Goal: Task Accomplishment & Management: Complete application form

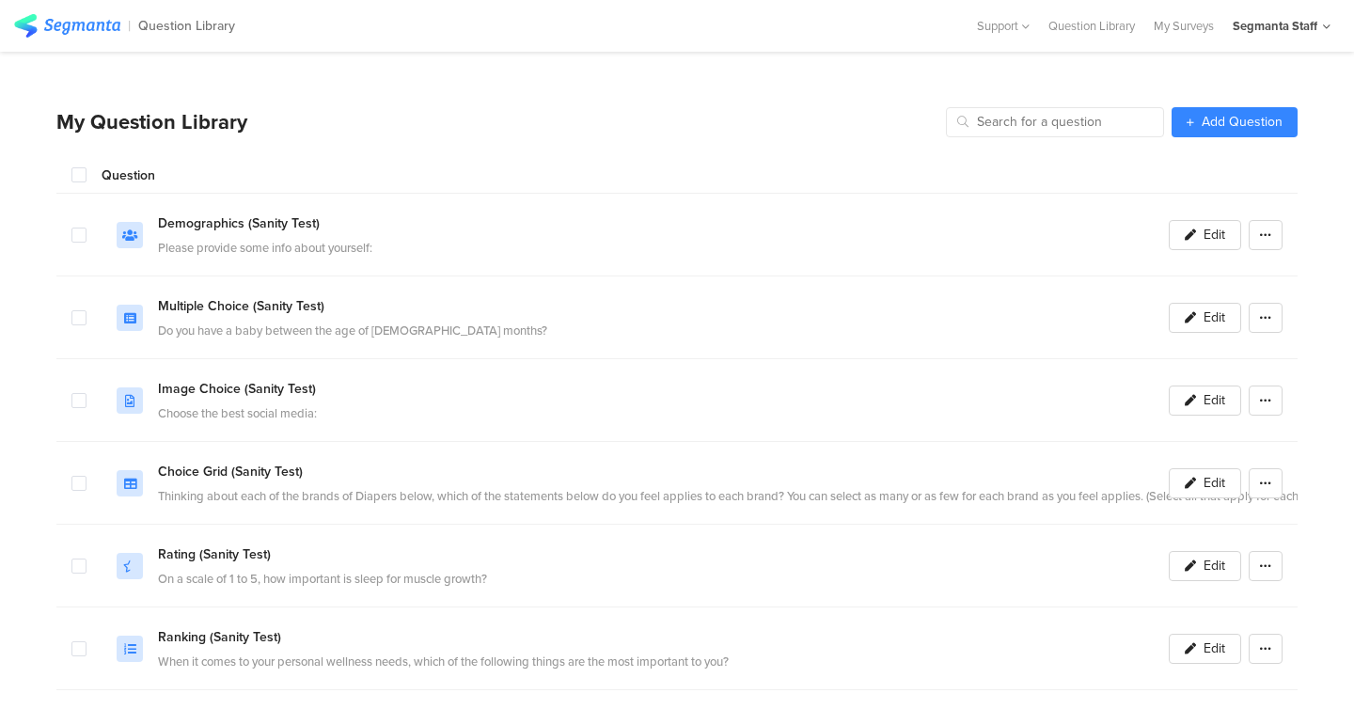
click at [1223, 136] on section "My Question Library Add Question Question Demographics (Sanity Test) Please pro…" at bounding box center [676, 414] width 1241 height 634
click at [1223, 118] on span "Add Question" at bounding box center [1242, 122] width 81 height 13
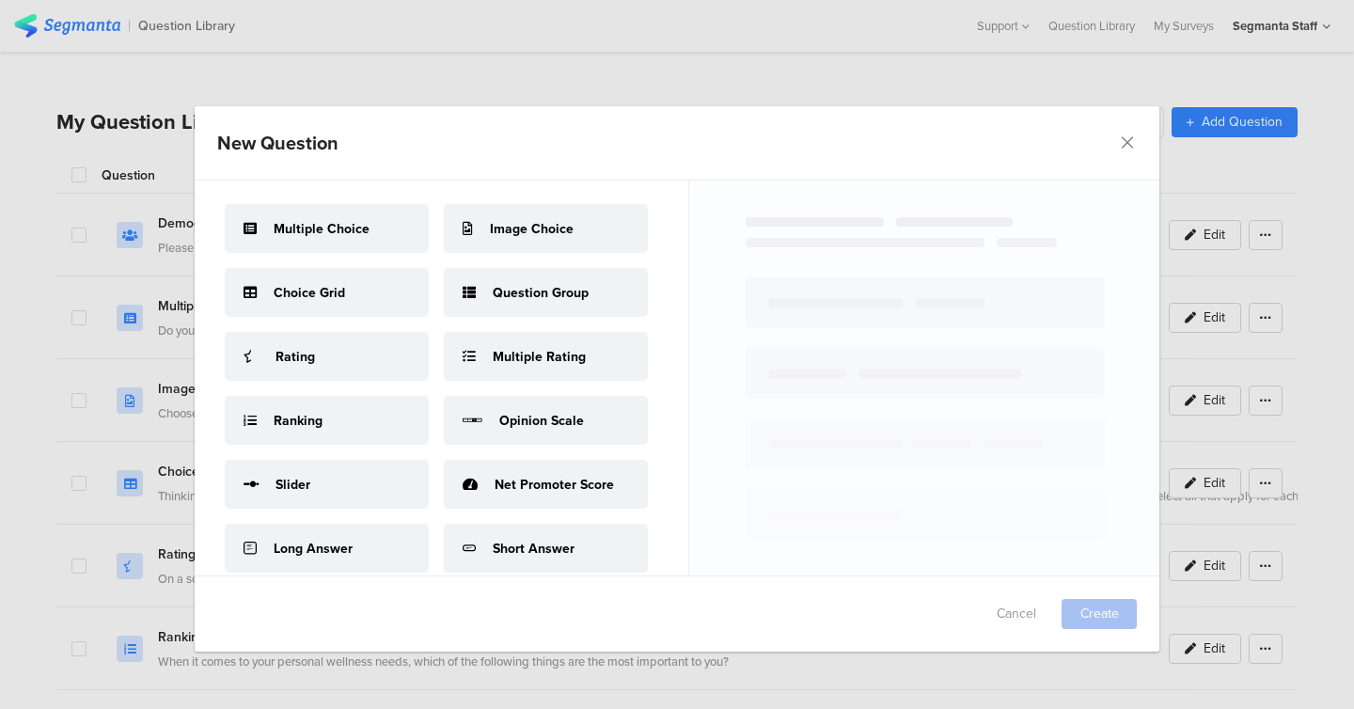
click at [545, 219] on span "Image Choice" at bounding box center [532, 229] width 84 height 20
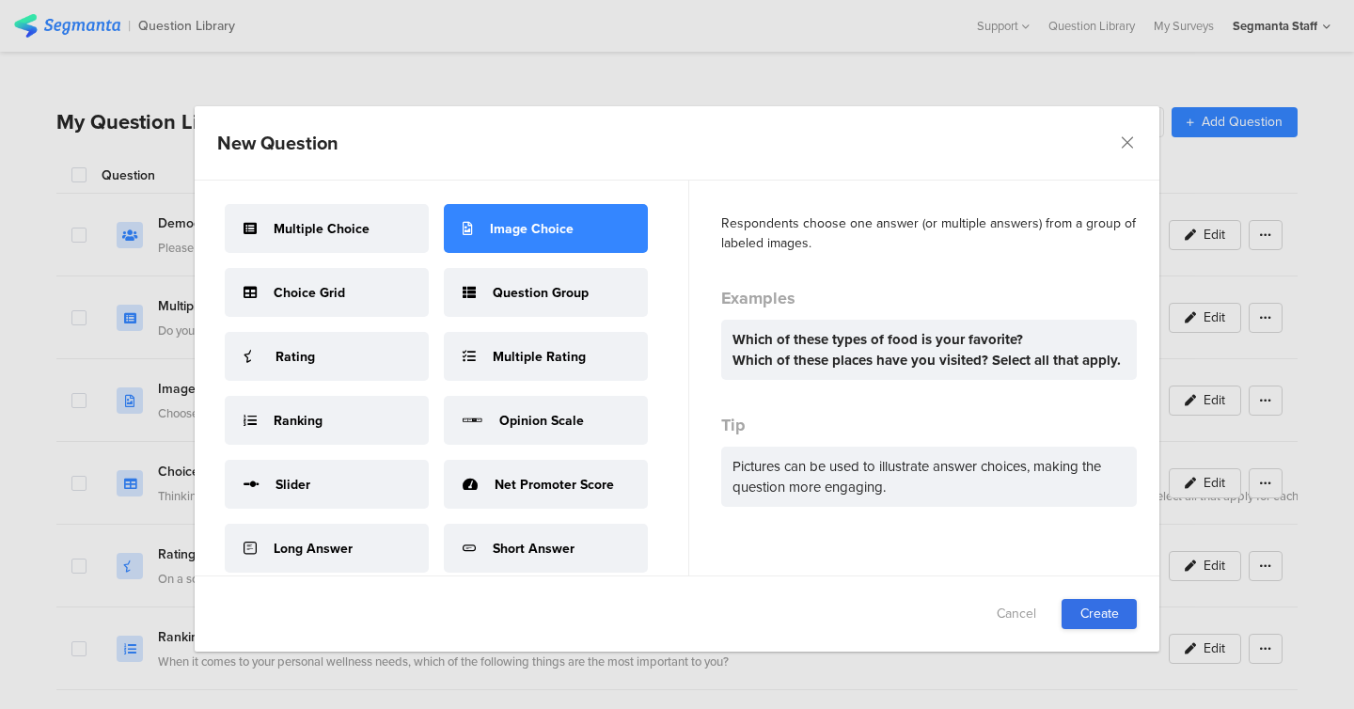
click at [1098, 602] on link "Create" at bounding box center [1099, 614] width 75 height 30
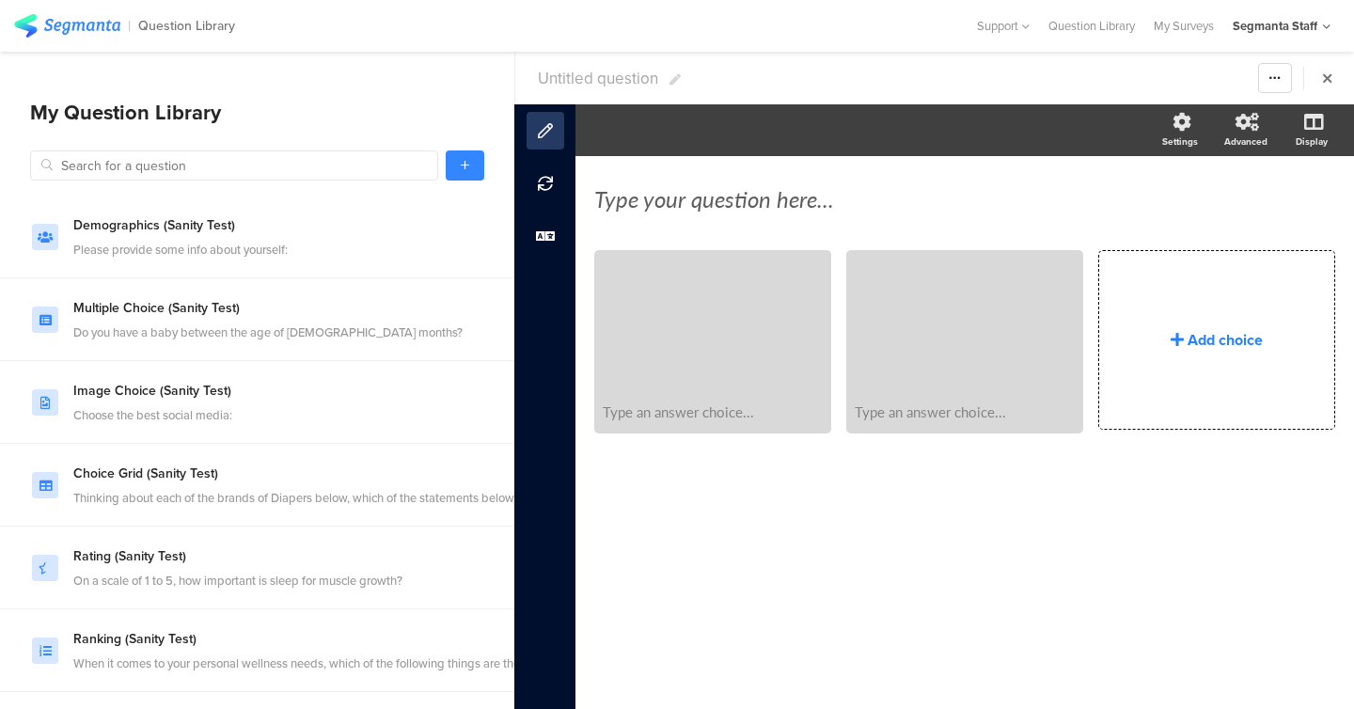
click at [1165, 372] on div "Add choice" at bounding box center [1216, 340] width 235 height 178
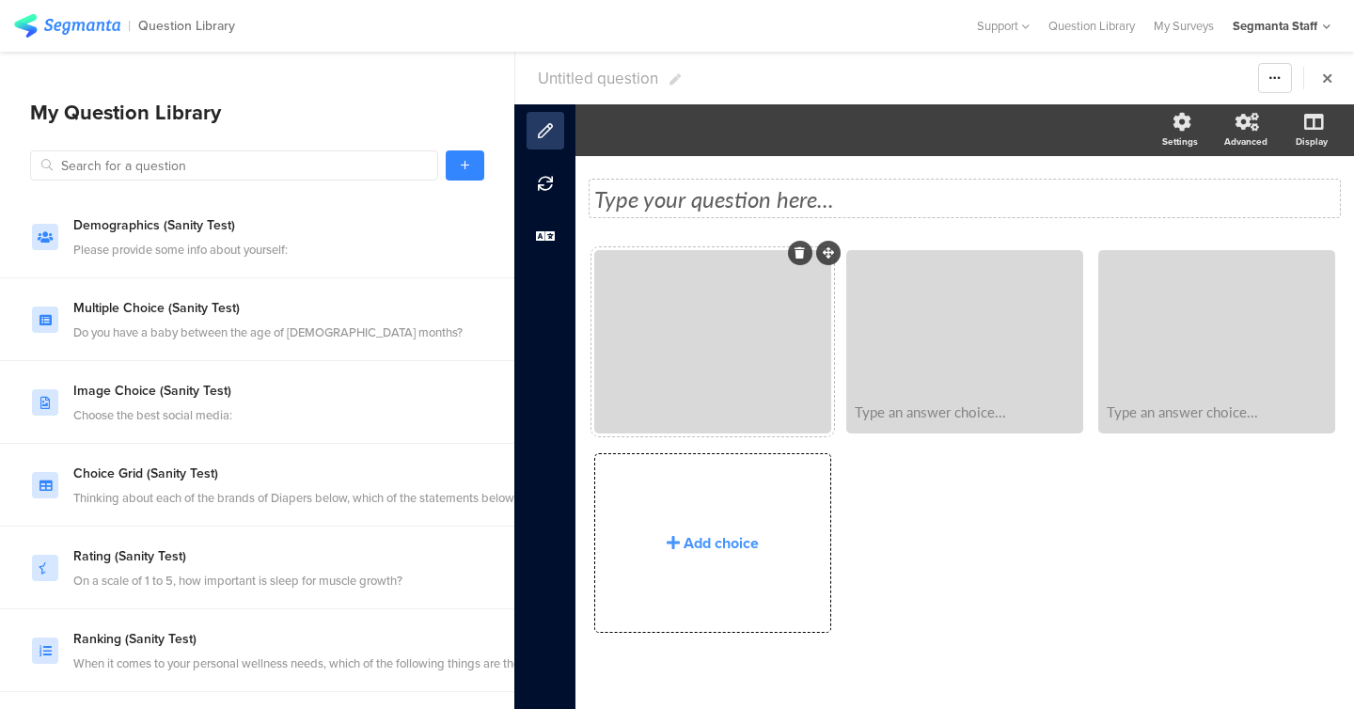
click at [723, 216] on div "Type your question here..." at bounding box center [965, 199] width 750 height 38
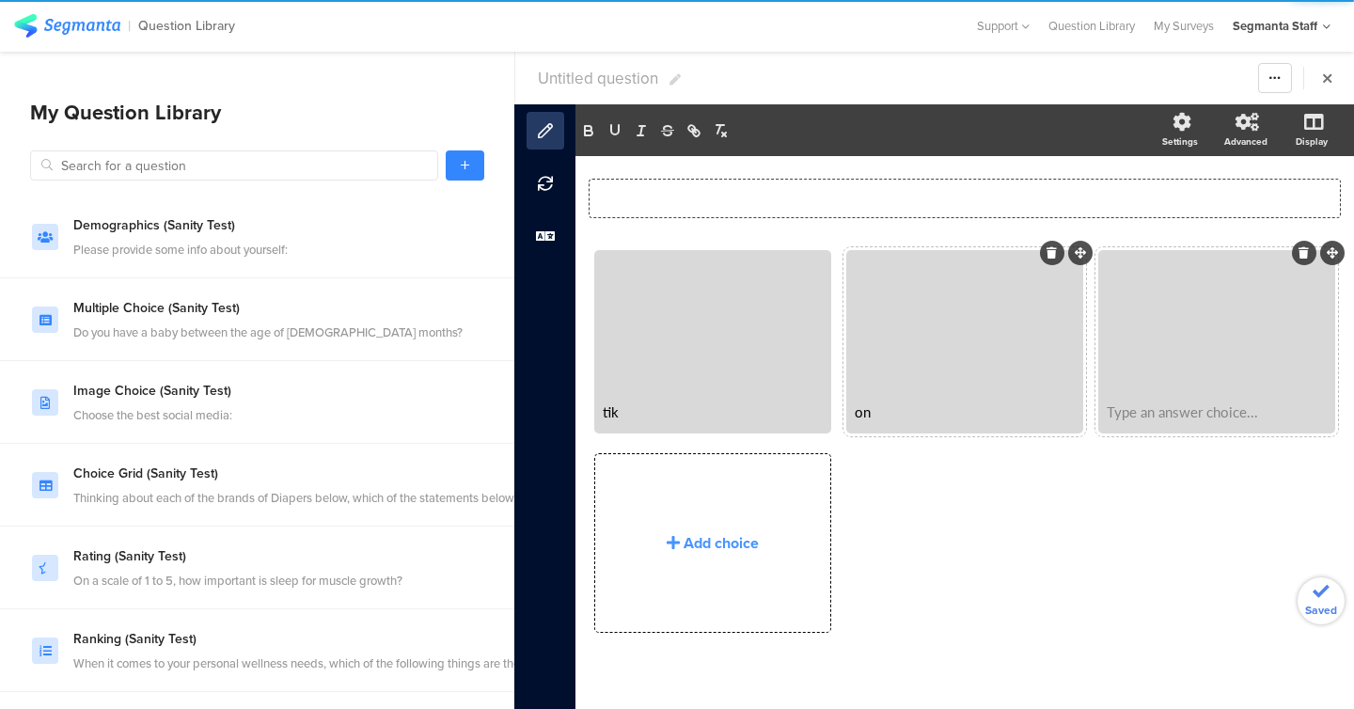
click at [1210, 425] on div "Type an answer choice..." at bounding box center [1216, 411] width 231 height 39
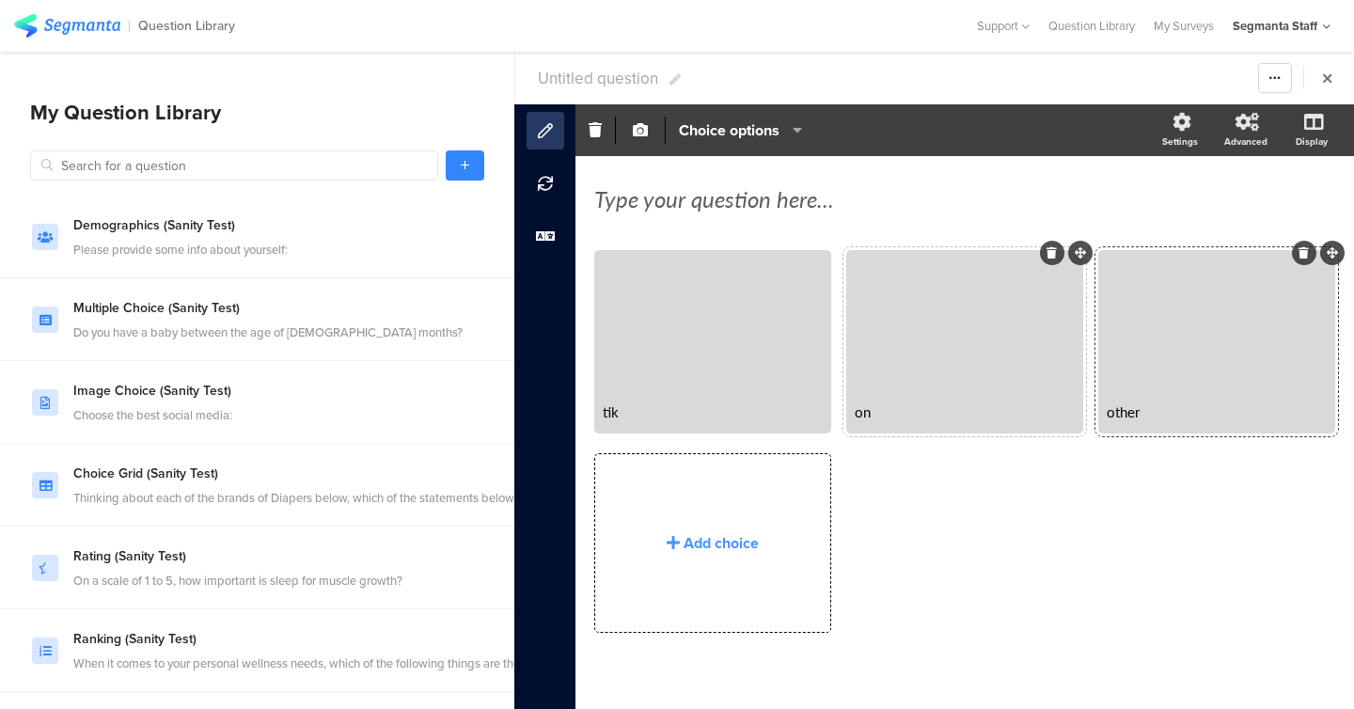
click at [592, 75] on span "Untitled question" at bounding box center [598, 79] width 120 height 24
click at [584, 70] on input "app test [DATE] - QL" at bounding box center [648, 78] width 221 height 30
type input "app test [DATE] - QL"
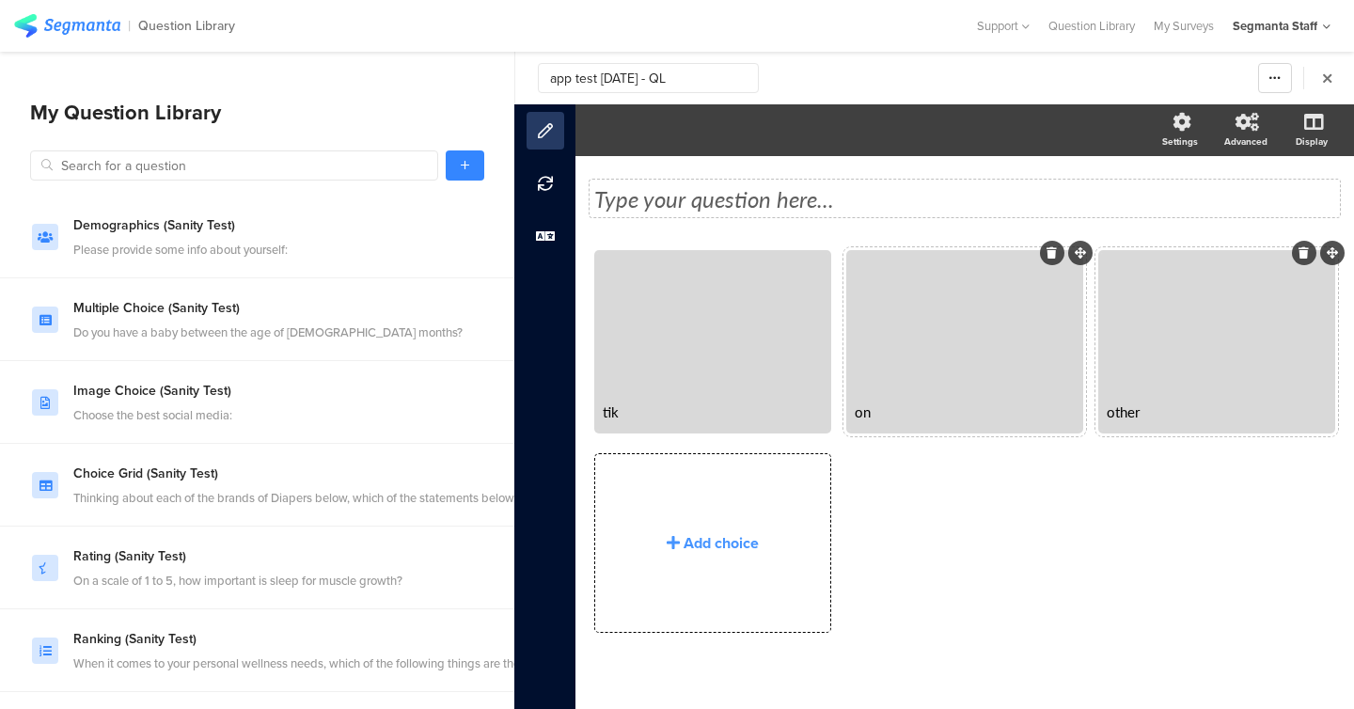
click at [677, 204] on div "Type your question here..." at bounding box center [964, 198] width 741 height 28
click at [454, 154] on link at bounding box center [465, 165] width 39 height 30
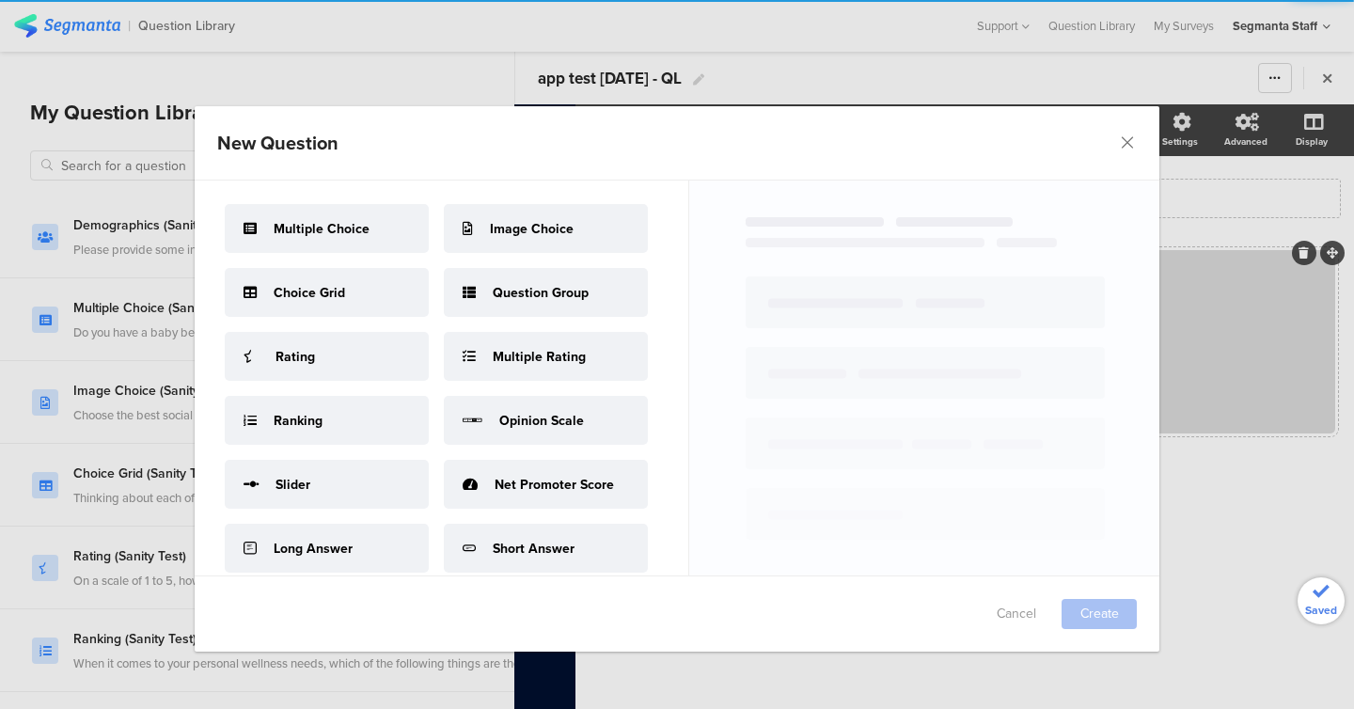
click at [377, 229] on div "Multiple Choice" at bounding box center [327, 228] width 204 height 49
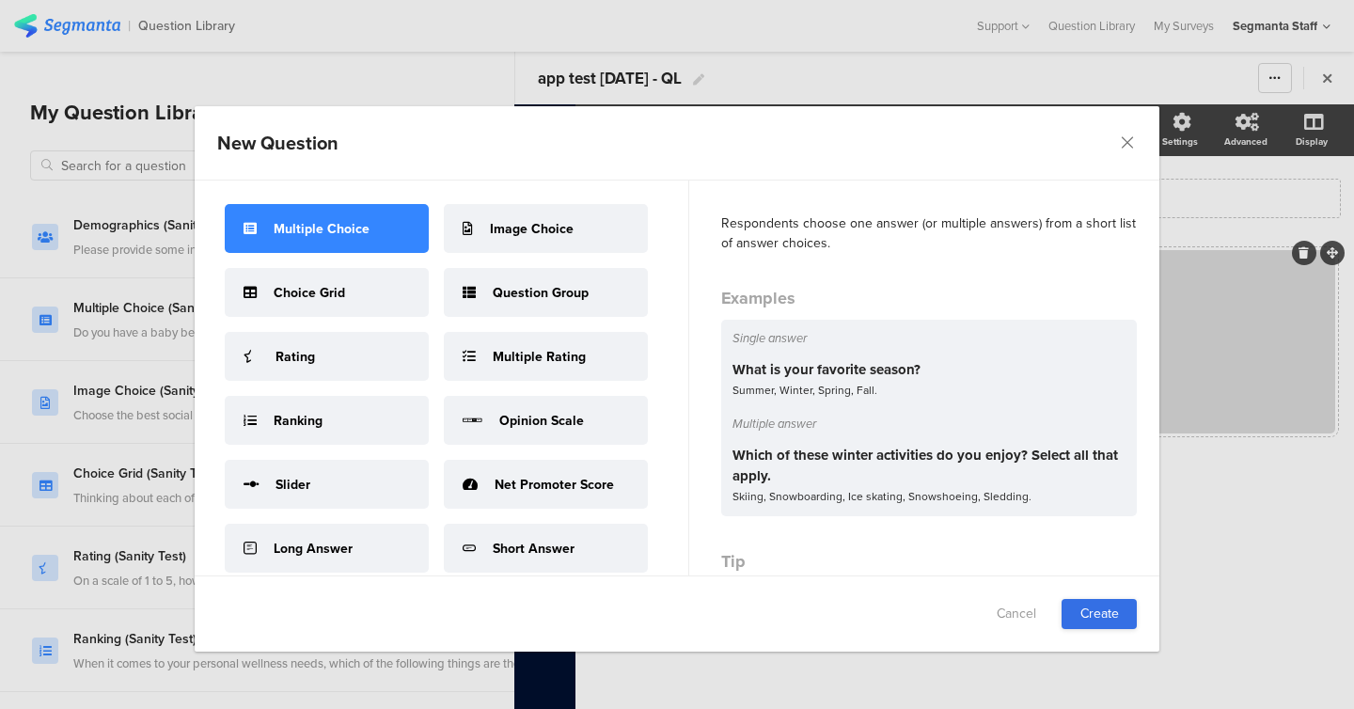
click at [1087, 621] on link "Create" at bounding box center [1099, 614] width 75 height 30
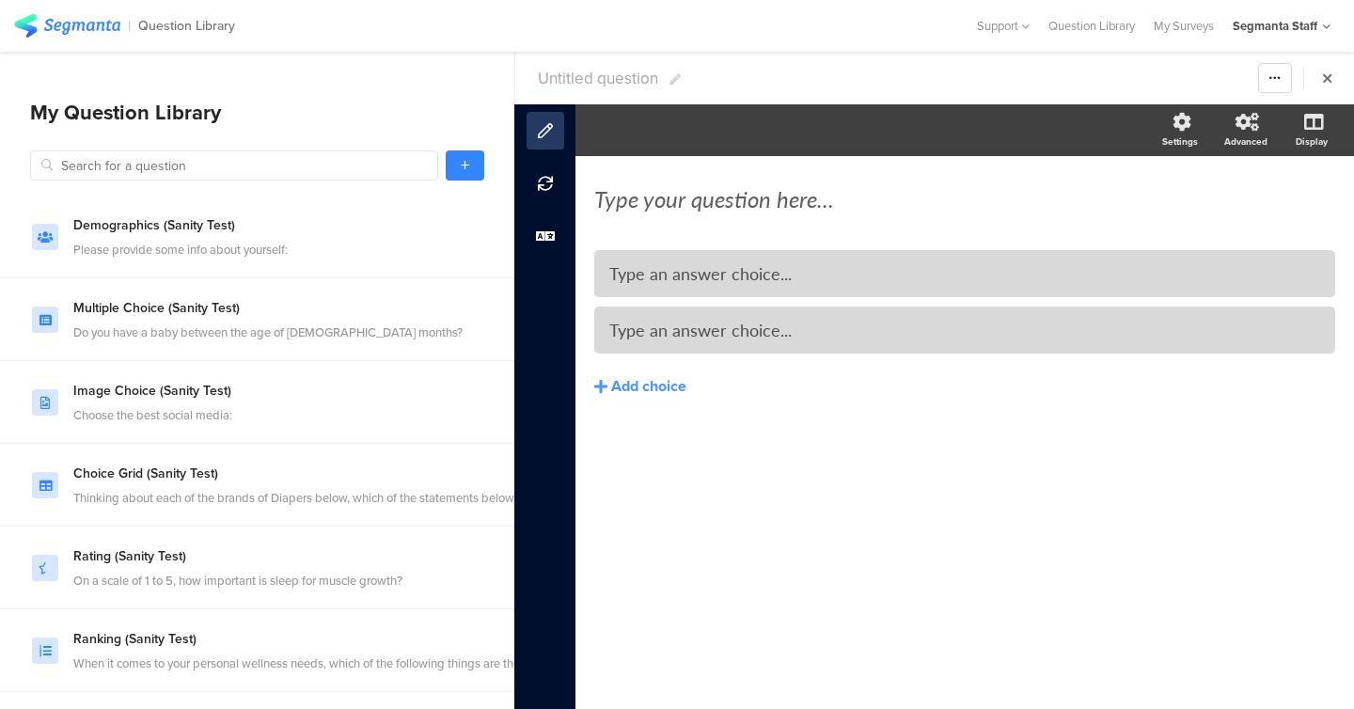
click at [611, 76] on span "Untitled question" at bounding box center [598, 79] width 120 height 24
type input "app test [DATE] - QL"
click at [640, 198] on div "Type your question here..." at bounding box center [965, 199] width 750 height 38
click at [476, 177] on link at bounding box center [465, 165] width 39 height 30
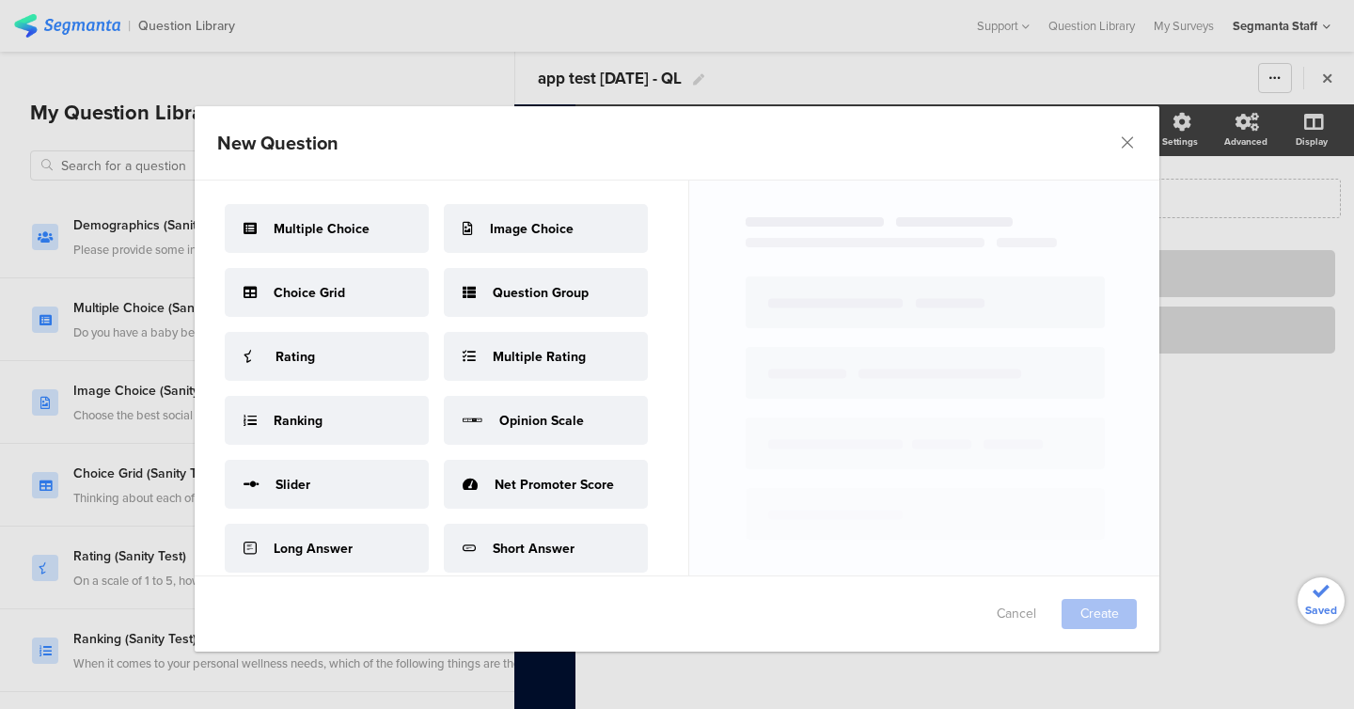
click at [386, 386] on section "Multiple Choice Image Choice Choice Grid Question Group Rating Multiple Rating …" at bounding box center [442, 378] width 495 height 395
click at [385, 370] on div "Rating" at bounding box center [327, 356] width 204 height 49
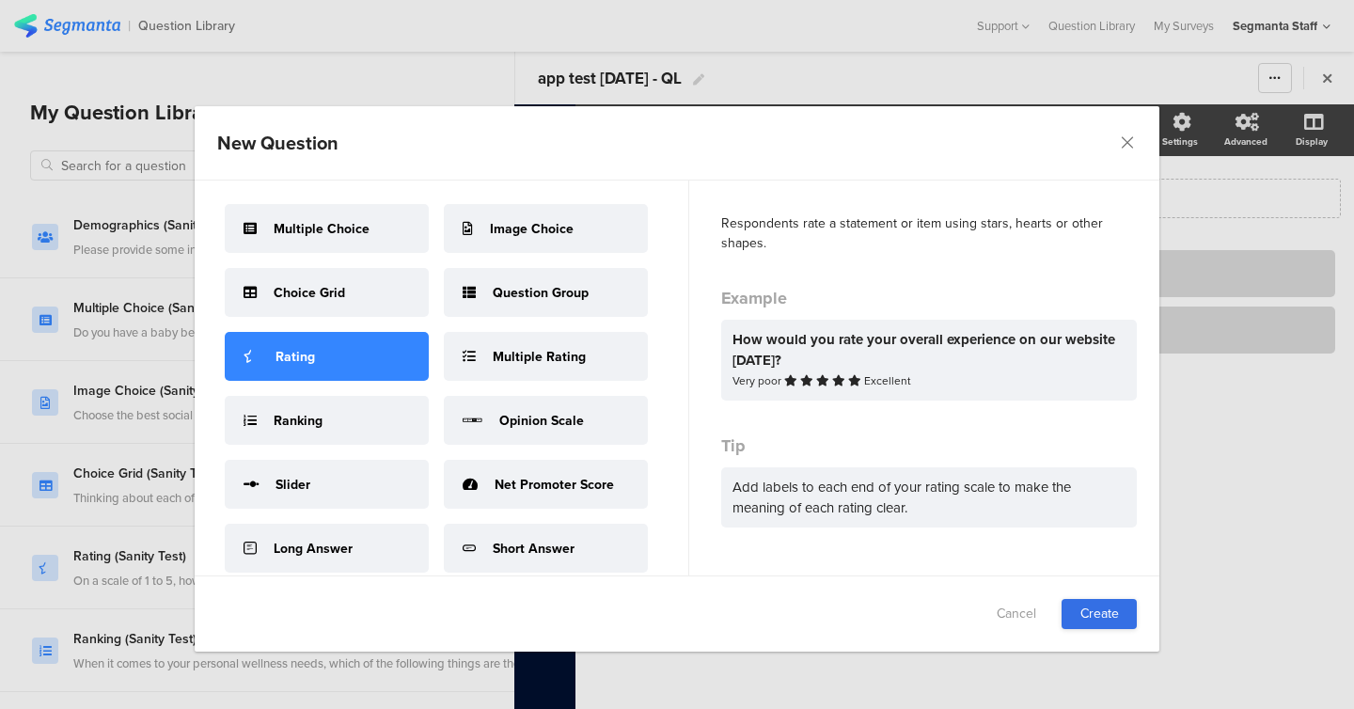
click at [1097, 623] on link "Create" at bounding box center [1099, 614] width 75 height 30
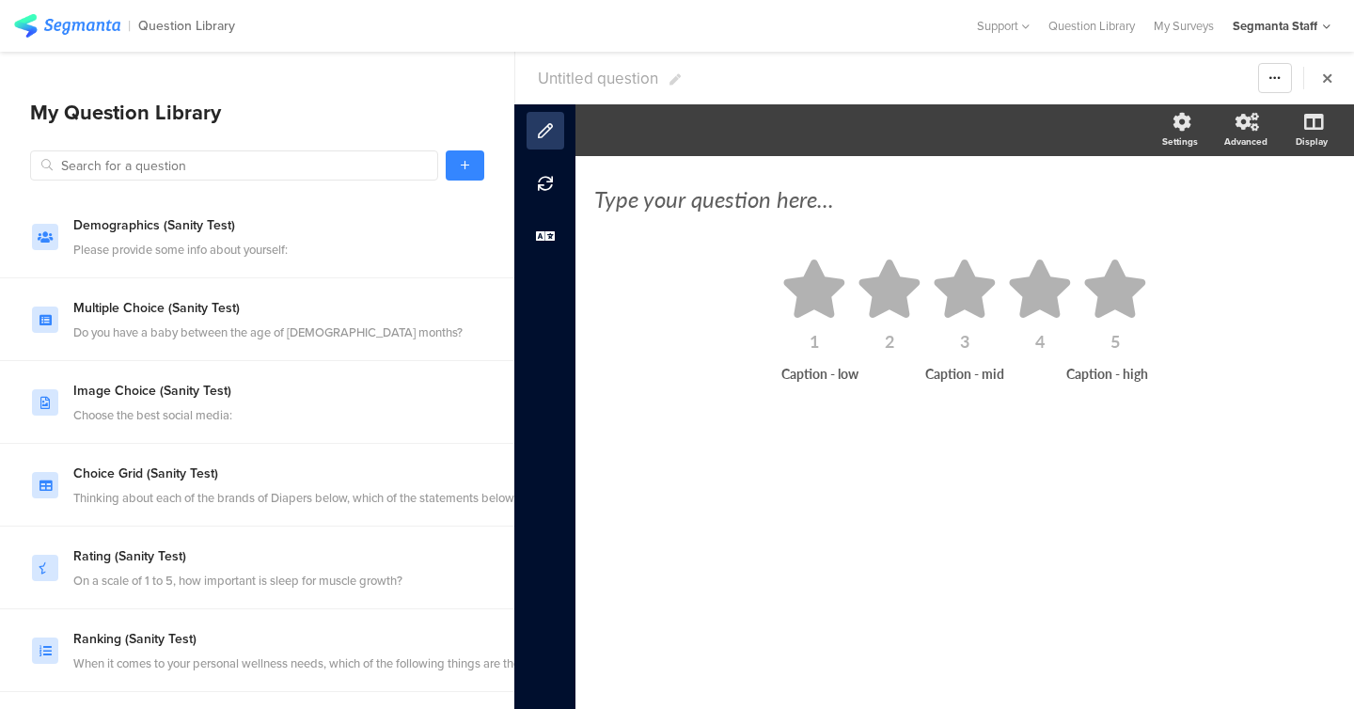
click at [592, 72] on span "Untitled question" at bounding box center [598, 79] width 120 height 24
click at [738, 206] on div "Type your question here..." at bounding box center [964, 198] width 741 height 28
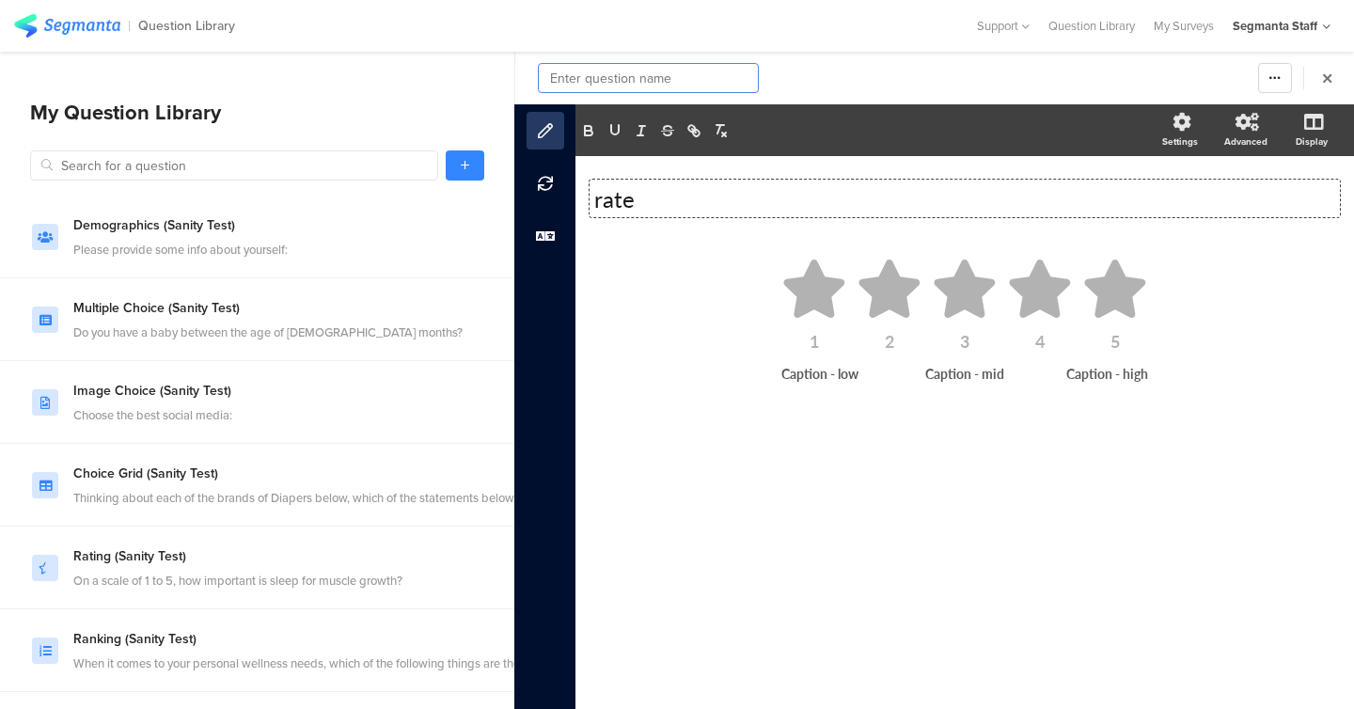
click at [694, 86] on input "text" at bounding box center [648, 78] width 221 height 30
paste input "app test [DATE] - QL"
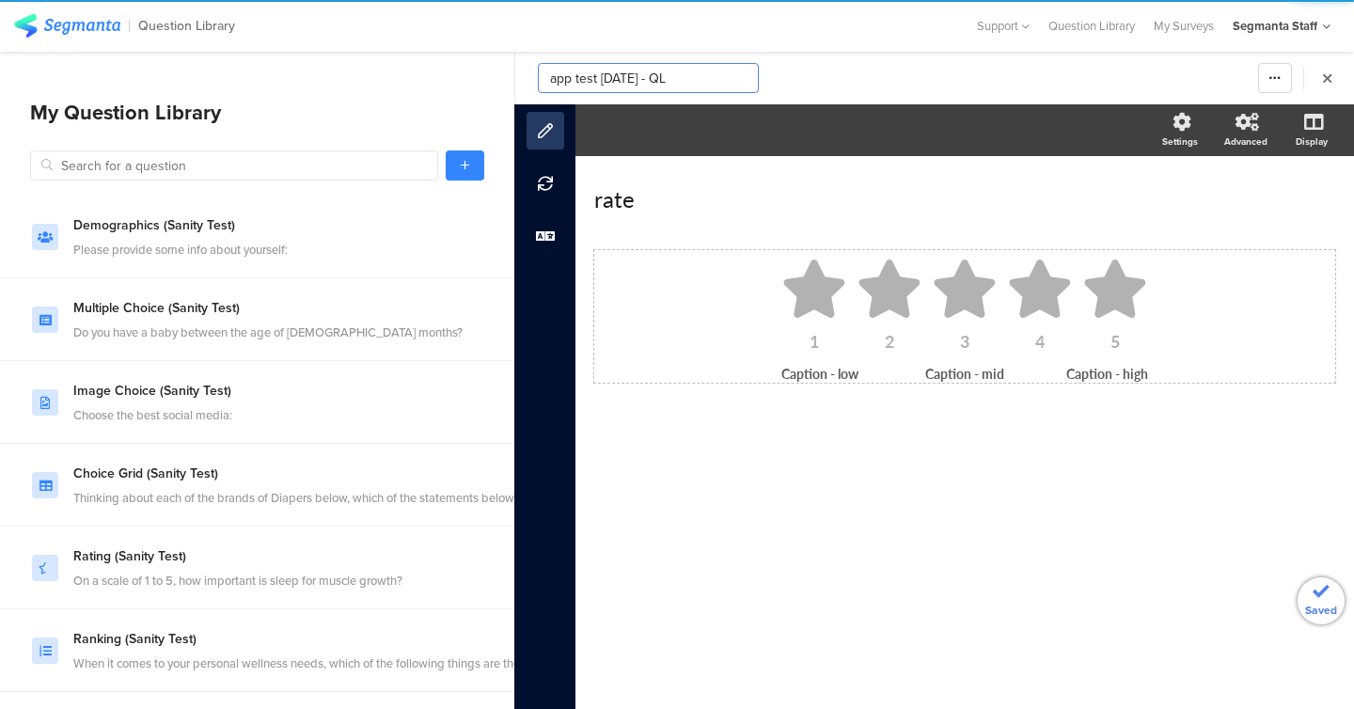
type input "app test [DATE] - QL"
click at [858, 321] on div at bounding box center [890, 293] width 66 height 66
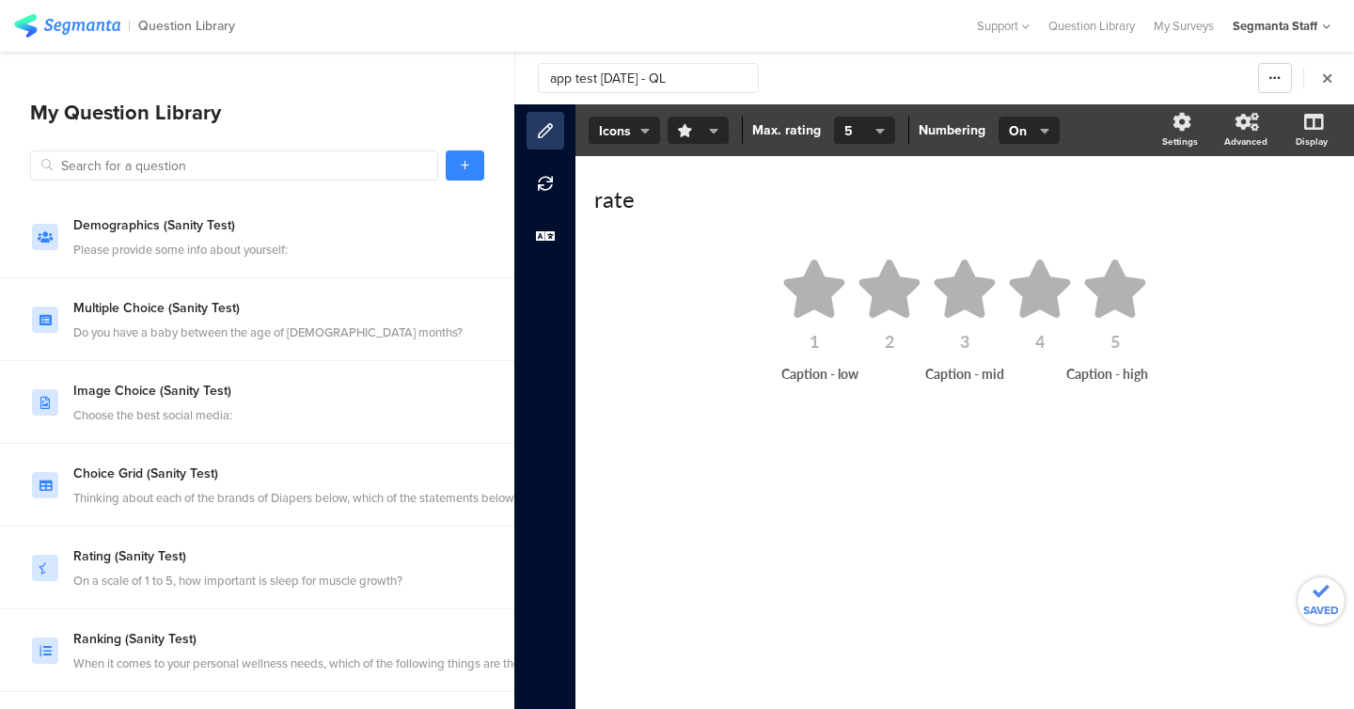
click at [702, 119] on button "button" at bounding box center [698, 131] width 61 height 28
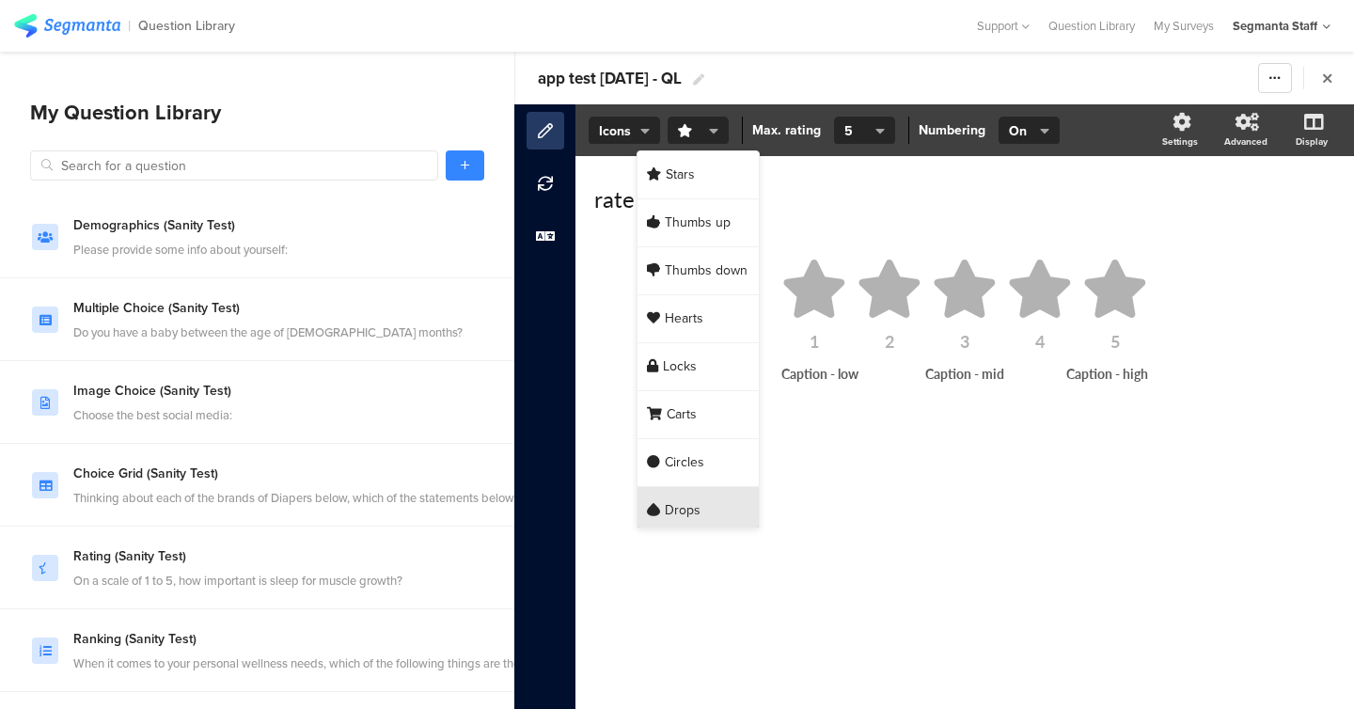
click at [715, 488] on div "Drops" at bounding box center [698, 511] width 121 height 48
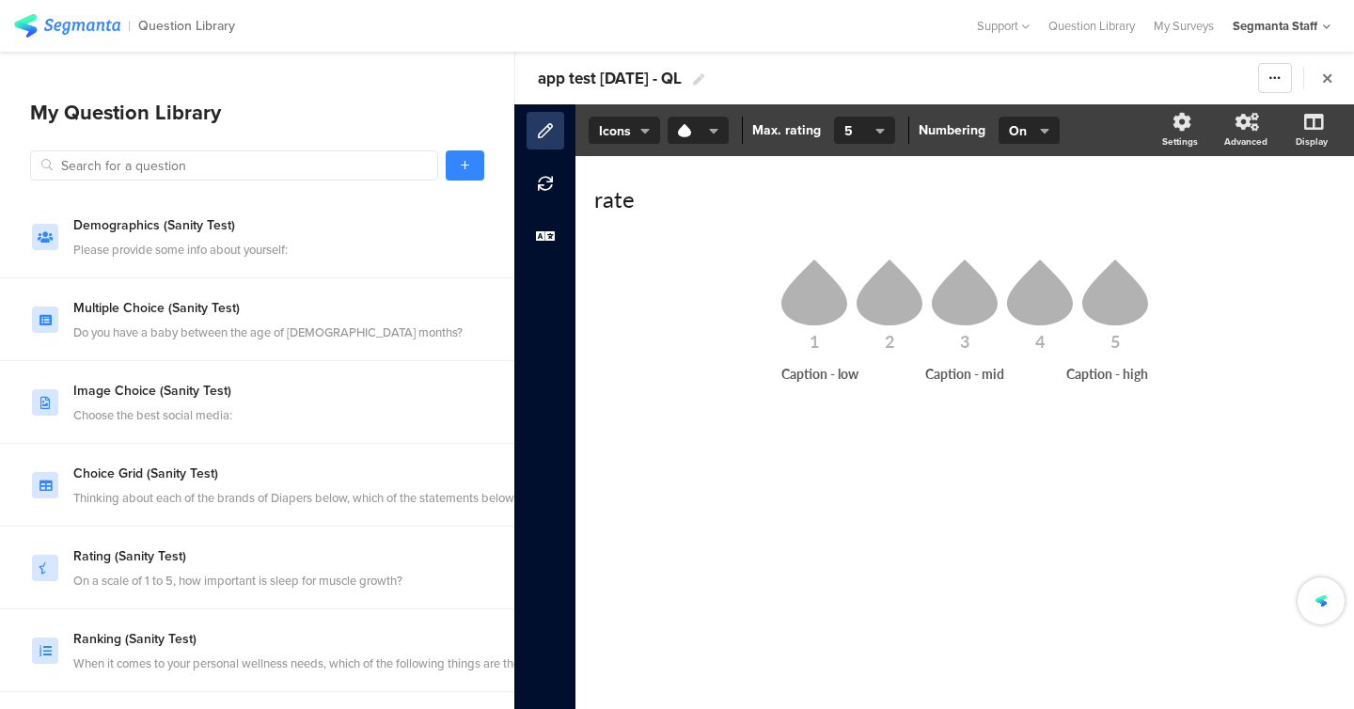
click at [638, 145] on section "Icons Slider Icons Max. rating 3 4 5 6 7 8 9 10 5 Numbering On Off On Settings …" at bounding box center [965, 130] width 779 height 52
click at [823, 325] on li "1" at bounding box center [814, 305] width 66 height 90
click at [863, 133] on span "5" at bounding box center [857, 131] width 27 height 20
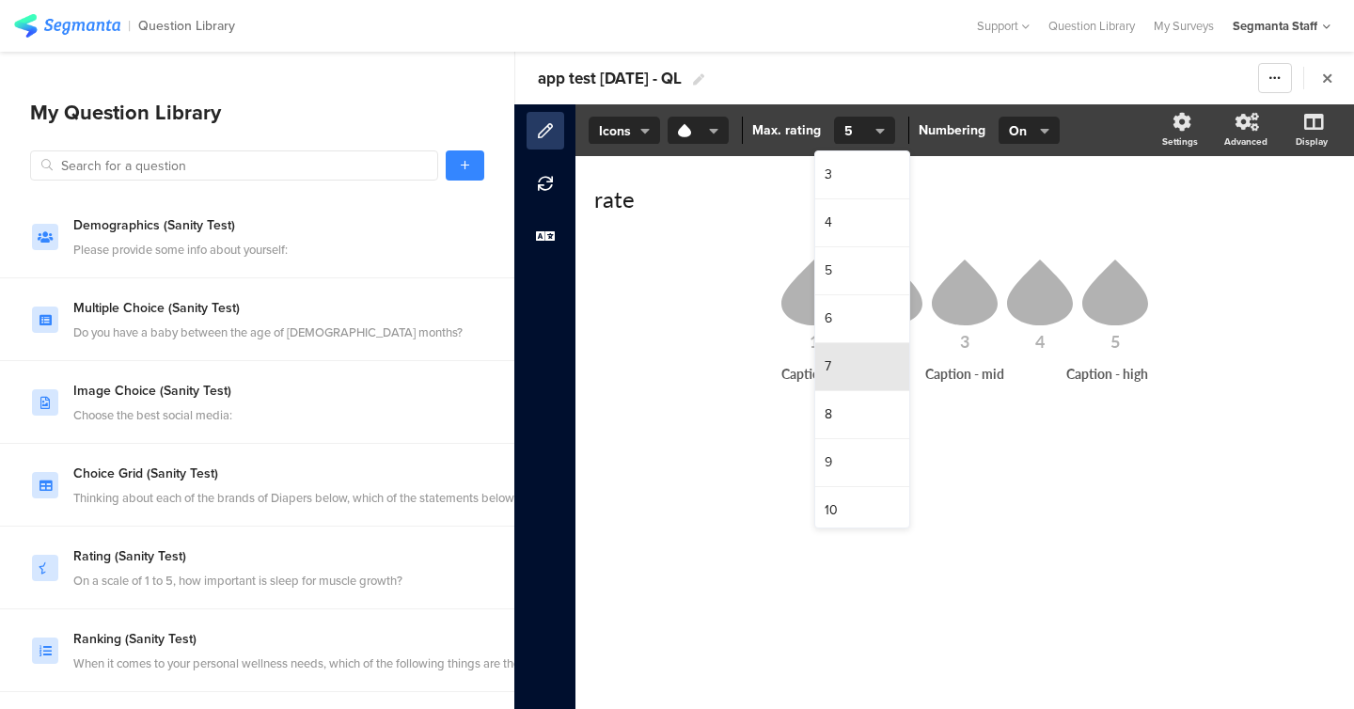
click at [838, 387] on div "7" at bounding box center [862, 367] width 94 height 48
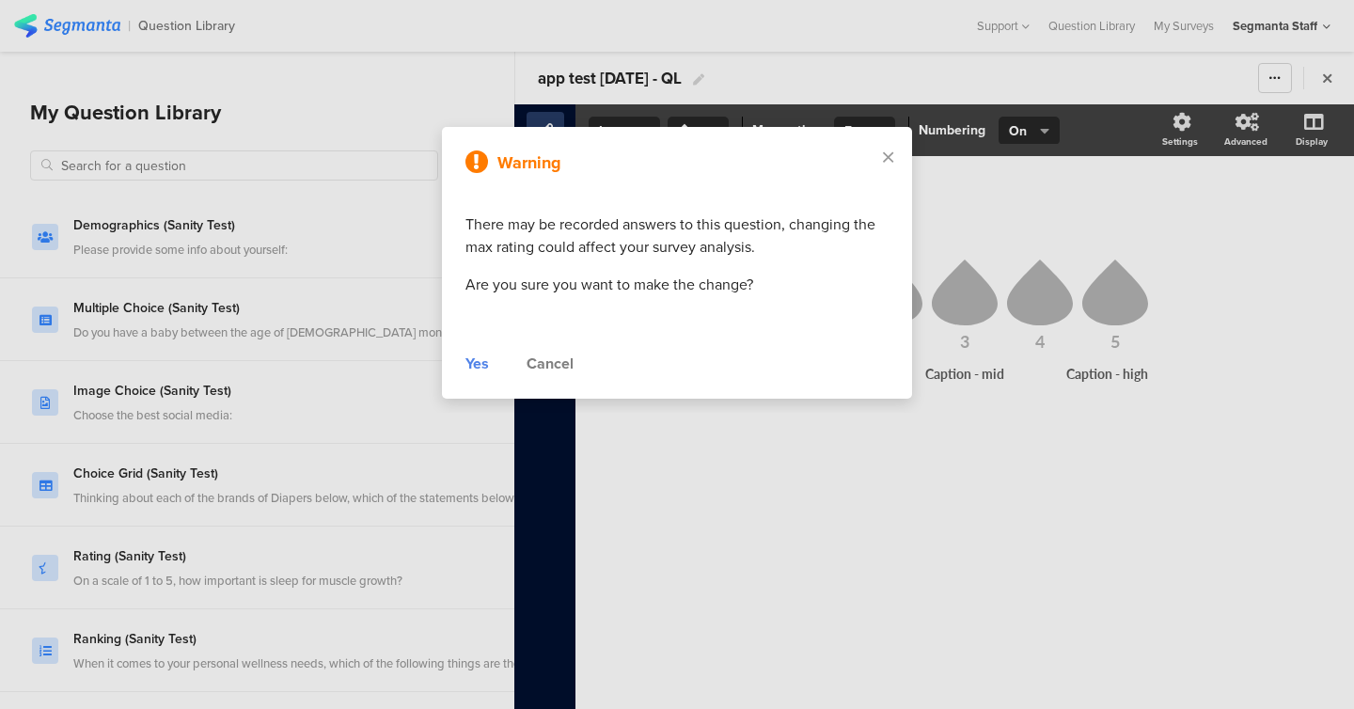
click at [475, 357] on div "Yes" at bounding box center [477, 364] width 24 height 23
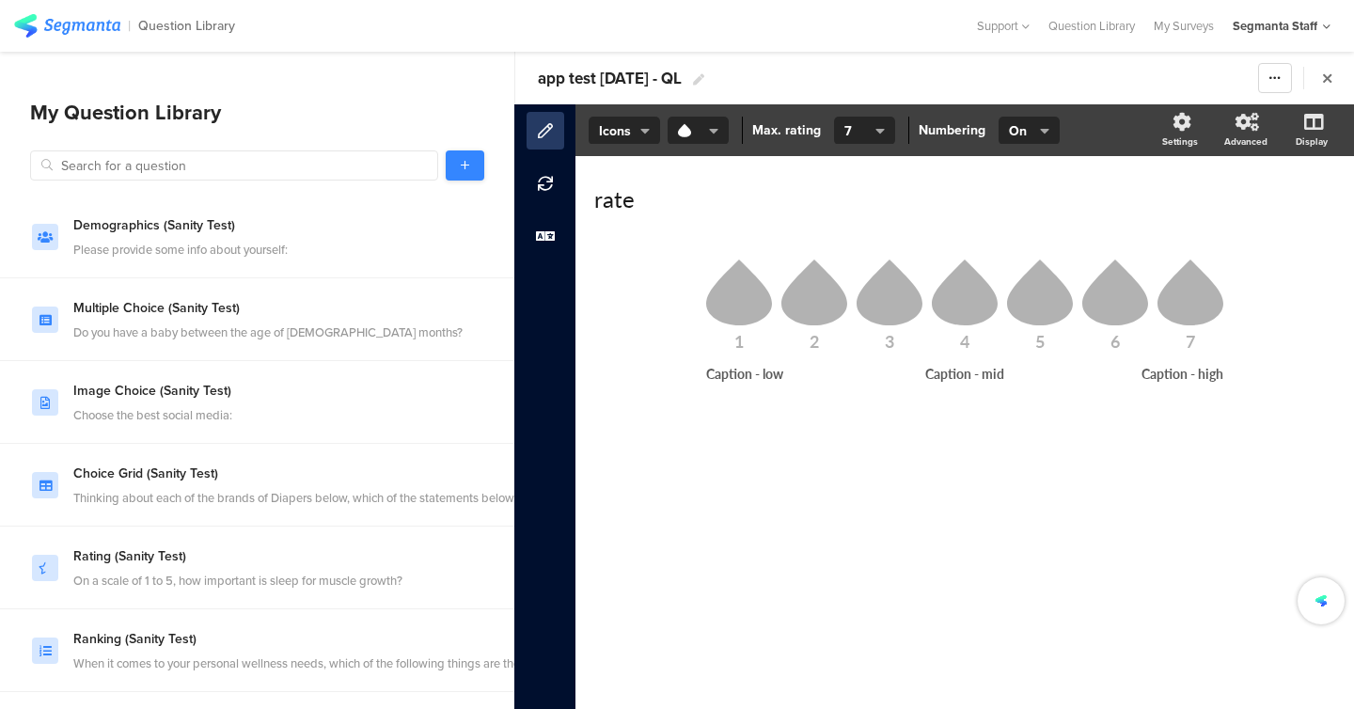
click at [480, 155] on link at bounding box center [465, 165] width 39 height 30
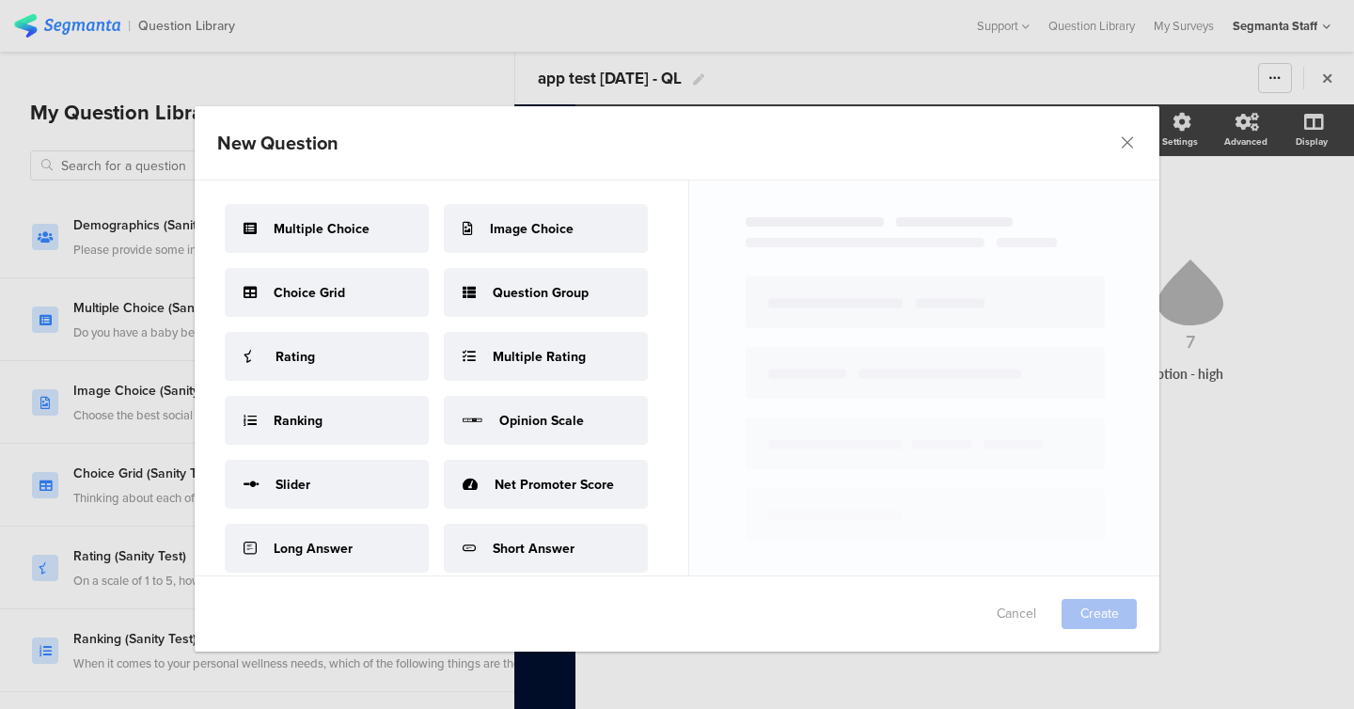
click at [547, 554] on span "Short Answer" at bounding box center [534, 549] width 82 height 20
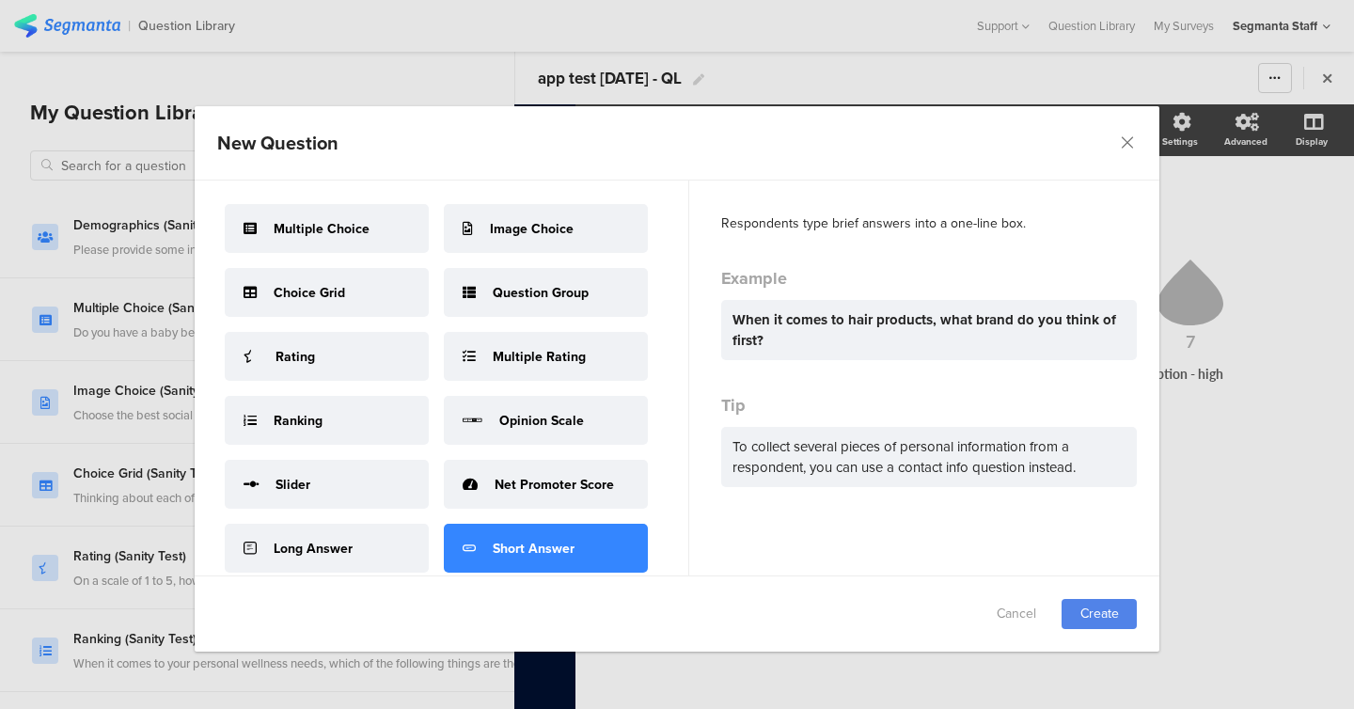
click at [1146, 618] on div "Cancel Create" at bounding box center [677, 613] width 965 height 75
click at [1126, 616] on link "Create" at bounding box center [1099, 614] width 75 height 30
click at [1243, 533] on div "New Question Failed saving changes. If the problem persists please contact us a…" at bounding box center [677, 354] width 1354 height 709
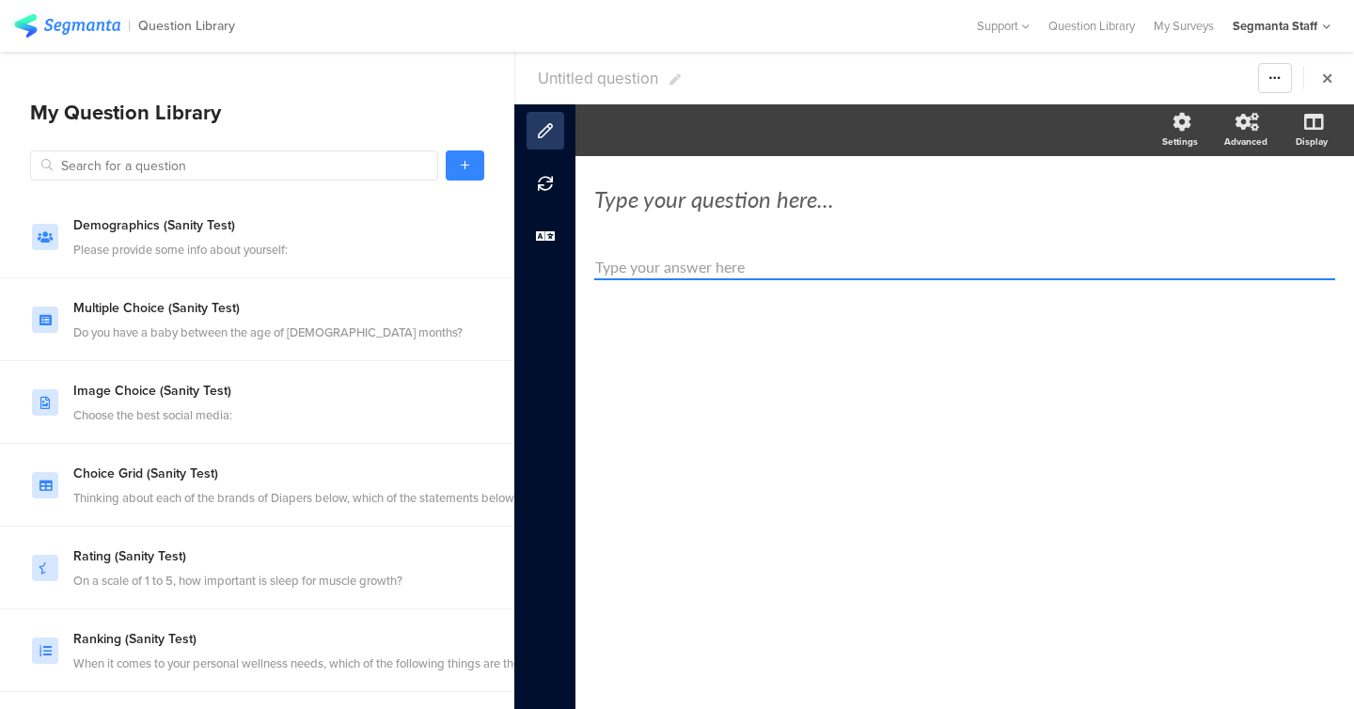
click at [801, 218] on div "Type your question here..." at bounding box center [964, 199] width 741 height 66
click at [781, 199] on div "Type your question here..." at bounding box center [965, 199] width 750 height 38
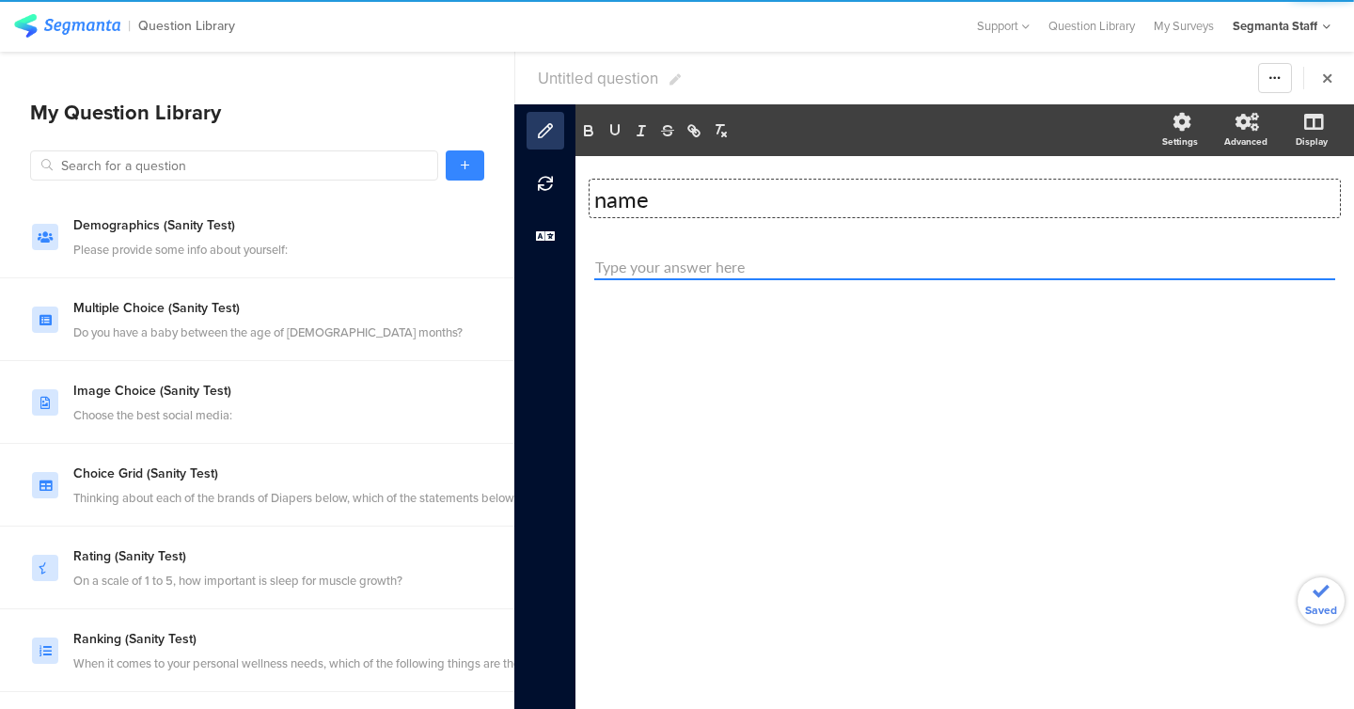
click at [630, 77] on span "Untitled question" at bounding box center [598, 79] width 120 height 24
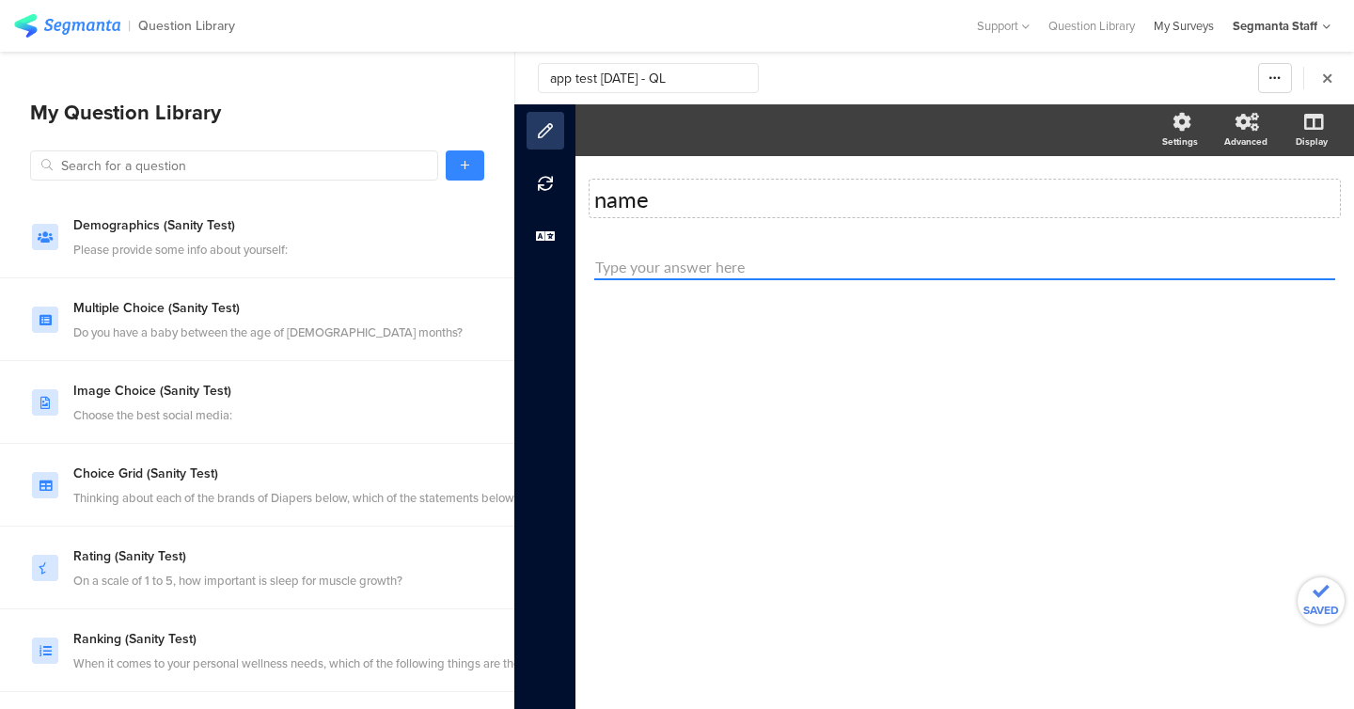
type input "app test [DATE] - QL"
click at [1181, 31] on div "My Surveys" at bounding box center [1183, 26] width 79 height 18
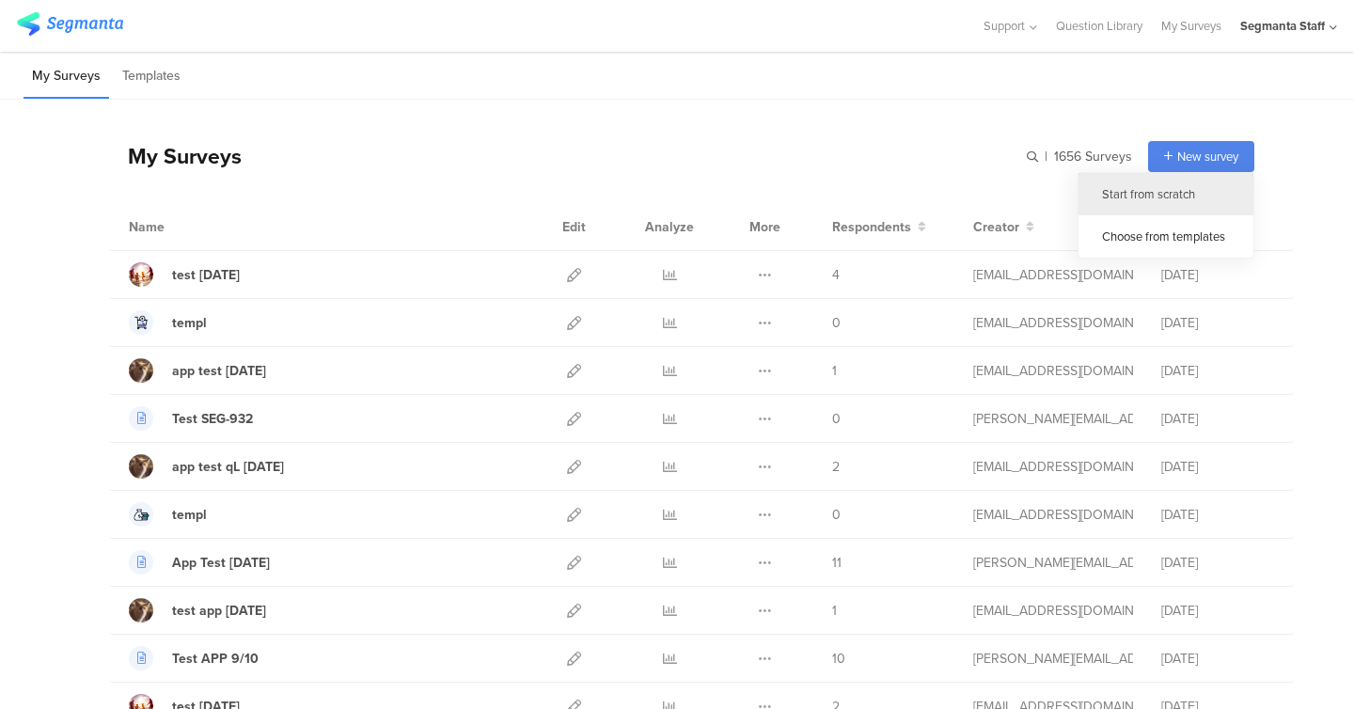
click at [1186, 193] on div "Start from scratch" at bounding box center [1166, 194] width 175 height 42
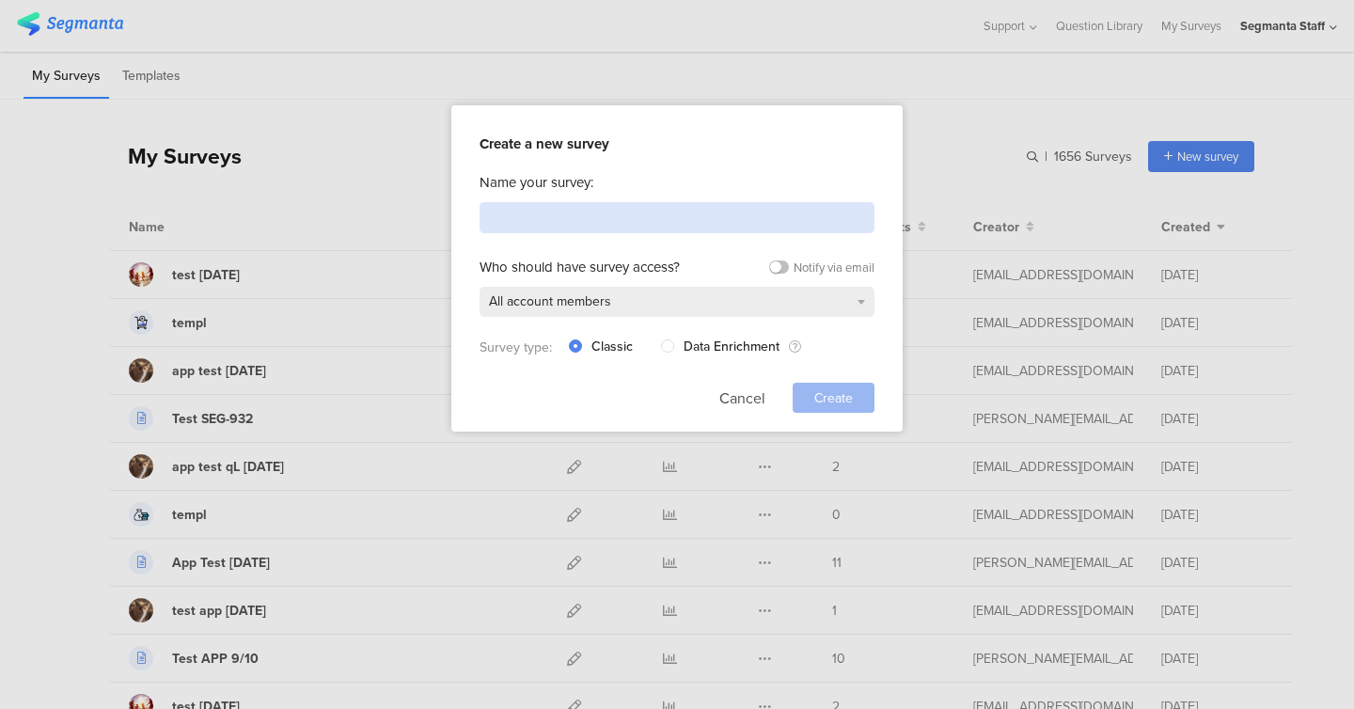
click at [711, 212] on input at bounding box center [677, 217] width 395 height 31
paste input "app test [DATE] - QL"
type input "app test [DATE] - QL"
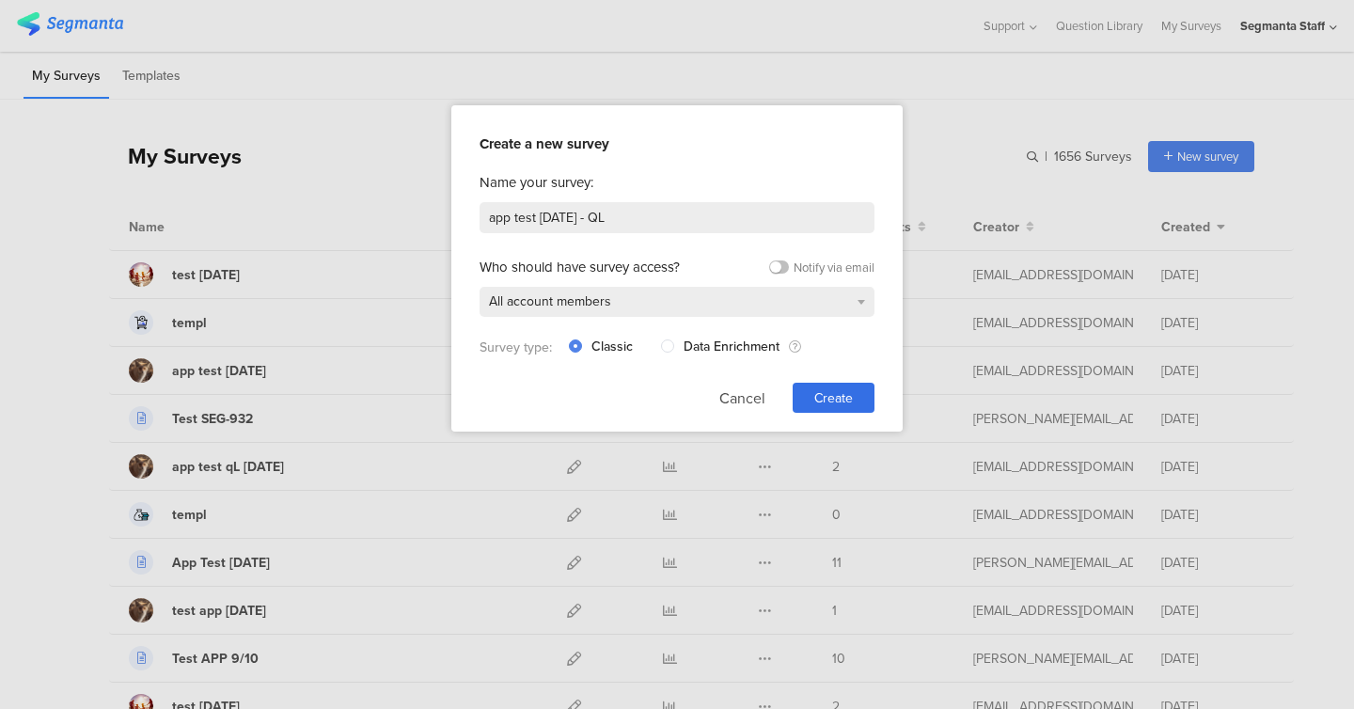
click at [653, 342] on div "Classic Data Enrichment" at bounding box center [685, 348] width 232 height 20
click at [675, 312] on div "All account members" at bounding box center [677, 302] width 395 height 30
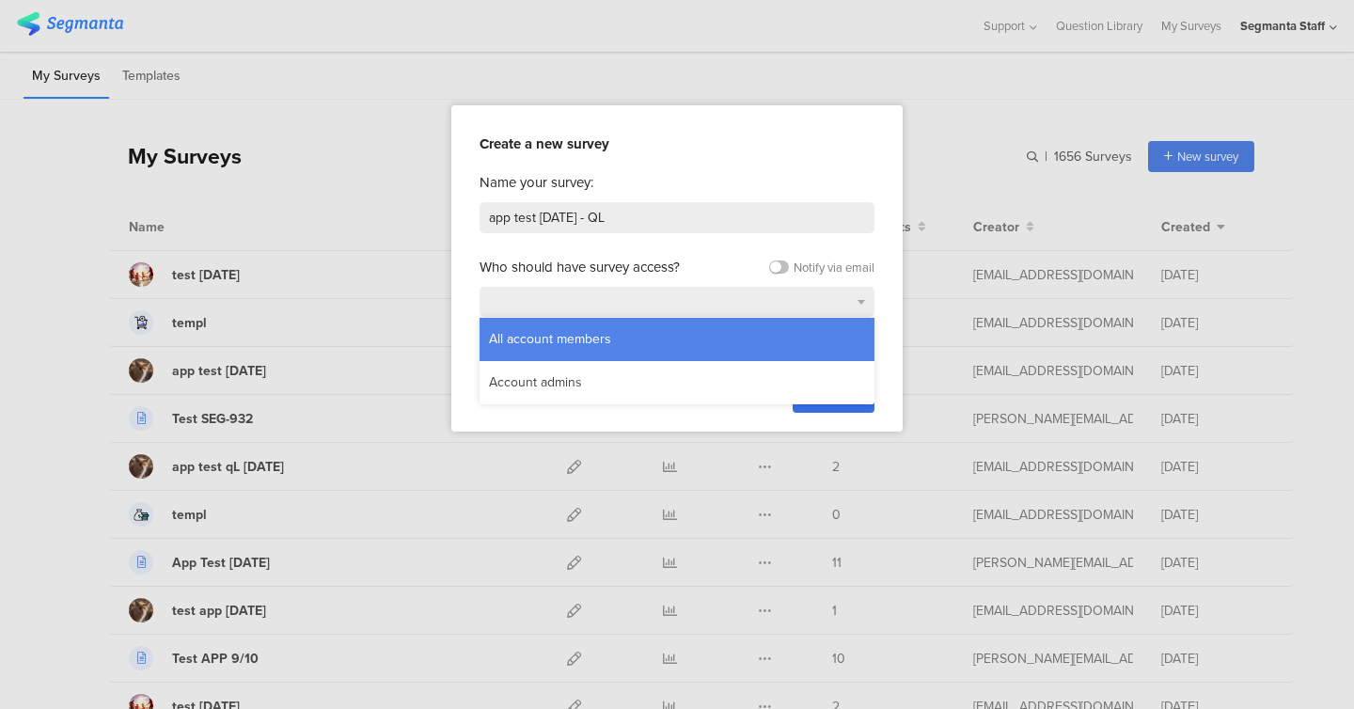
click at [671, 332] on div "All account members" at bounding box center [677, 339] width 395 height 43
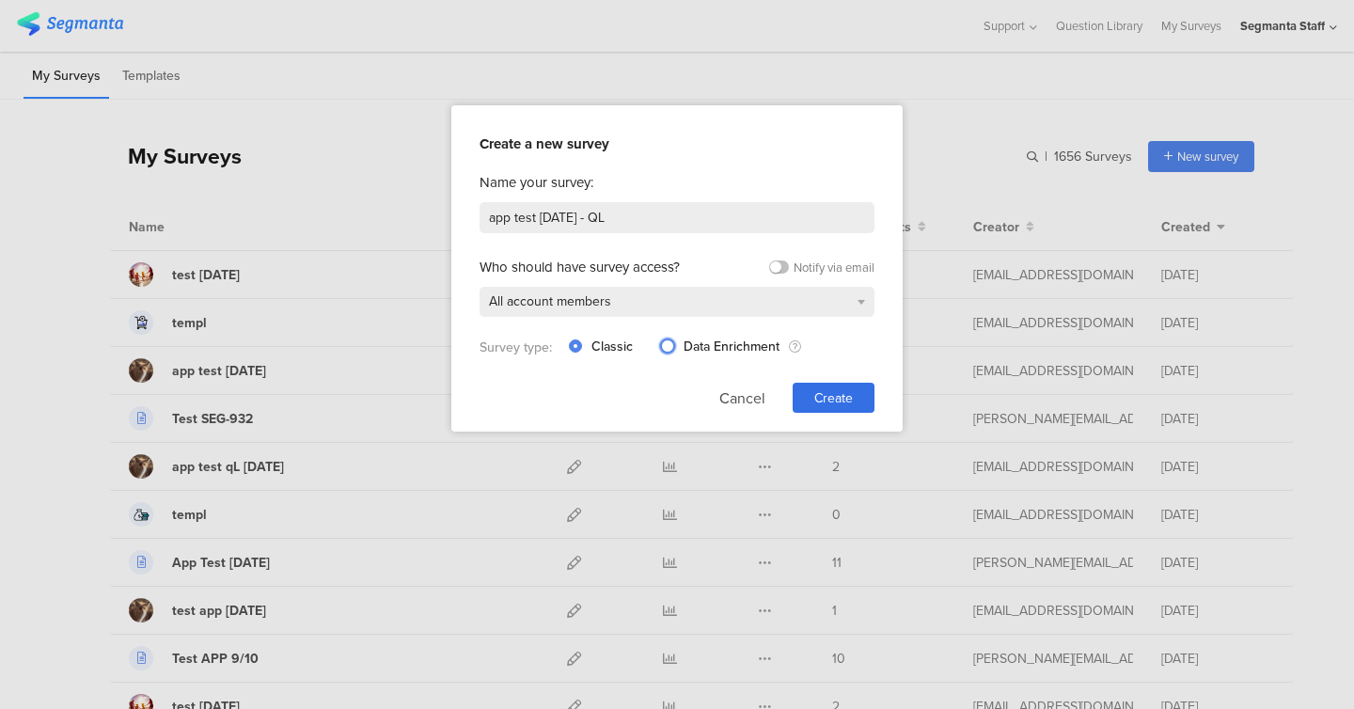
click at [668, 339] on span at bounding box center [667, 345] width 13 height 13
click at [668, 339] on input "Data Enrichment" at bounding box center [667, 346] width 13 height 16
radio input "true"
radio input "false"
radio input "true"
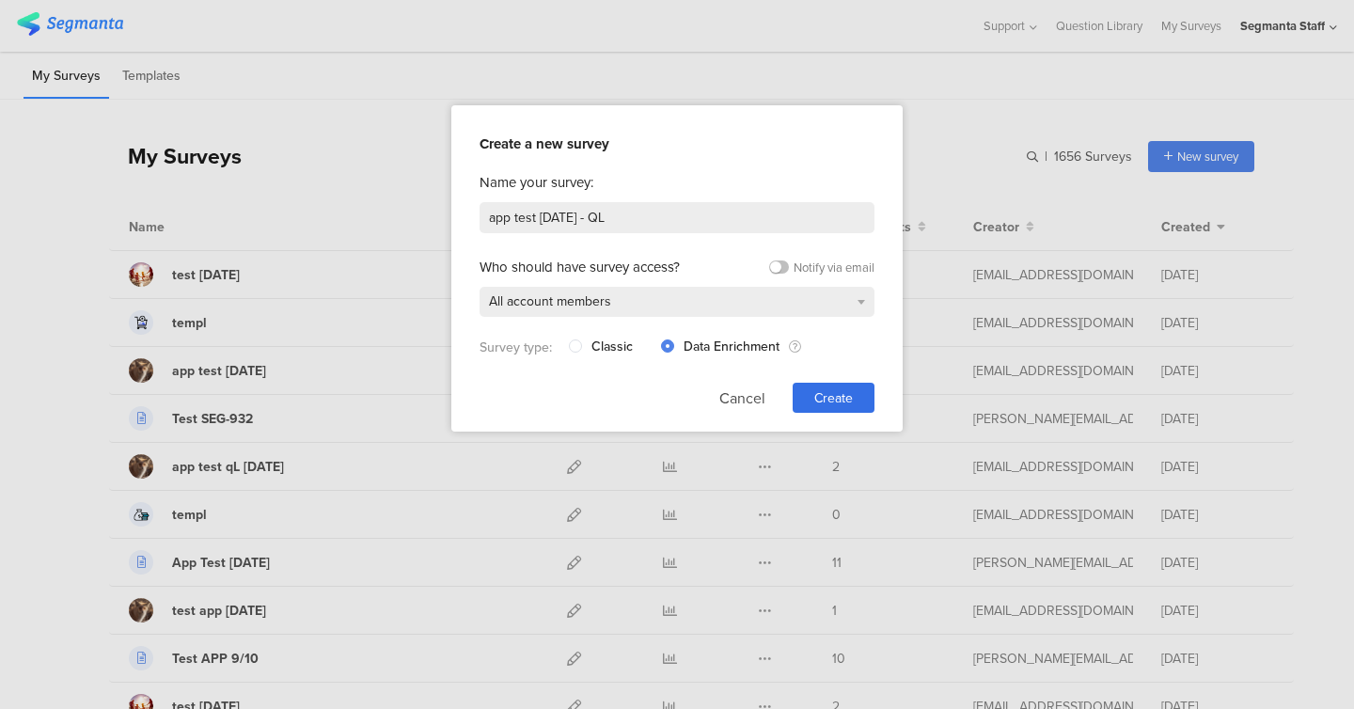
click at [896, 402] on div "Create a new survey Name your survey: app test [DATE] - QL Who should have surv…" at bounding box center [676, 268] width 451 height 326
click at [844, 395] on span "Create" at bounding box center [833, 398] width 39 height 20
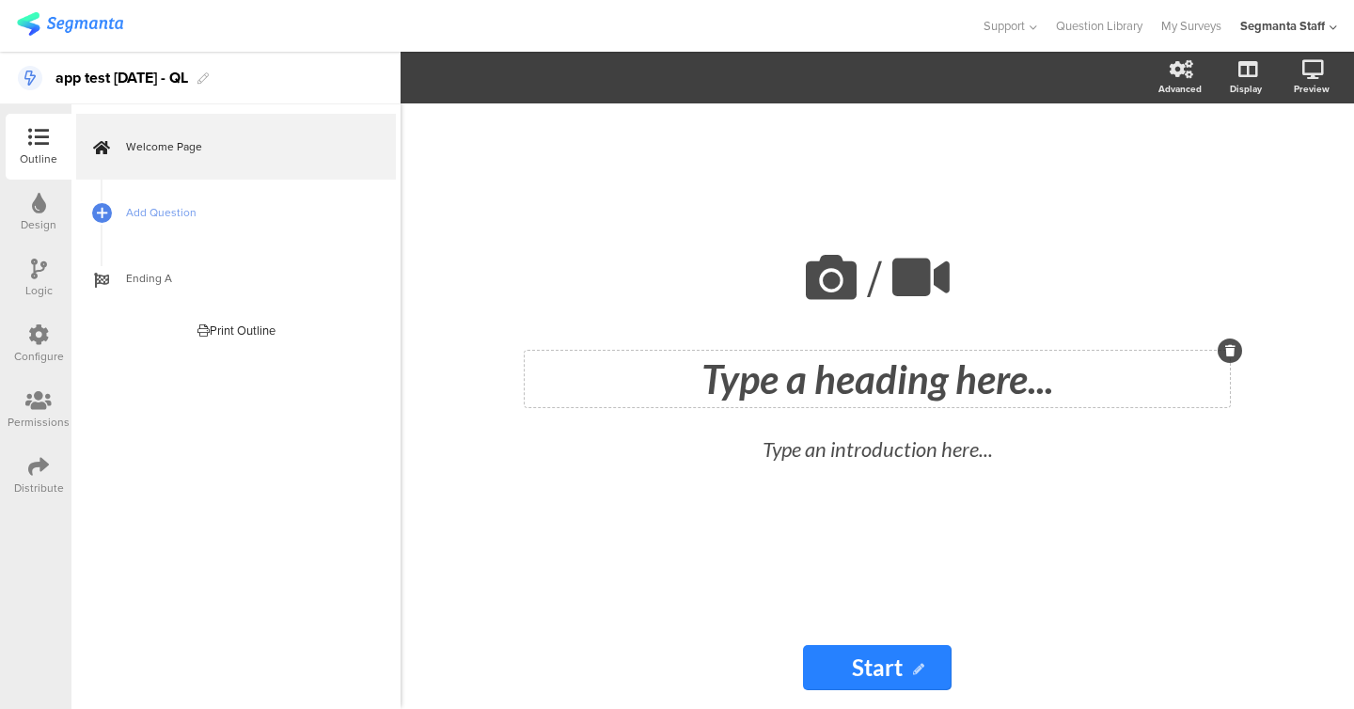
click at [812, 382] on div "Type a heading here..." at bounding box center [877, 379] width 705 height 56
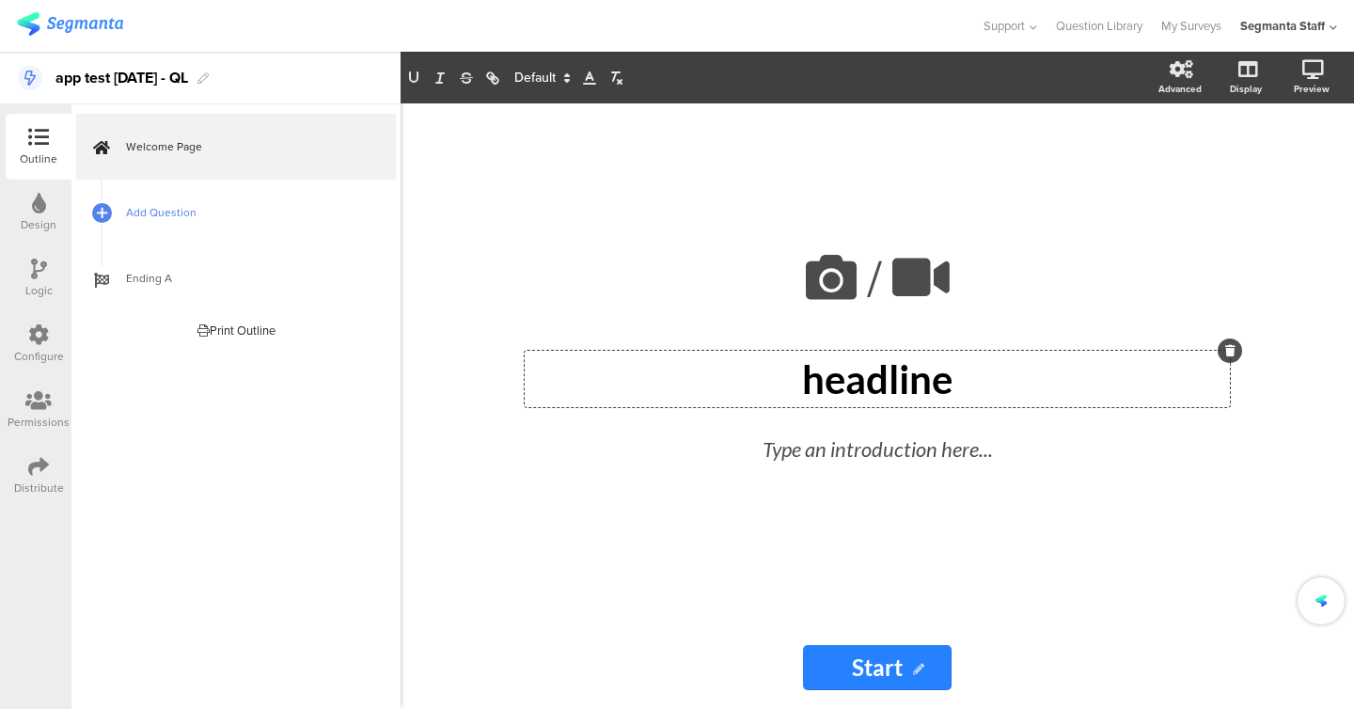
click at [270, 226] on link "Add Question" at bounding box center [236, 213] width 320 height 66
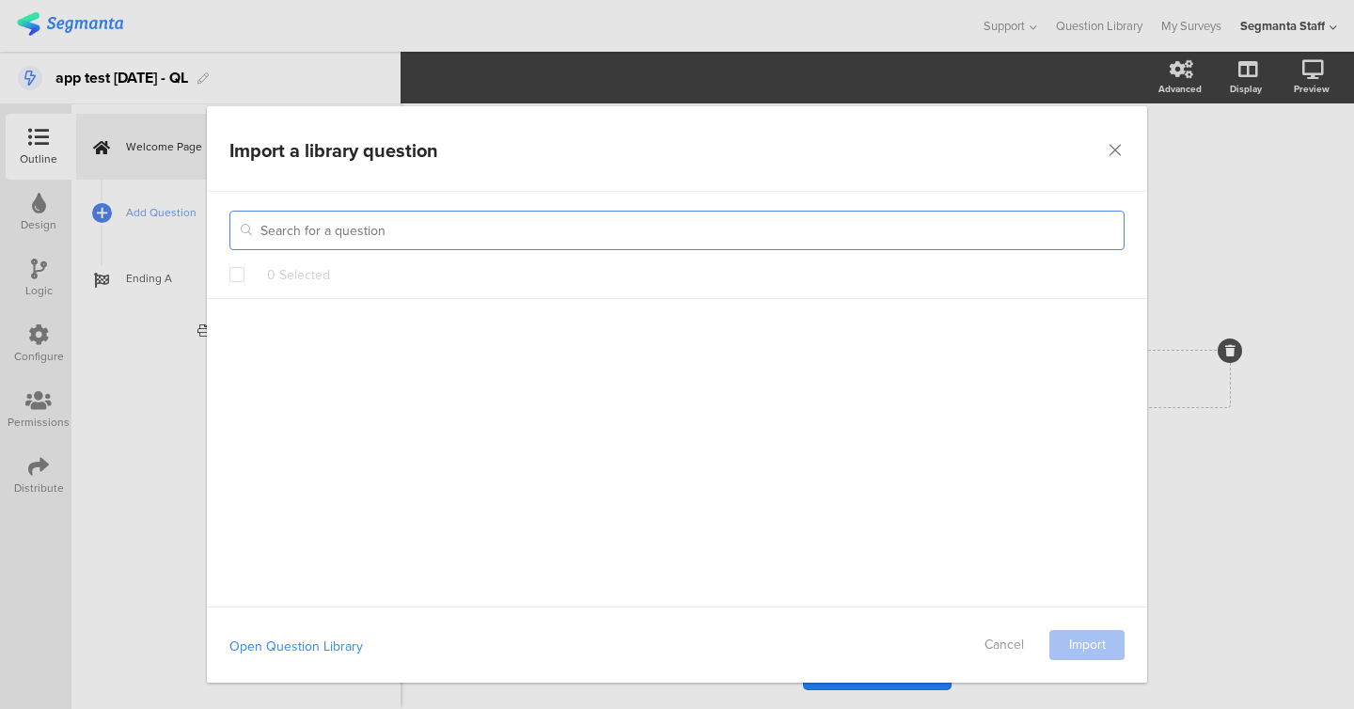
click at [329, 232] on input "dialog" at bounding box center [676, 230] width 895 height 39
paste input "app test [DATE] - QL"
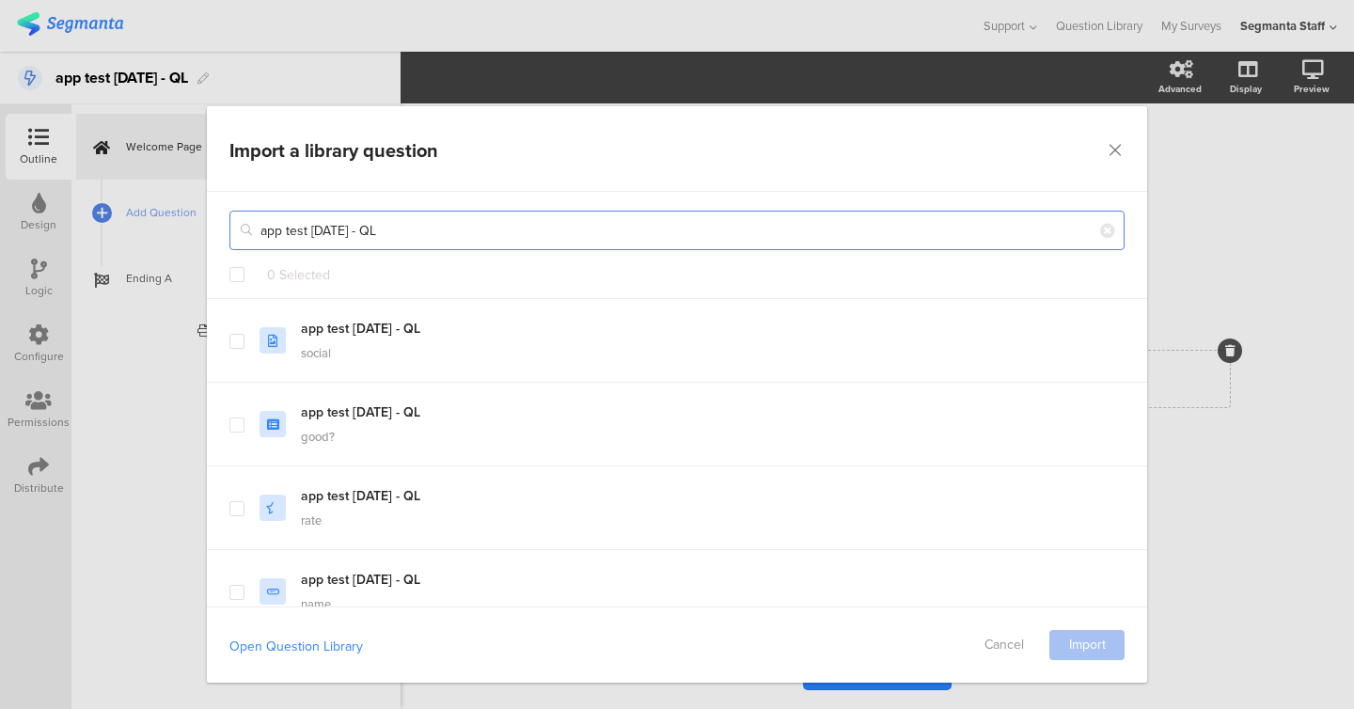
type input "app test [DATE] - QL"
click at [240, 267] on span "dialog" at bounding box center [236, 274] width 15 height 15
click at [244, 267] on input "dialog" at bounding box center [244, 267] width 0 height 0
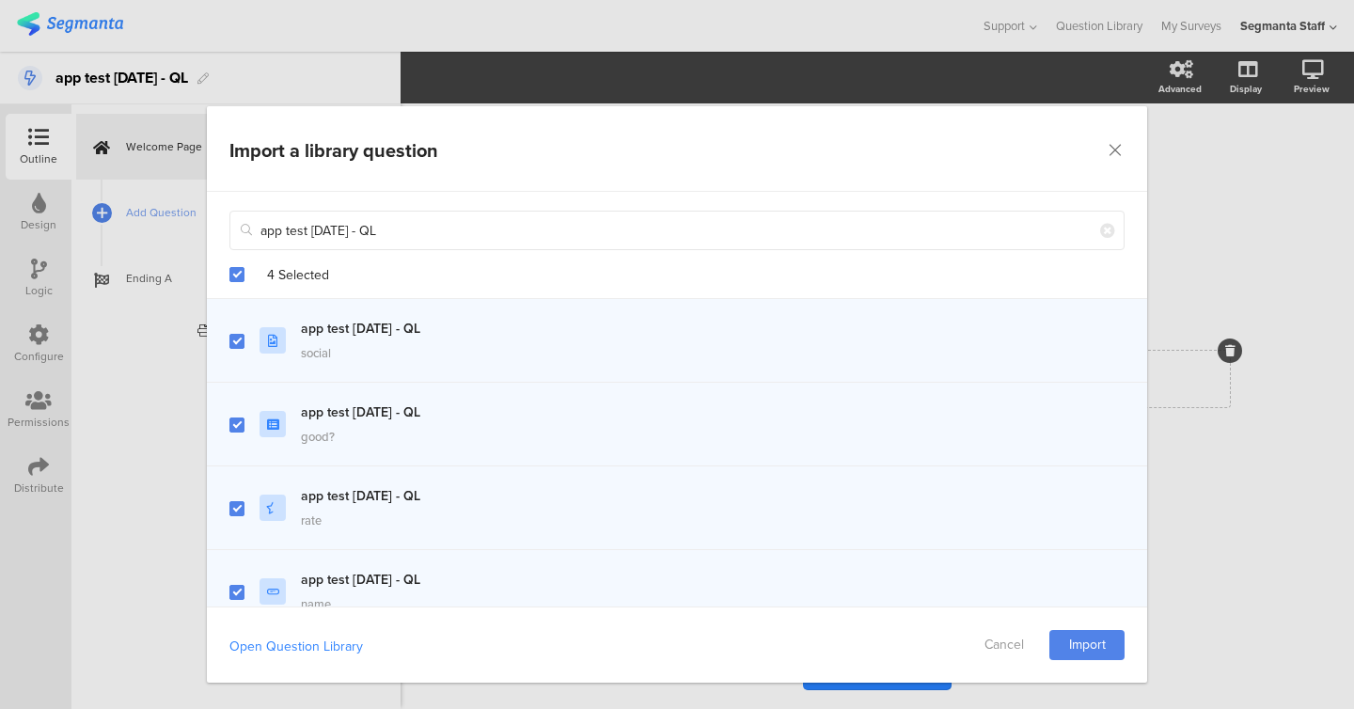
click at [1083, 670] on div "Open Question Library Cancel Import" at bounding box center [677, 645] width 940 height 76
click at [1083, 643] on link "Import" at bounding box center [1086, 645] width 75 height 30
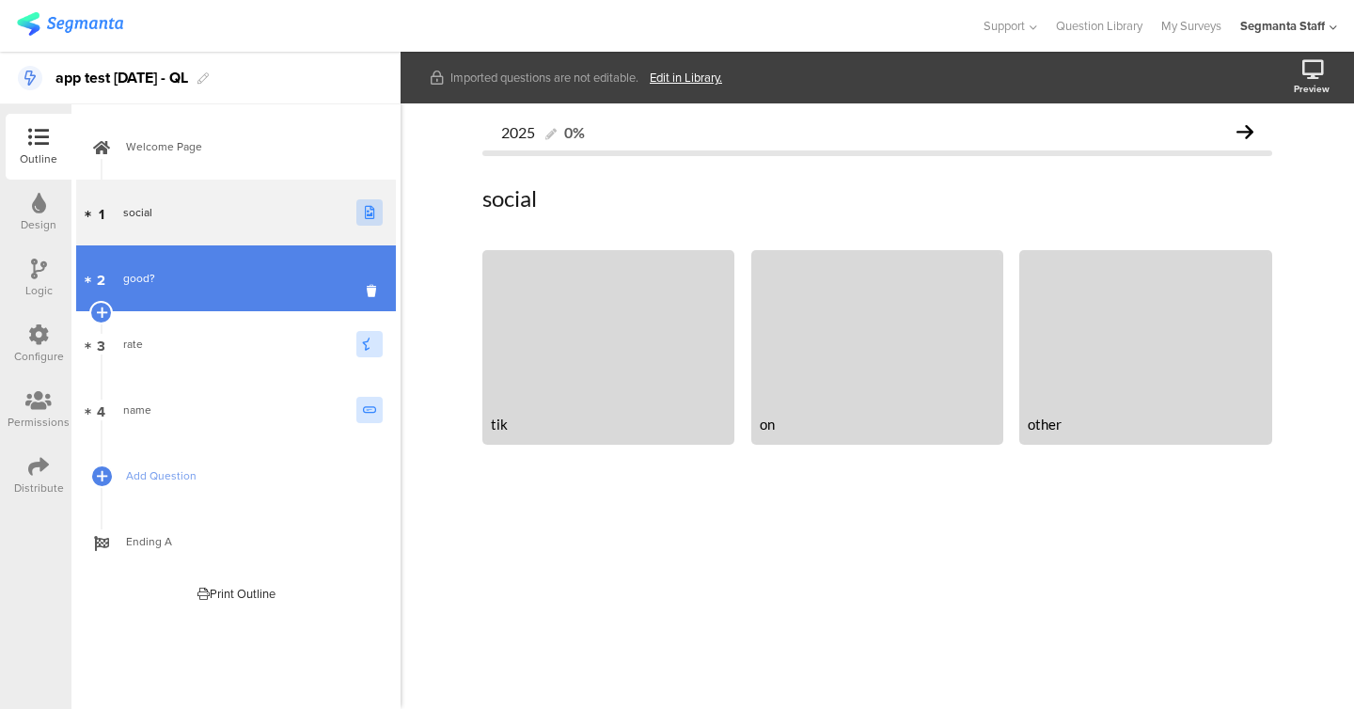
click at [188, 254] on link "2 good?" at bounding box center [236, 278] width 320 height 66
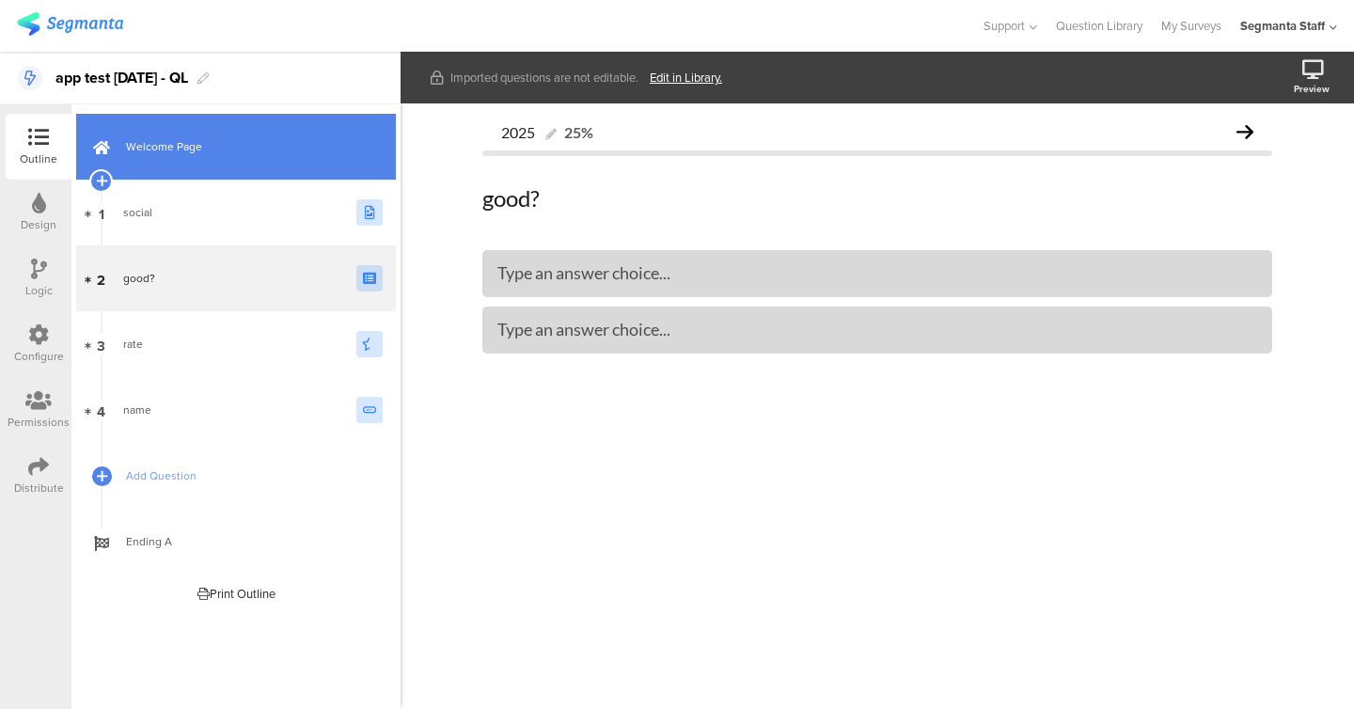
click at [193, 161] on link "Welcome Page" at bounding box center [236, 147] width 320 height 66
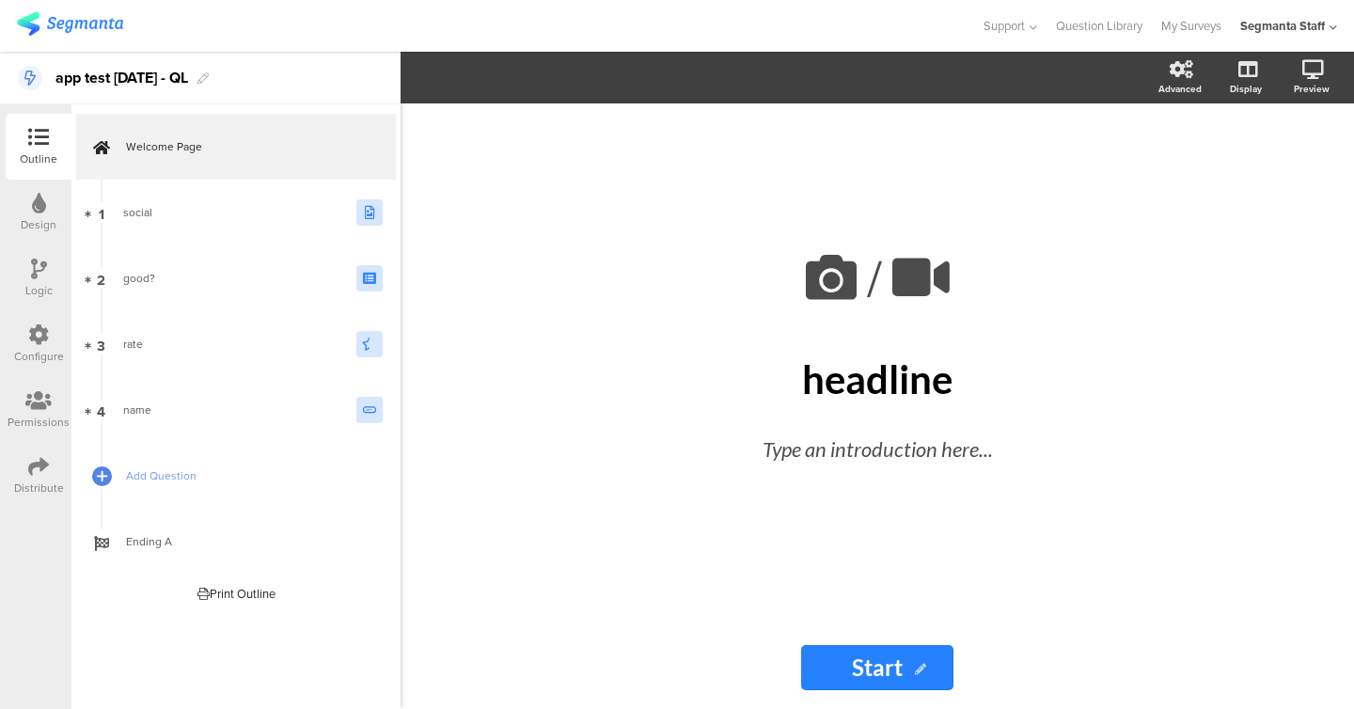
click at [33, 198] on icon at bounding box center [39, 203] width 14 height 21
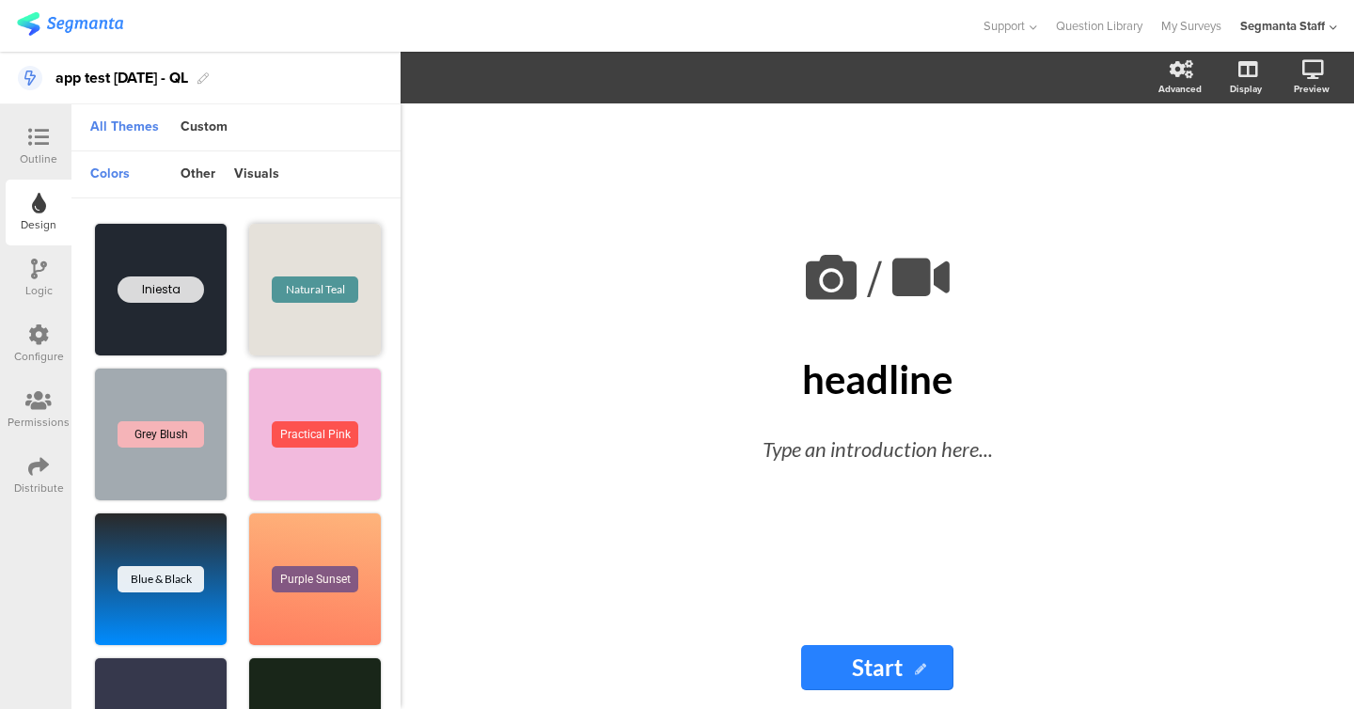
click at [357, 264] on div "Natural Teal" at bounding box center [315, 290] width 132 height 132
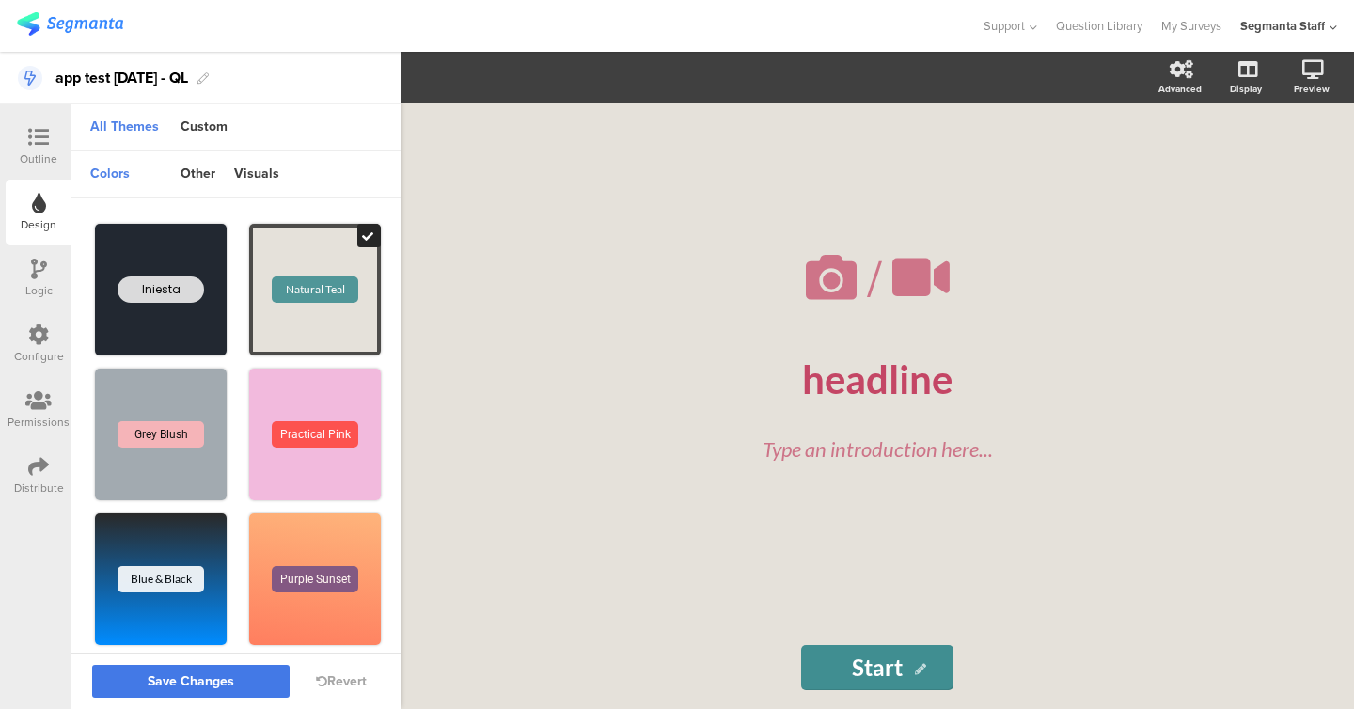
click at [234, 679] on button "Save Changes" at bounding box center [190, 681] width 197 height 33
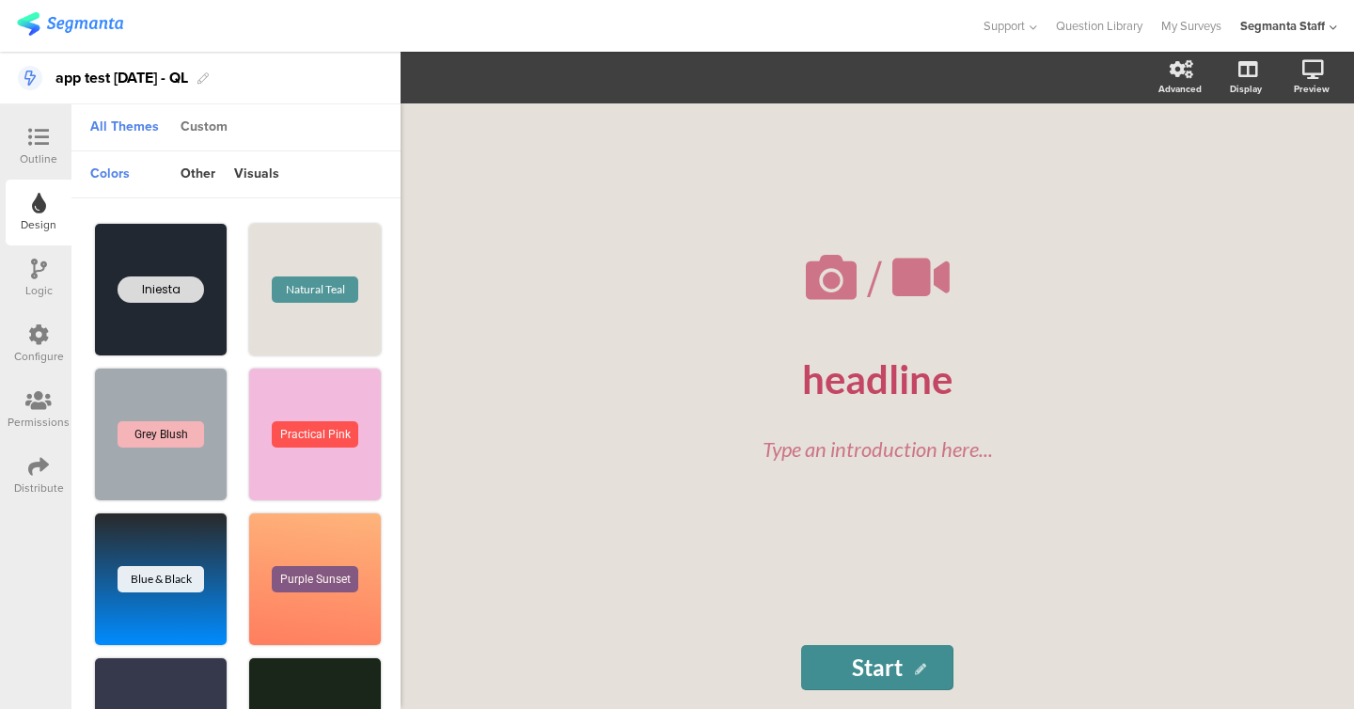
click at [206, 124] on div "Custom" at bounding box center [204, 128] width 66 height 32
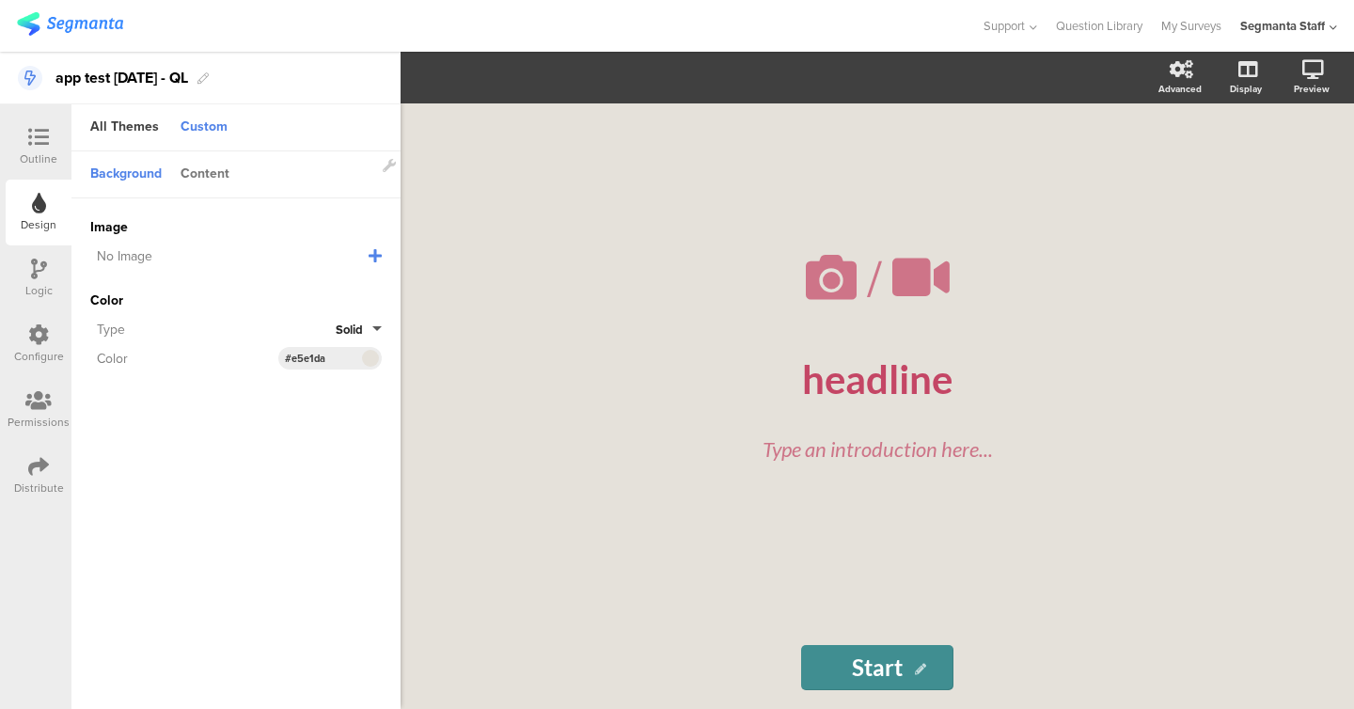
click at [212, 175] on div "Content" at bounding box center [205, 175] width 68 height 32
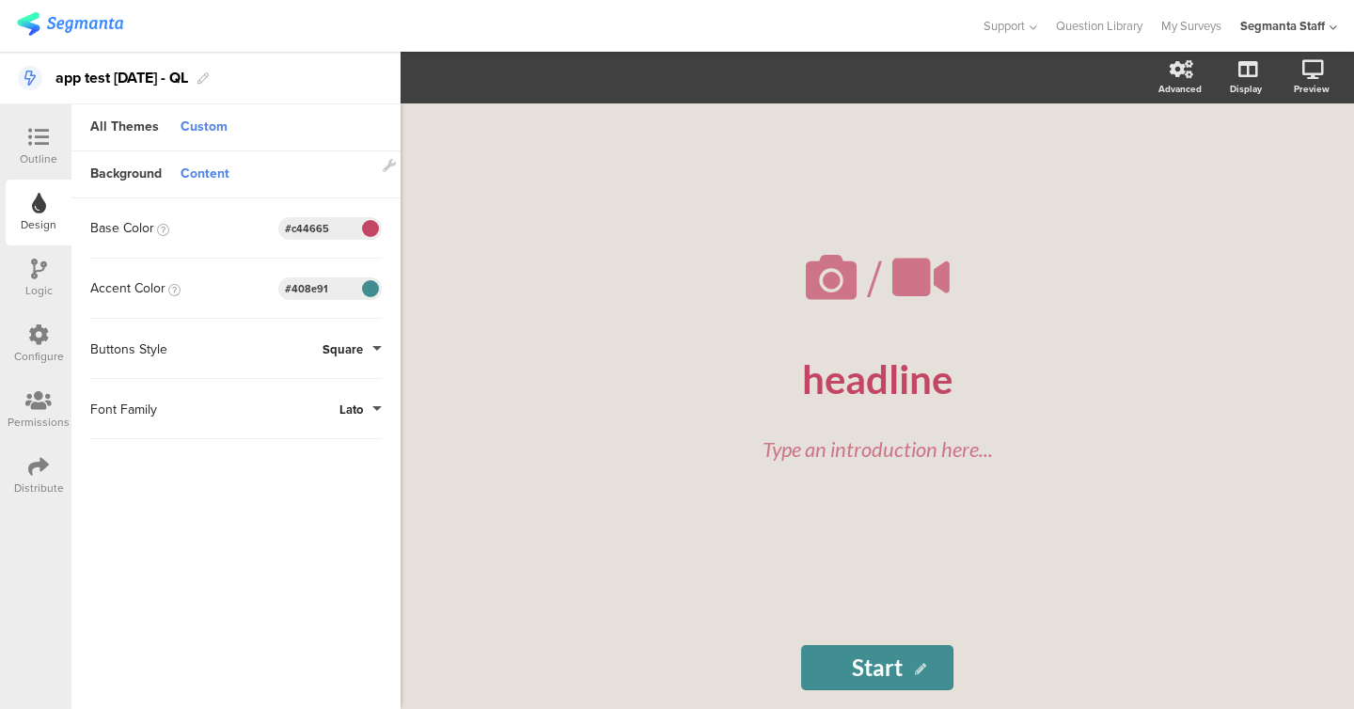
click at [358, 281] on div at bounding box center [370, 288] width 24 height 23
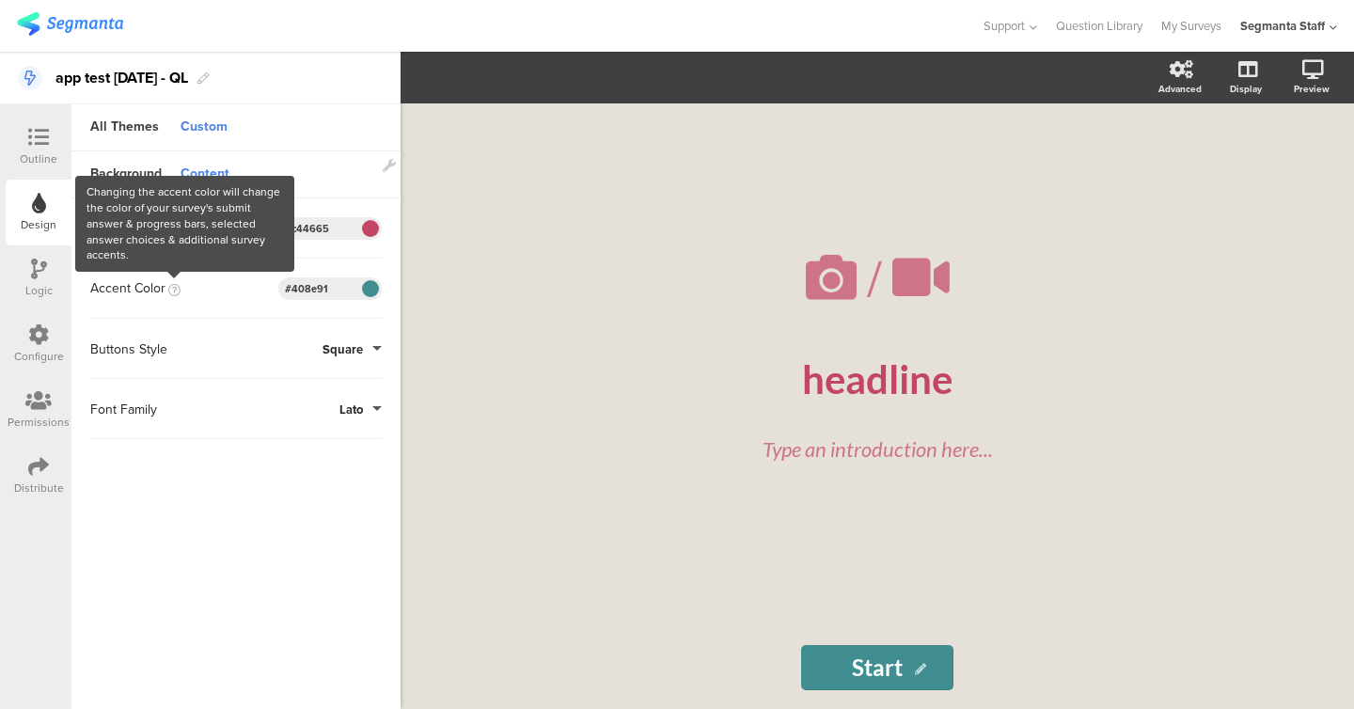
click at [196, 321] on div "Buttons Style Square" at bounding box center [236, 349] width 292 height 60
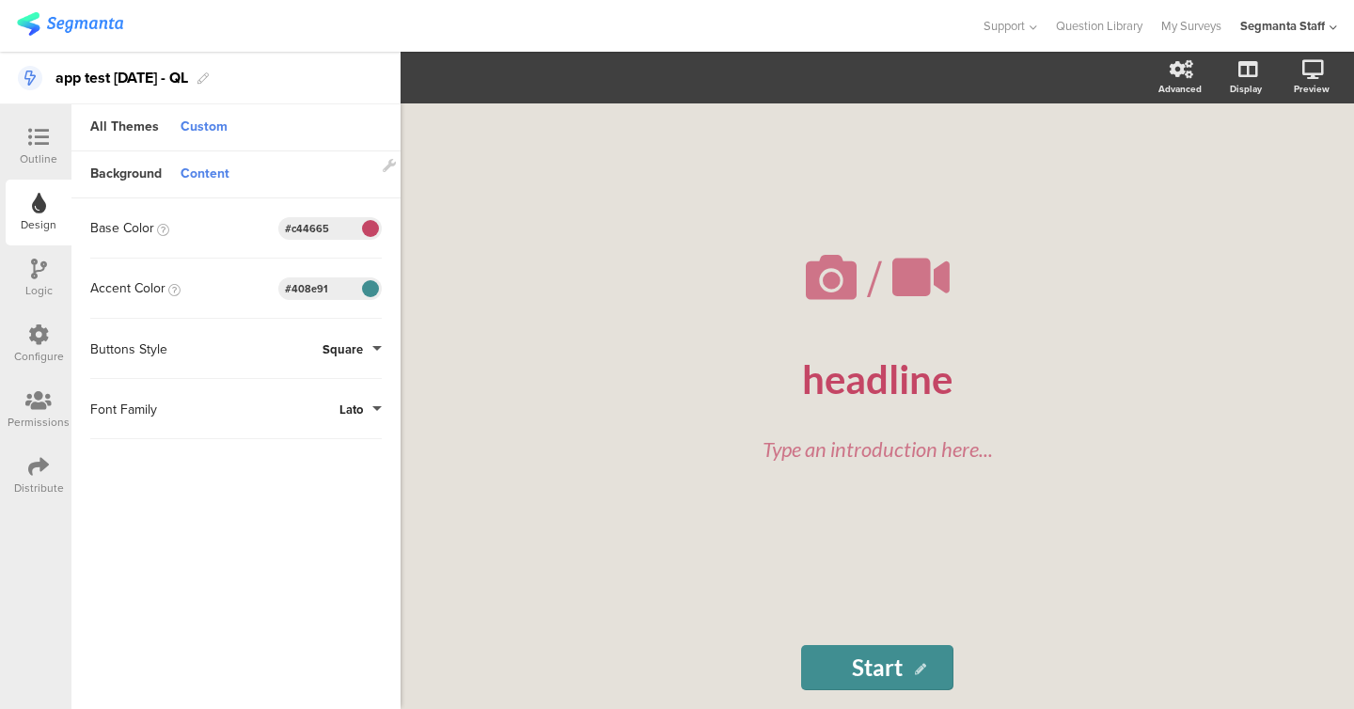
click at [357, 338] on div "Buttons Style Square" at bounding box center [236, 349] width 292 height 23
click at [338, 352] on span "Square" at bounding box center [343, 349] width 40 height 18
click at [305, 413] on button "Round" at bounding box center [311, 431] width 141 height 39
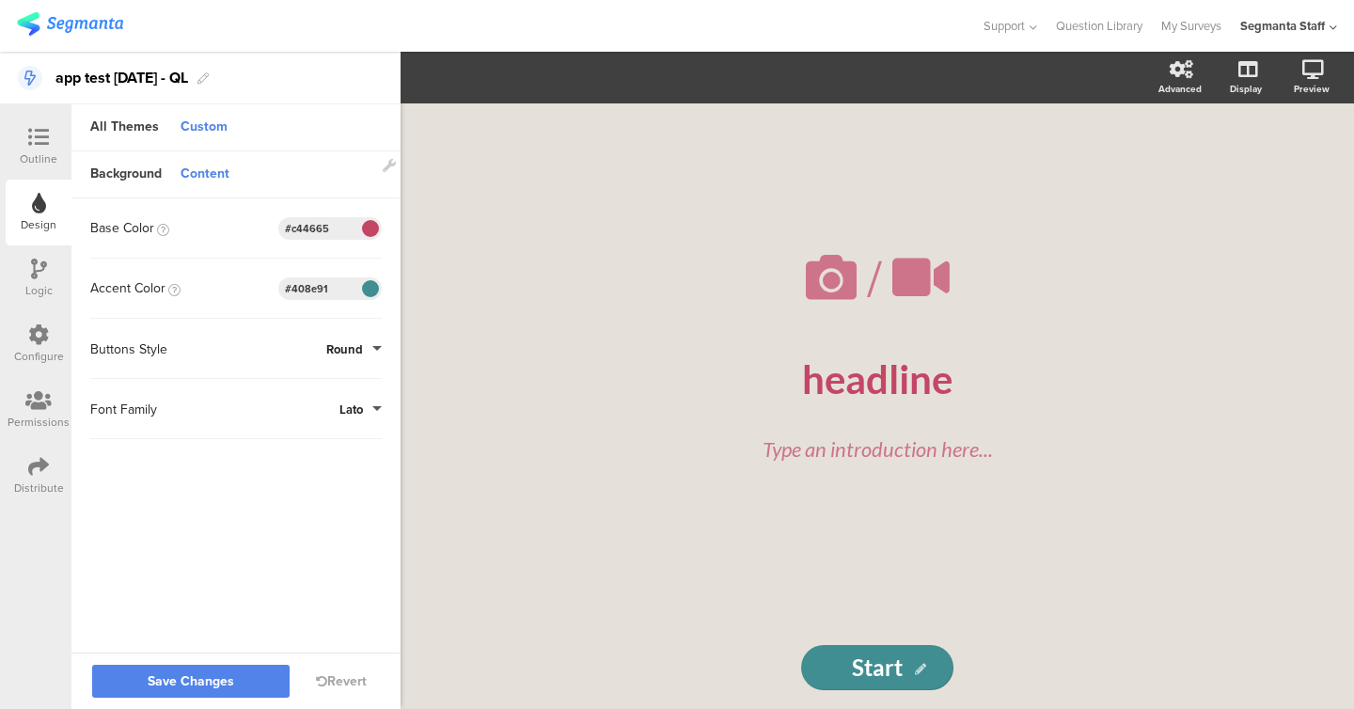
click at [359, 402] on span "Lato" at bounding box center [351, 410] width 24 height 18
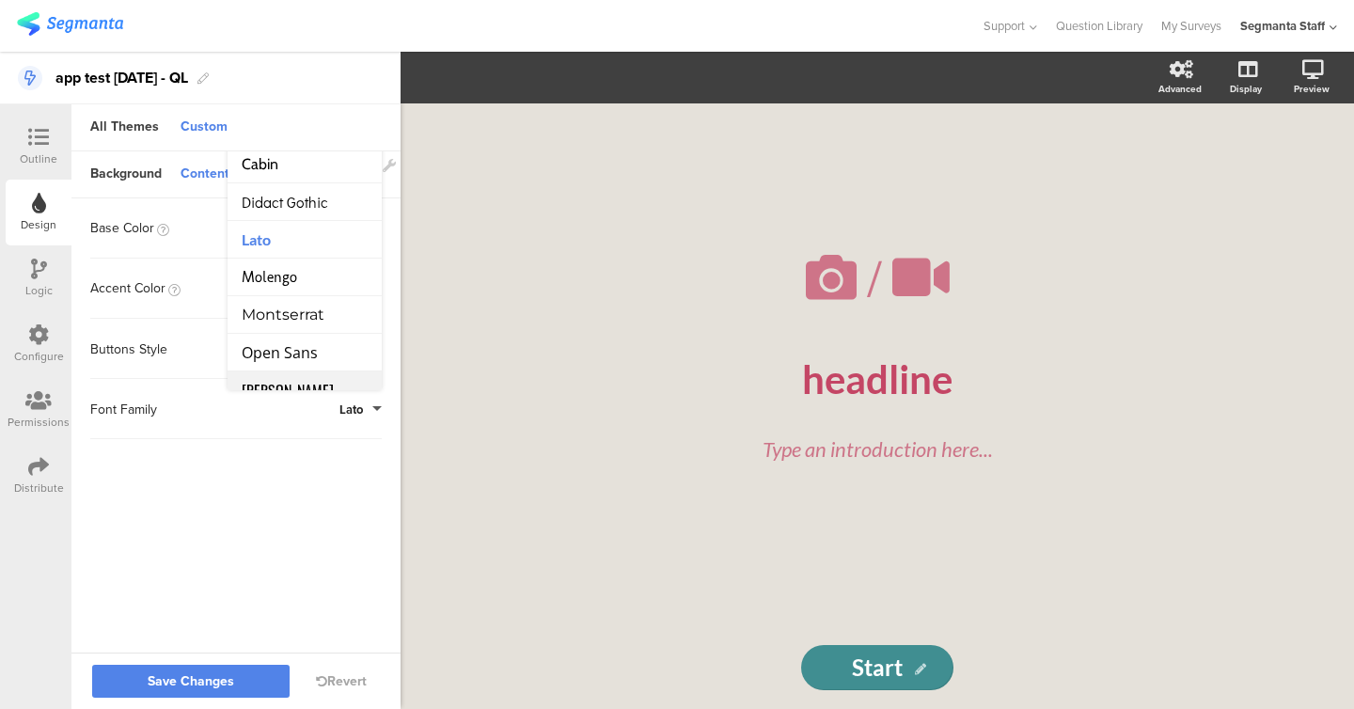
click at [327, 371] on li "[PERSON_NAME]" at bounding box center [305, 390] width 154 height 38
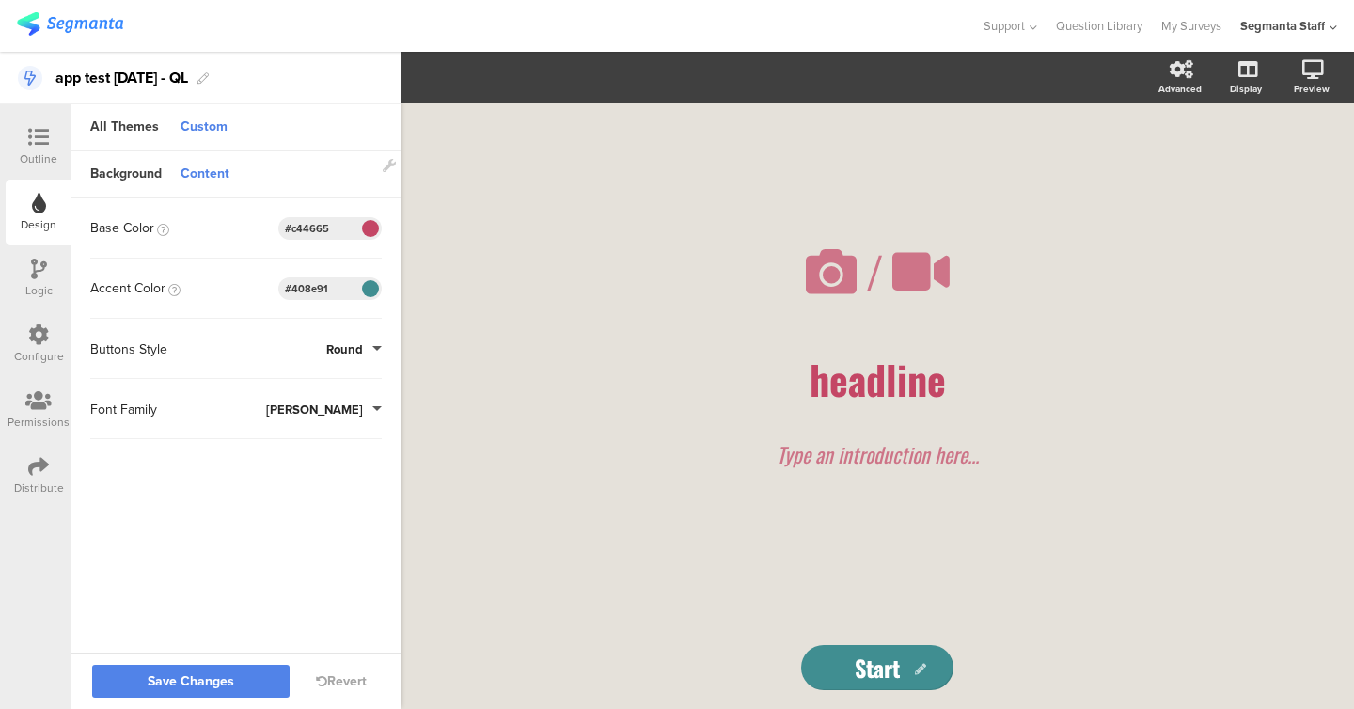
click at [299, 394] on div "Font Family [PERSON_NAME]" at bounding box center [236, 409] width 292 height 60
click at [354, 326] on div "Buttons Style Round" at bounding box center [236, 349] width 292 height 60
click at [349, 344] on span "Round" at bounding box center [344, 349] width 37 height 18
click at [286, 391] on button "Square" at bounding box center [311, 391] width 141 height 39
click at [288, 471] on sg-customize-design "Background Content Image No Image Invalid URL or Upload File Color Type Solid C…" at bounding box center [235, 403] width 329 height 504
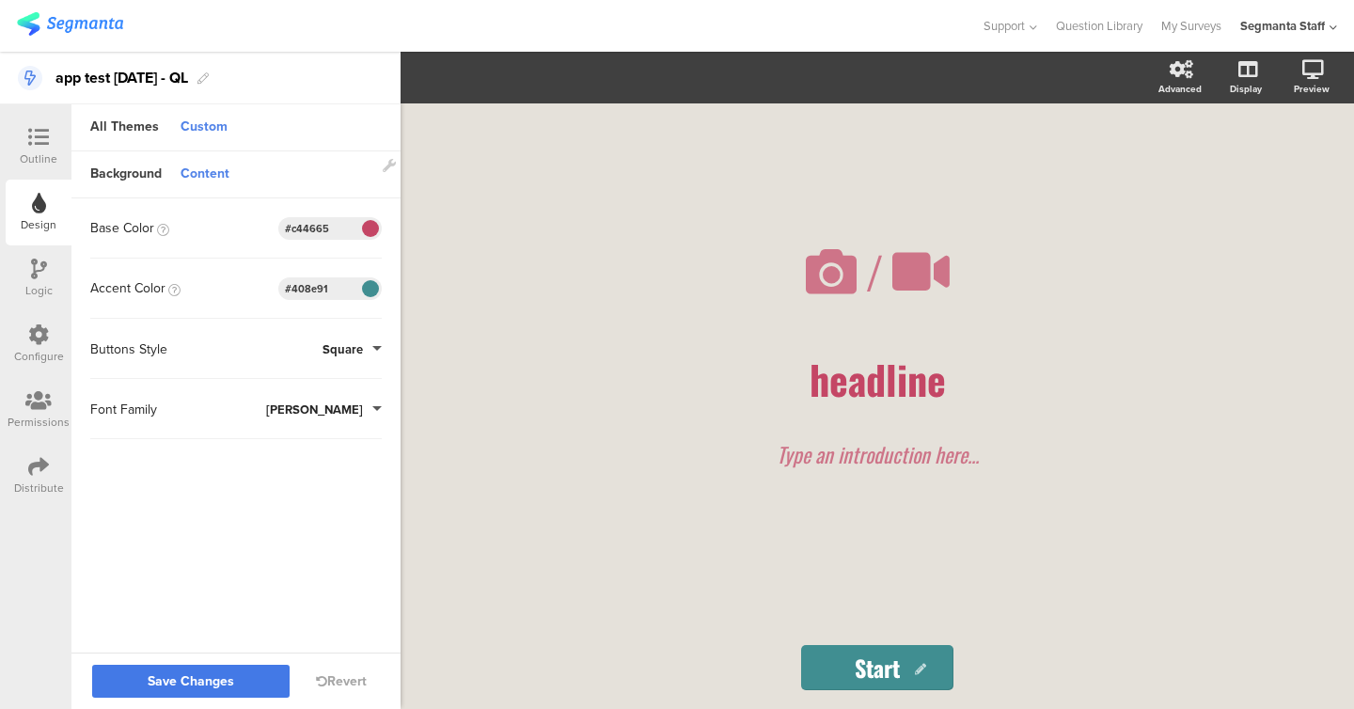
click at [203, 682] on span "Save Changes" at bounding box center [191, 682] width 87 height 0
click at [201, 181] on div "Content" at bounding box center [205, 175] width 68 height 32
click at [203, 163] on div "Content" at bounding box center [205, 175] width 68 height 32
click at [213, 164] on div "Content" at bounding box center [205, 175] width 68 height 32
click at [126, 114] on div "All Themes" at bounding box center [124, 128] width 87 height 32
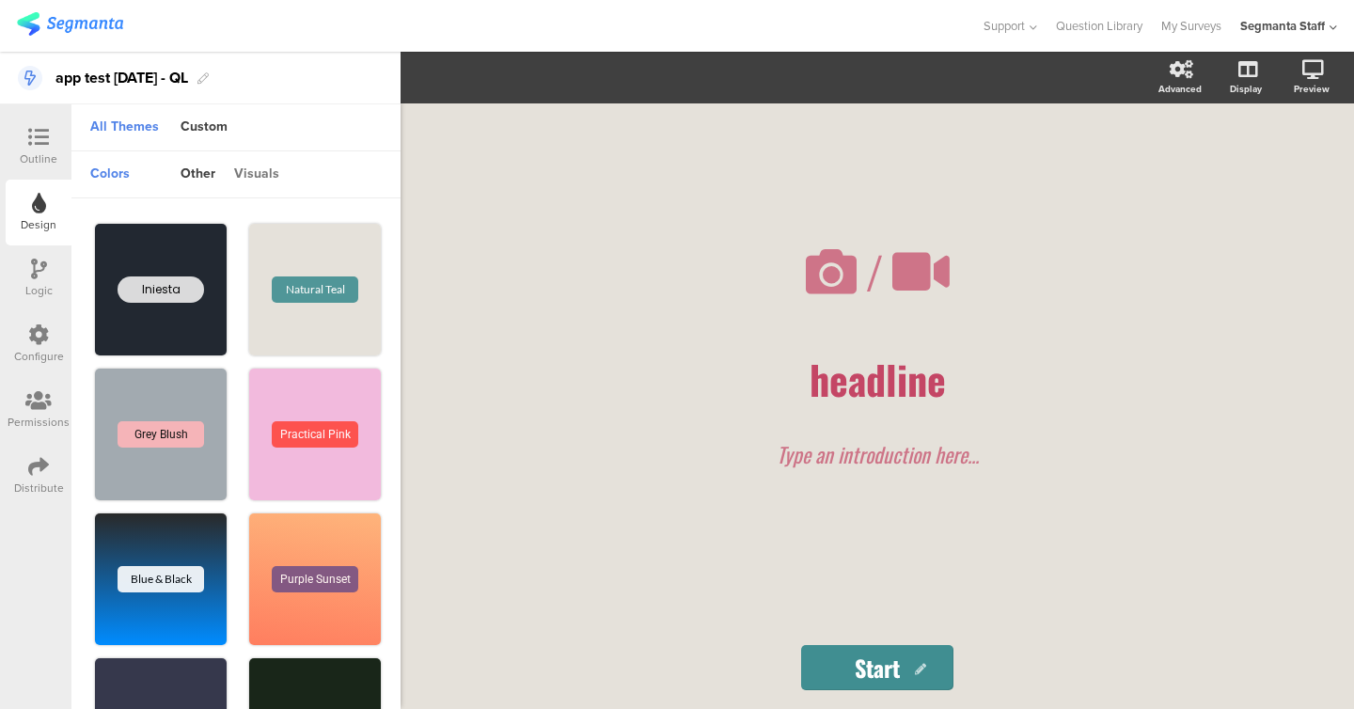
click at [246, 169] on div "visuals" at bounding box center [257, 175] width 64 height 32
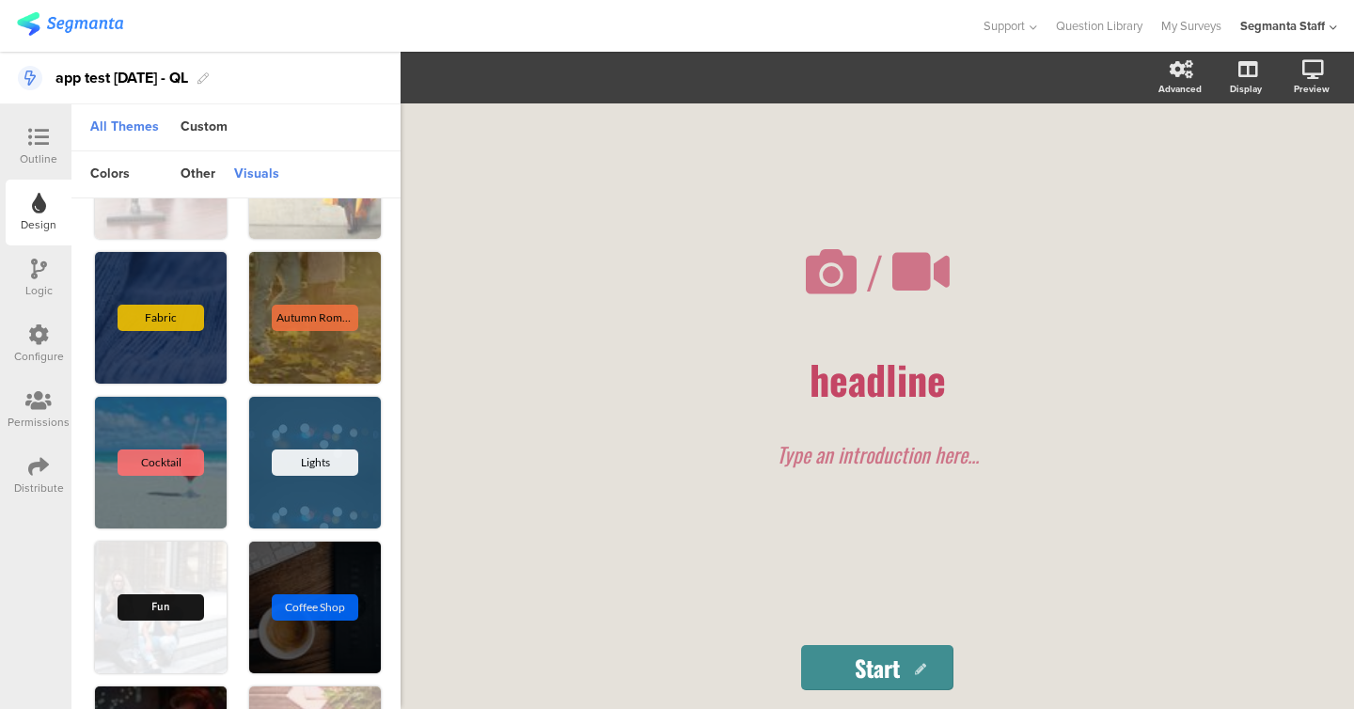
scroll to position [2131, 0]
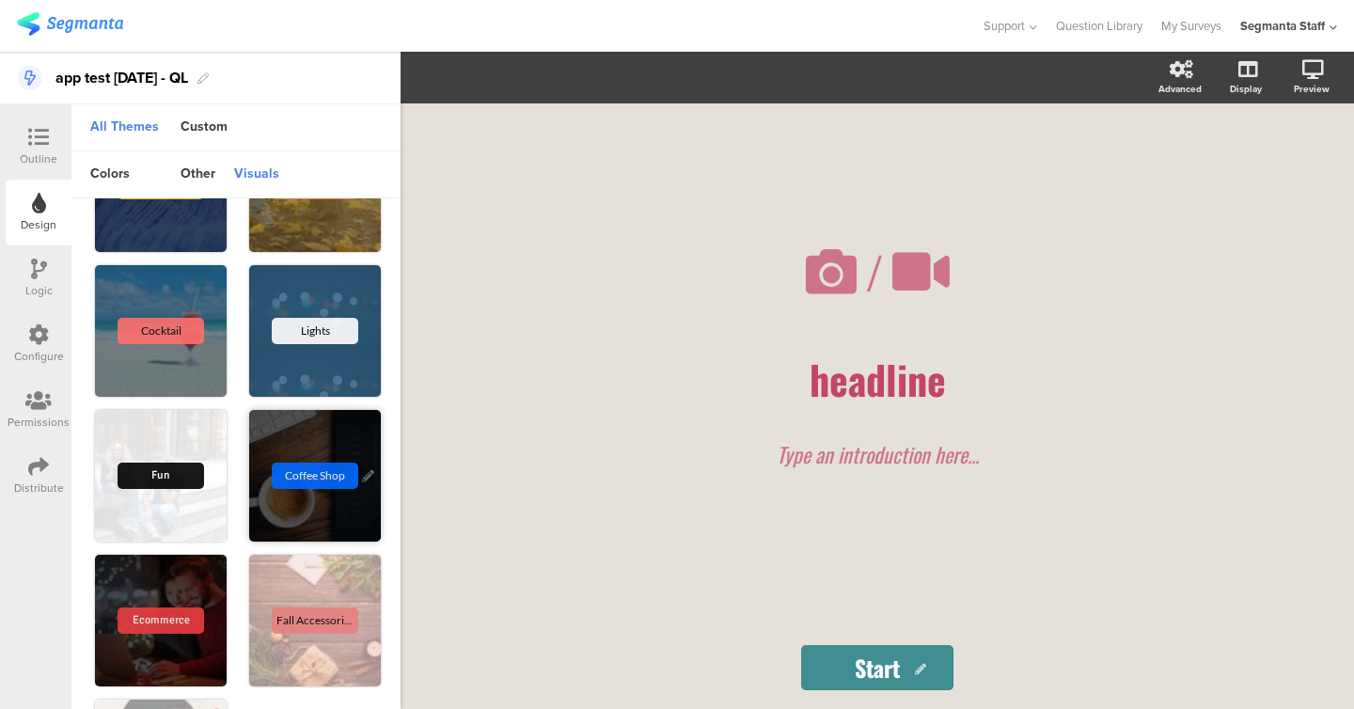
click at [303, 521] on div "Coffee Shop" at bounding box center [315, 476] width 132 height 132
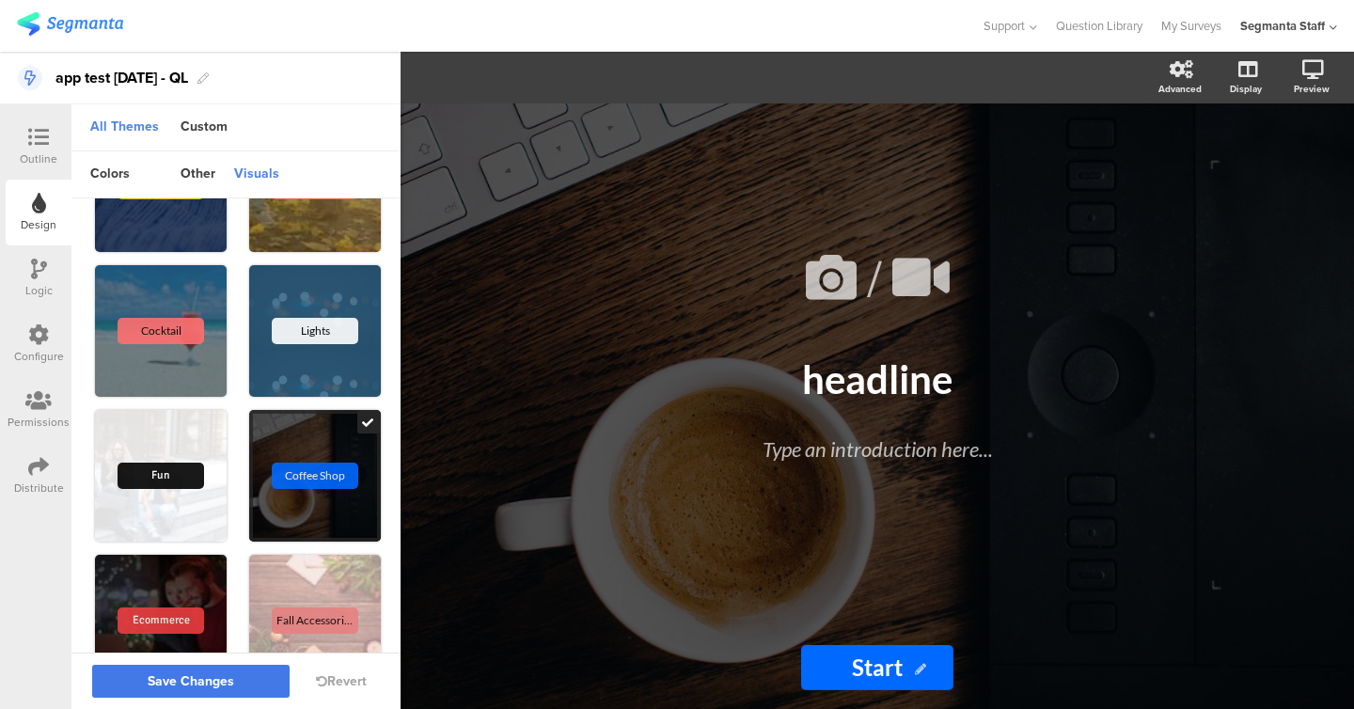
click at [250, 689] on button "Save Changes" at bounding box center [190, 681] width 197 height 33
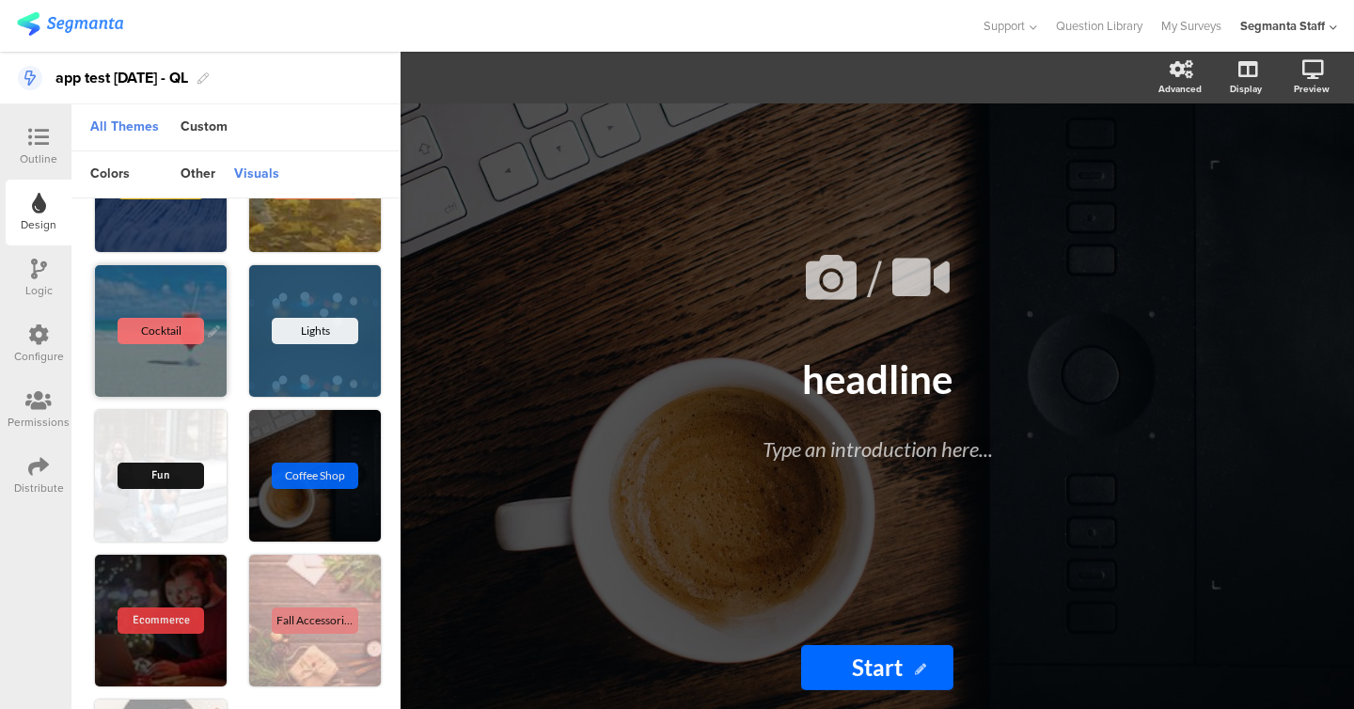
click at [179, 294] on div "Cocktail" at bounding box center [161, 331] width 132 height 132
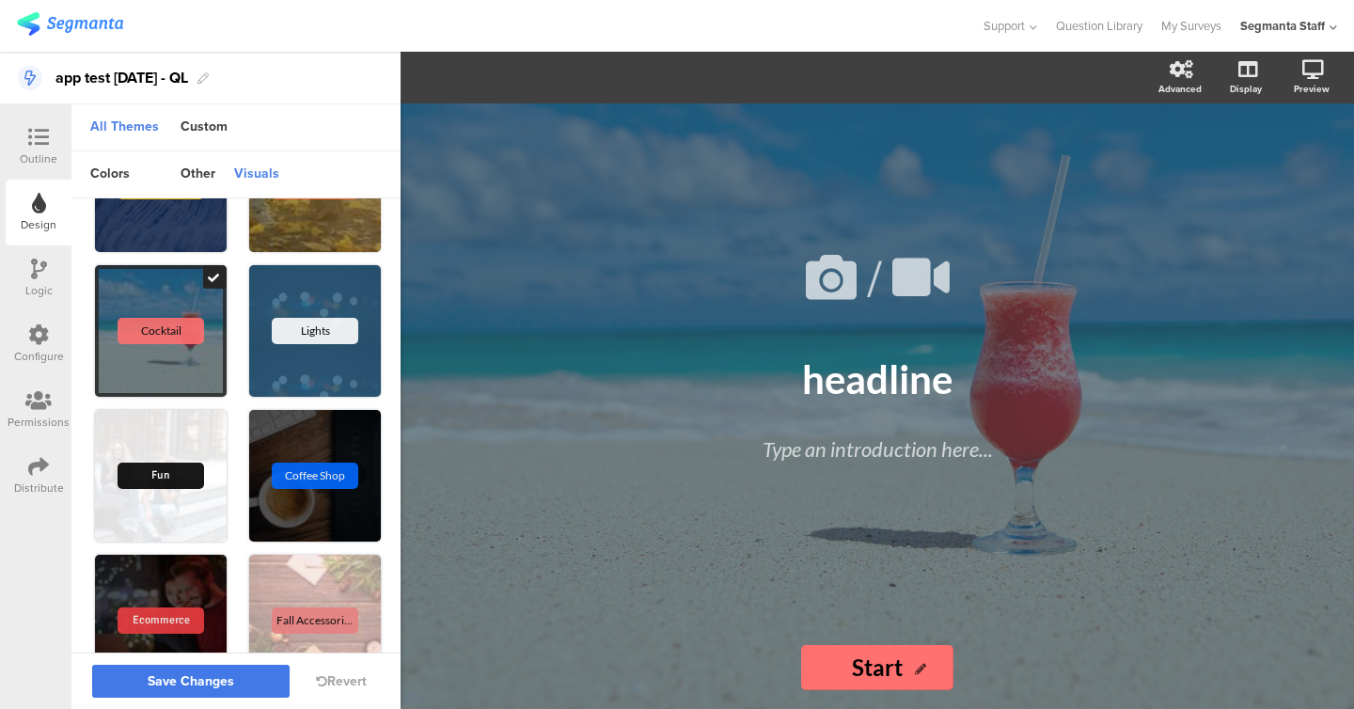
click at [206, 682] on span "Save Changes" at bounding box center [191, 682] width 87 height 0
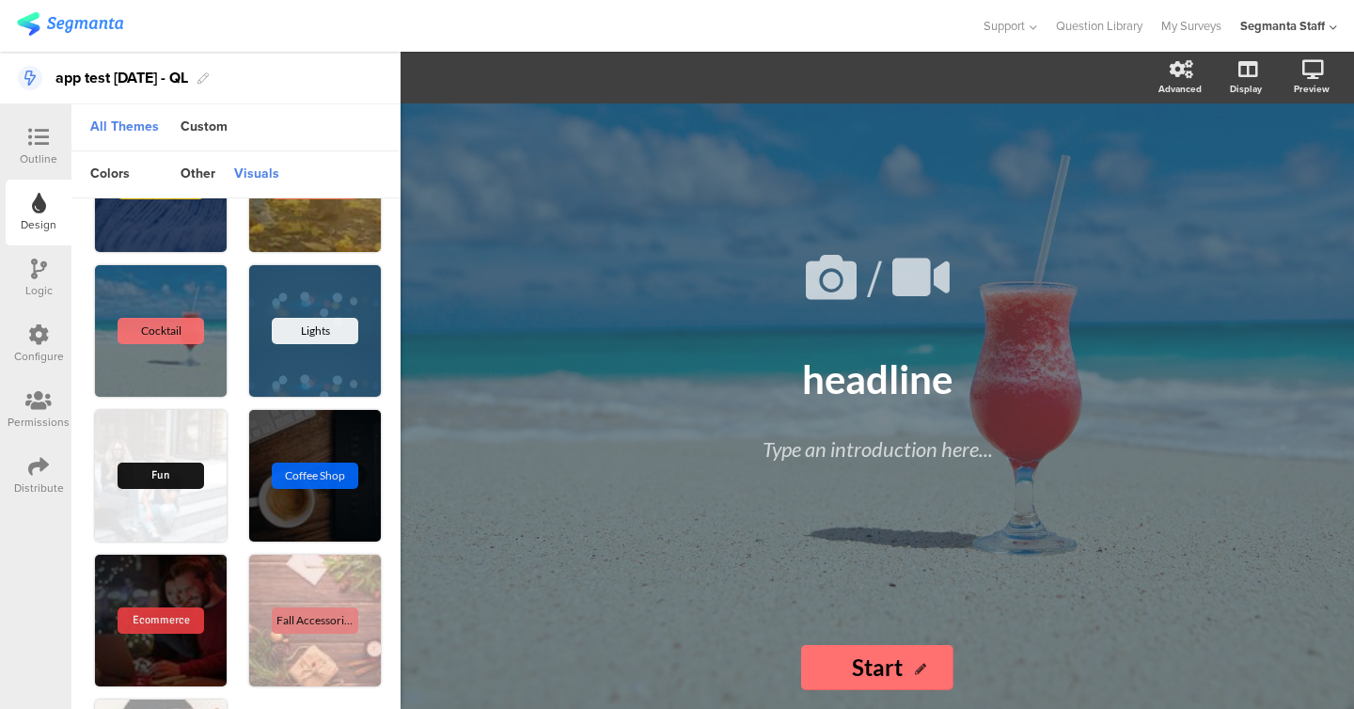
click at [40, 307] on div "Logic" at bounding box center [39, 278] width 66 height 66
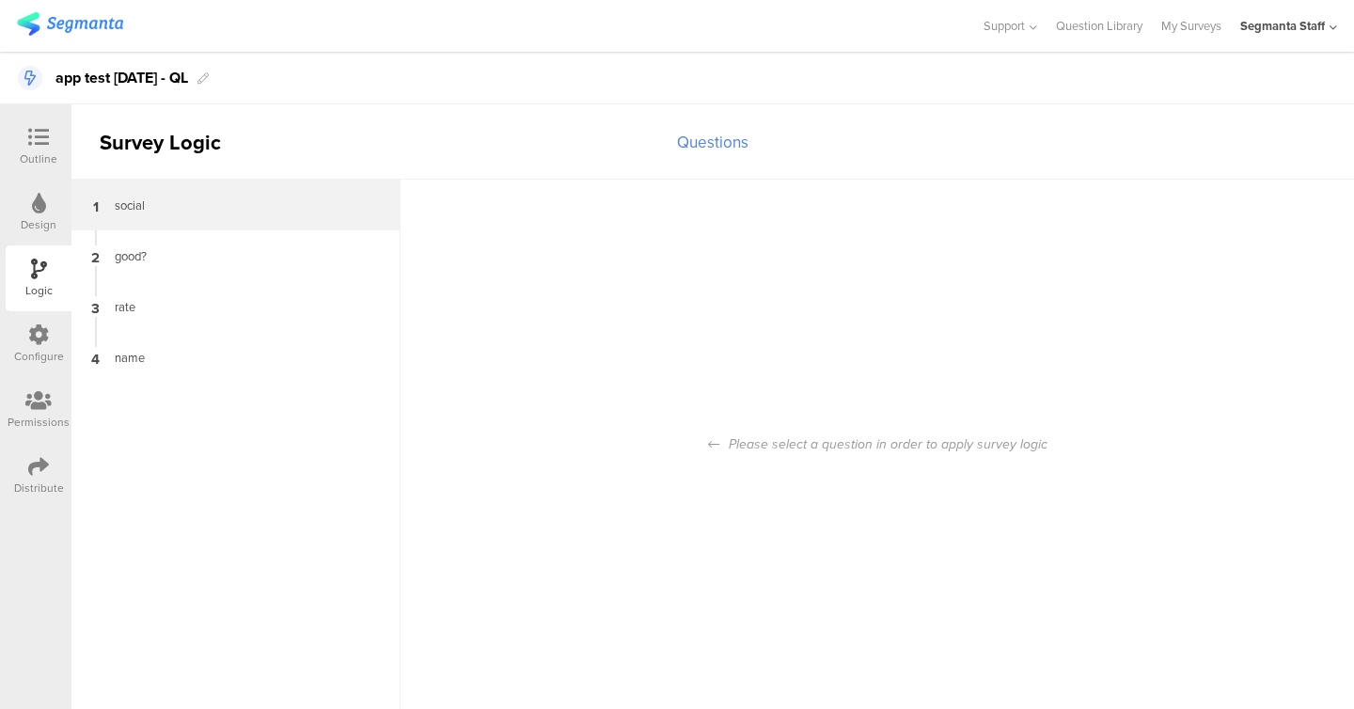
click at [136, 211] on div "social" at bounding box center [220, 206] width 235 height 18
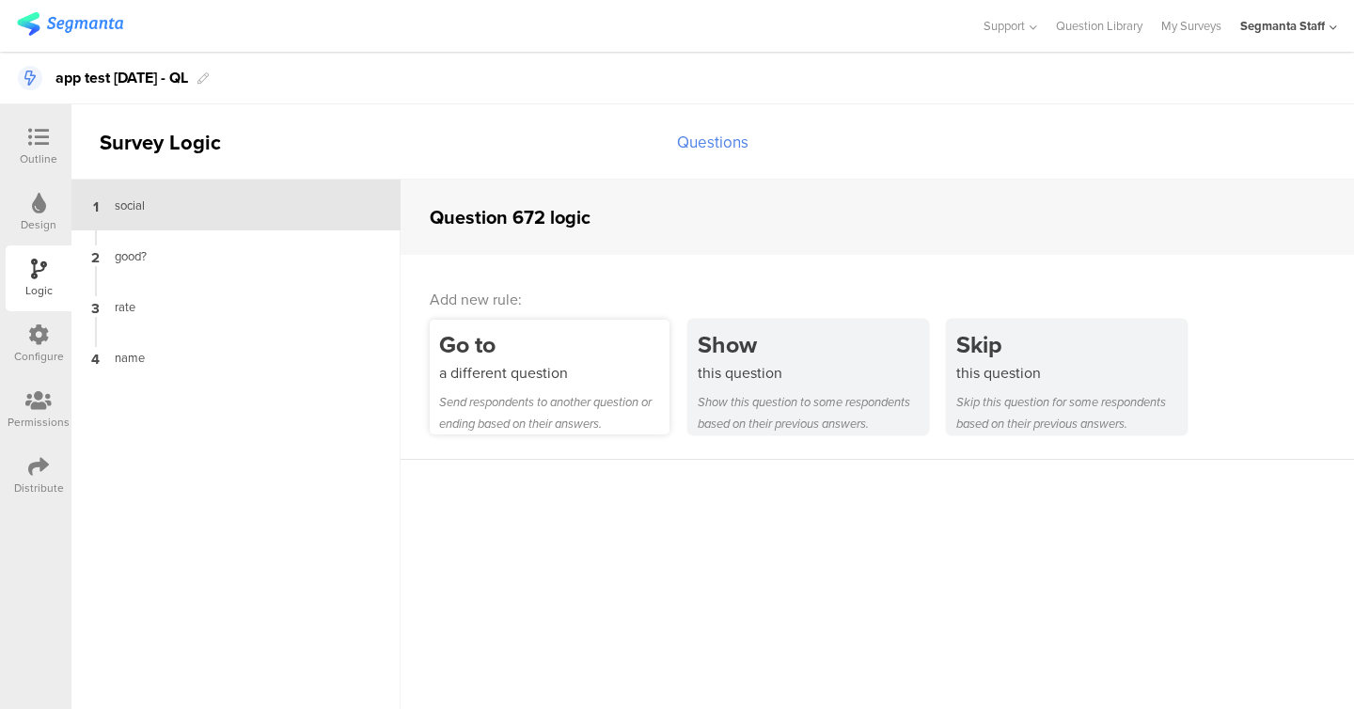
click at [589, 385] on div "Go to a different question Send respondents to another question or ending based…" at bounding box center [550, 377] width 240 height 115
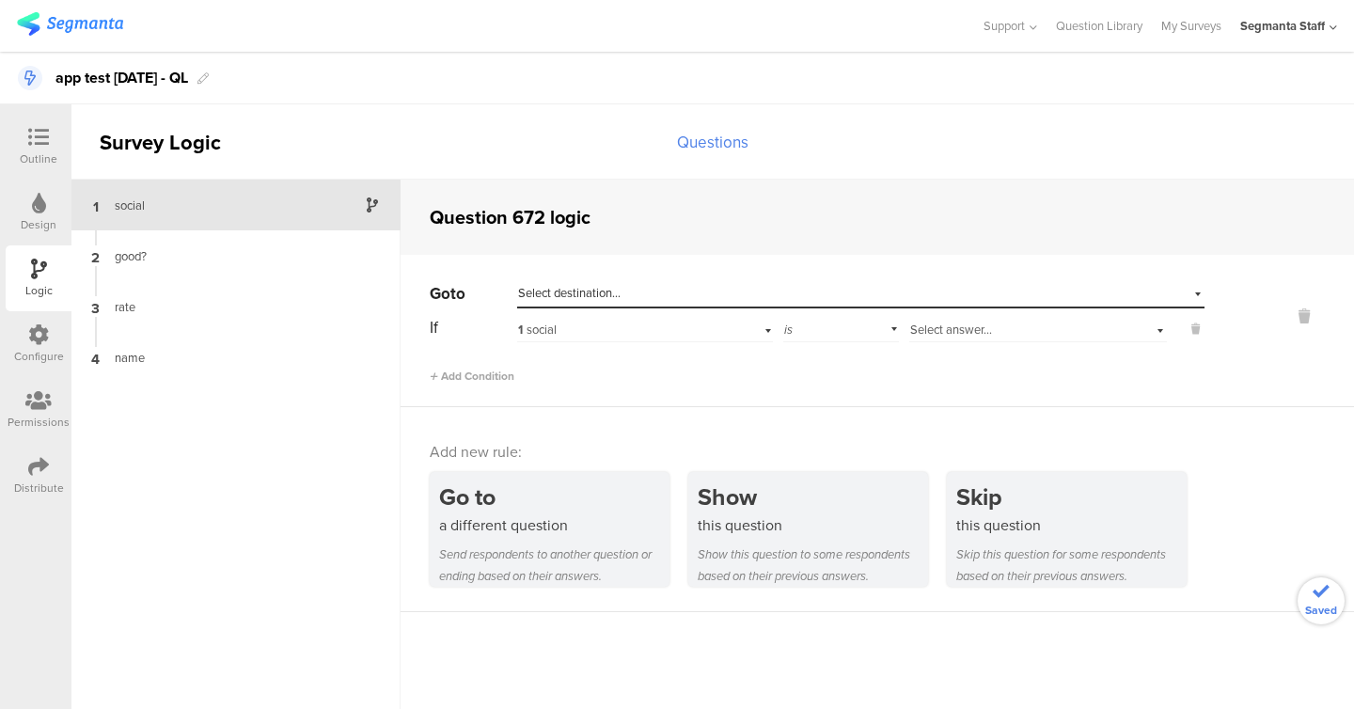
click at [646, 282] on div "Select destination..." at bounding box center [860, 293] width 687 height 29
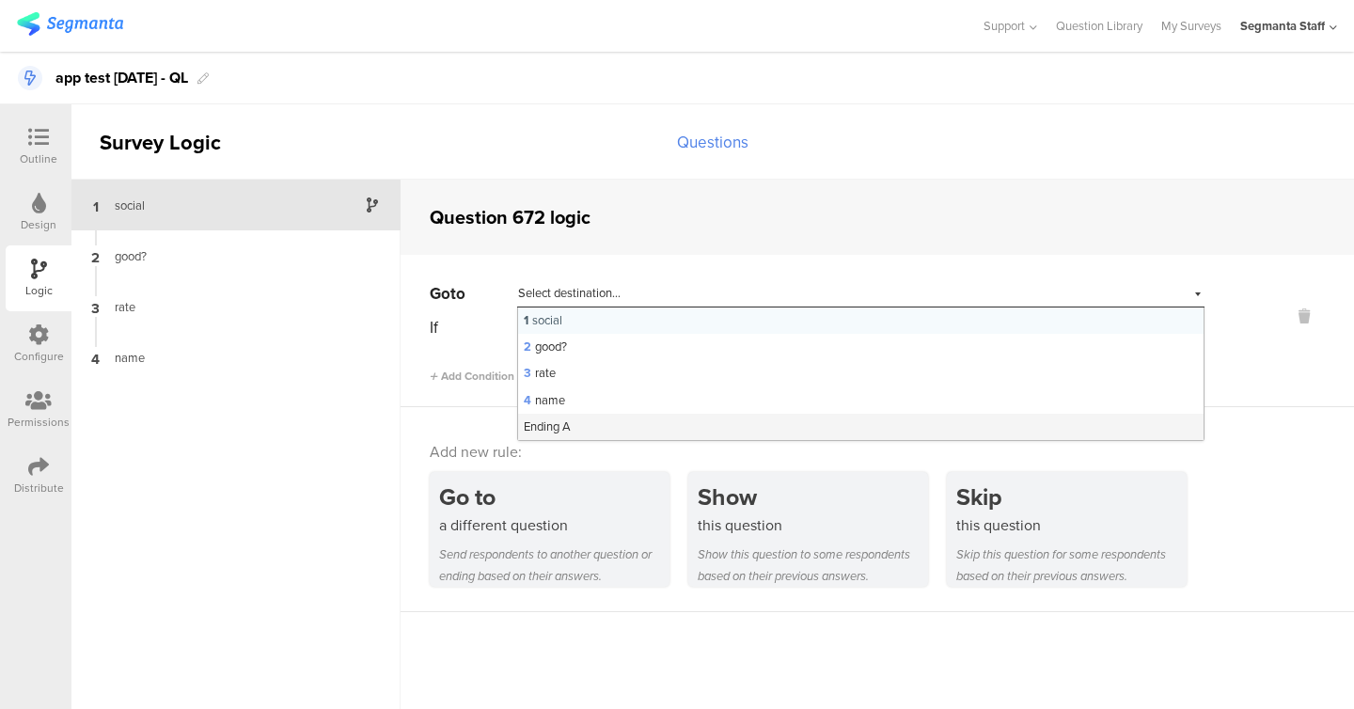
click at [633, 434] on div "Ending A" at bounding box center [861, 427] width 686 height 26
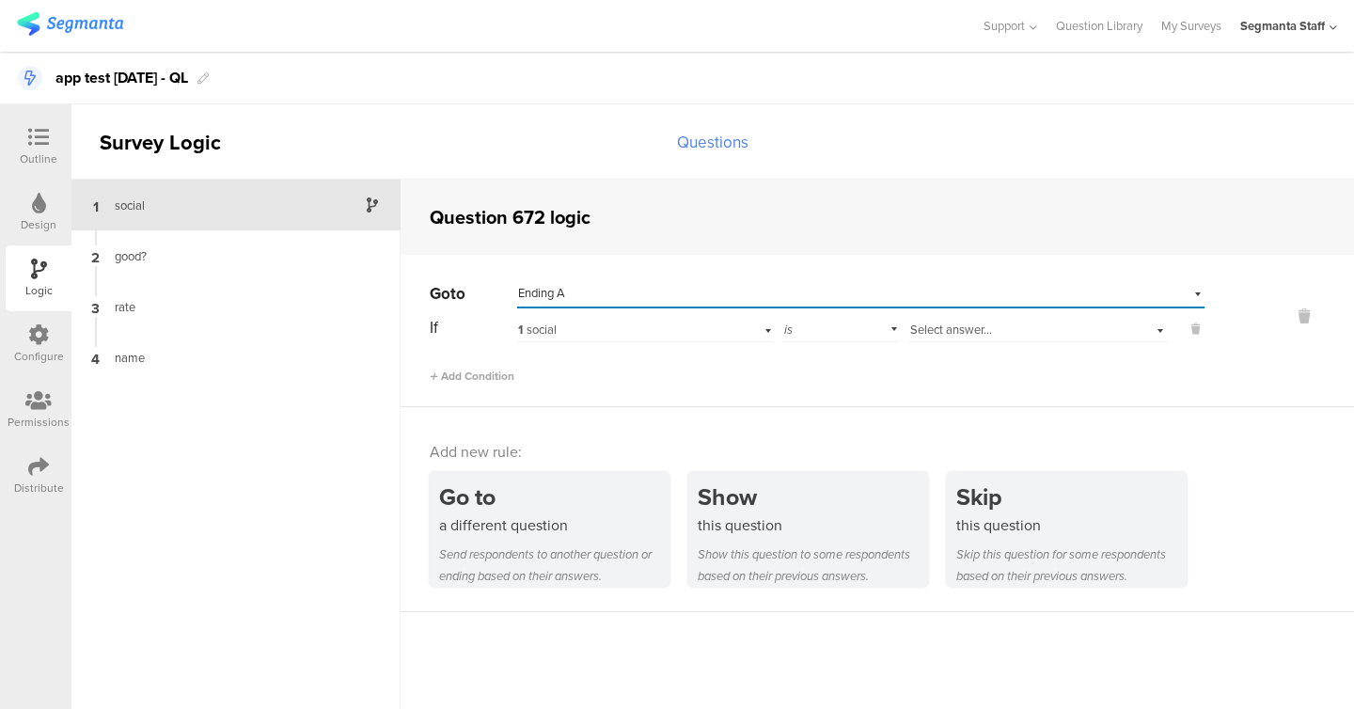
click at [998, 315] on div "Select answer..." at bounding box center [1038, 327] width 258 height 29
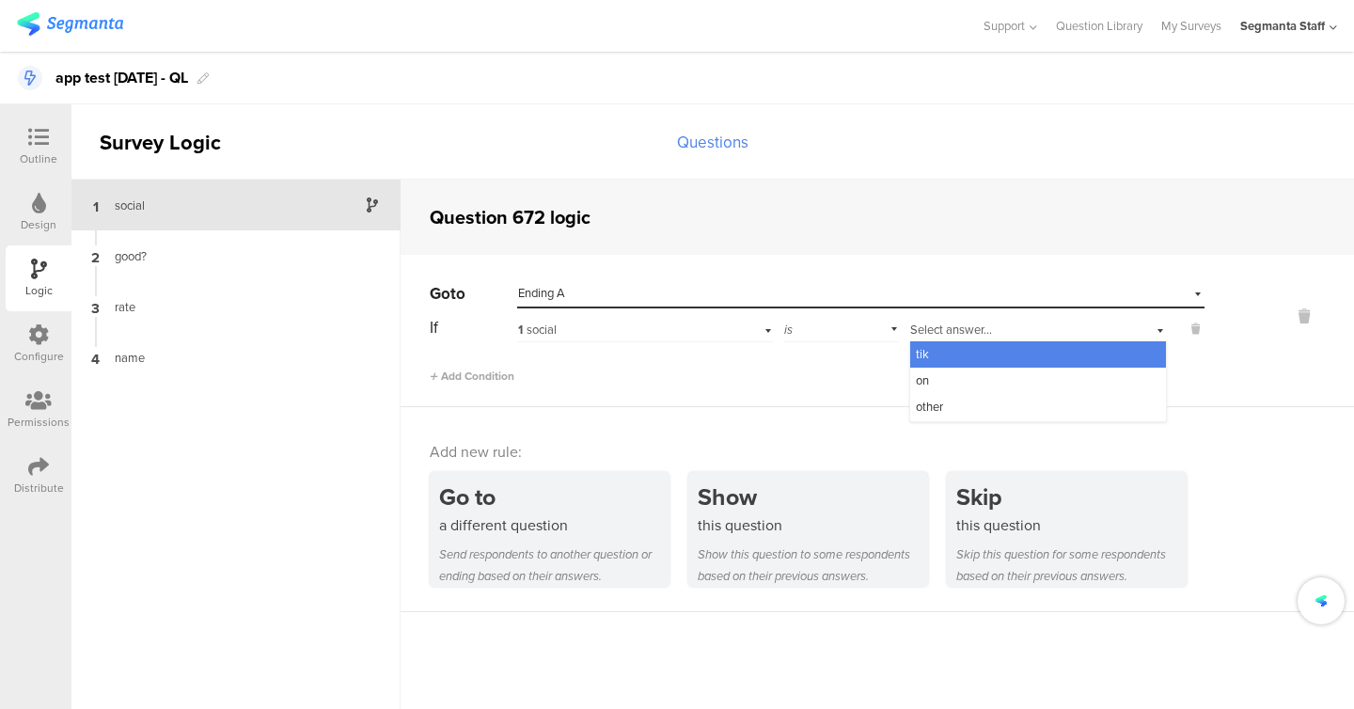
click at [949, 355] on div "tik" at bounding box center [1038, 354] width 256 height 26
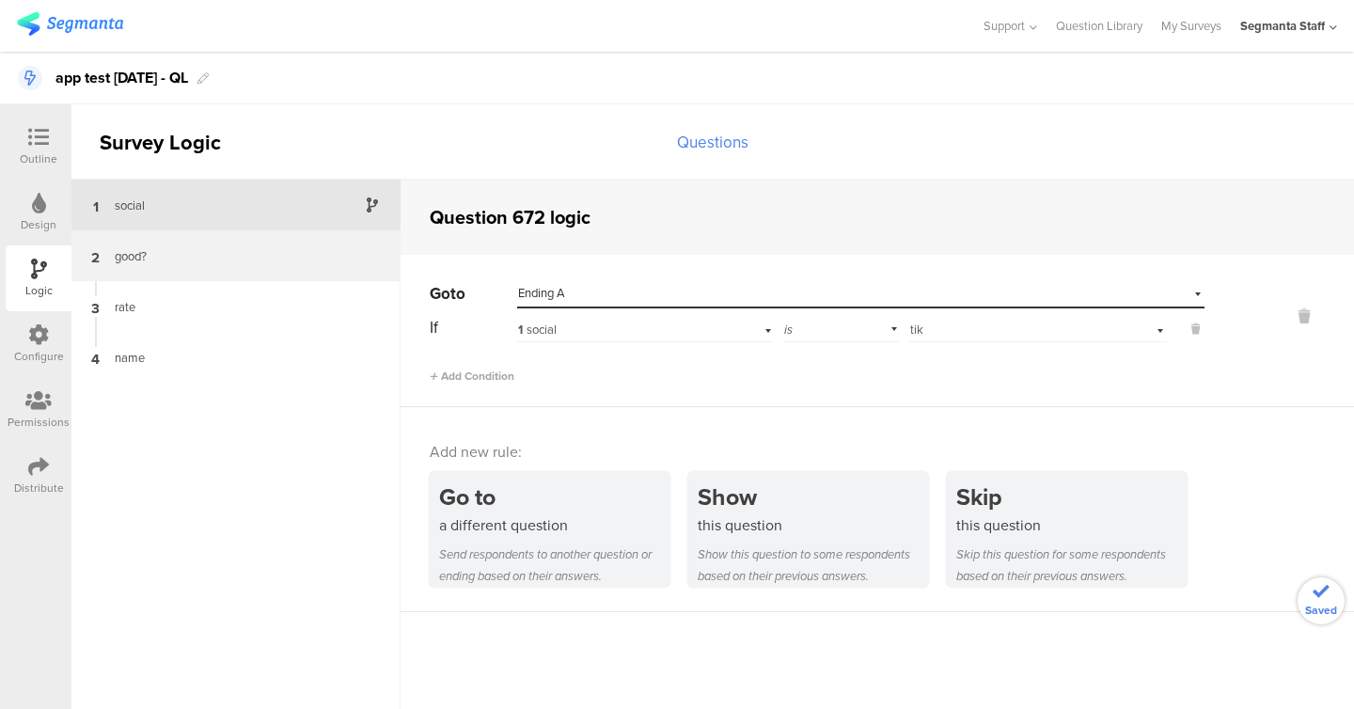
click at [221, 256] on div "good?" at bounding box center [220, 256] width 235 height 18
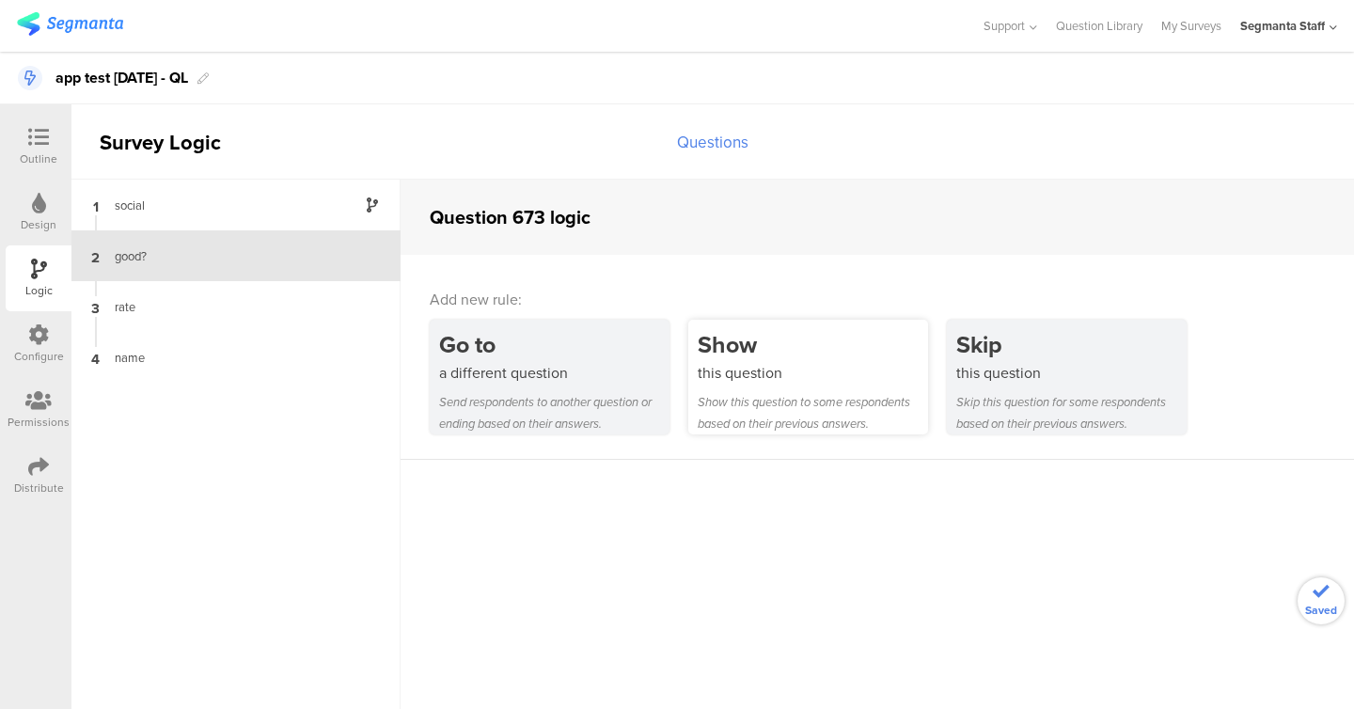
click at [820, 386] on div "Show this question Show this question to some respondents based on their previo…" at bounding box center [808, 377] width 240 height 115
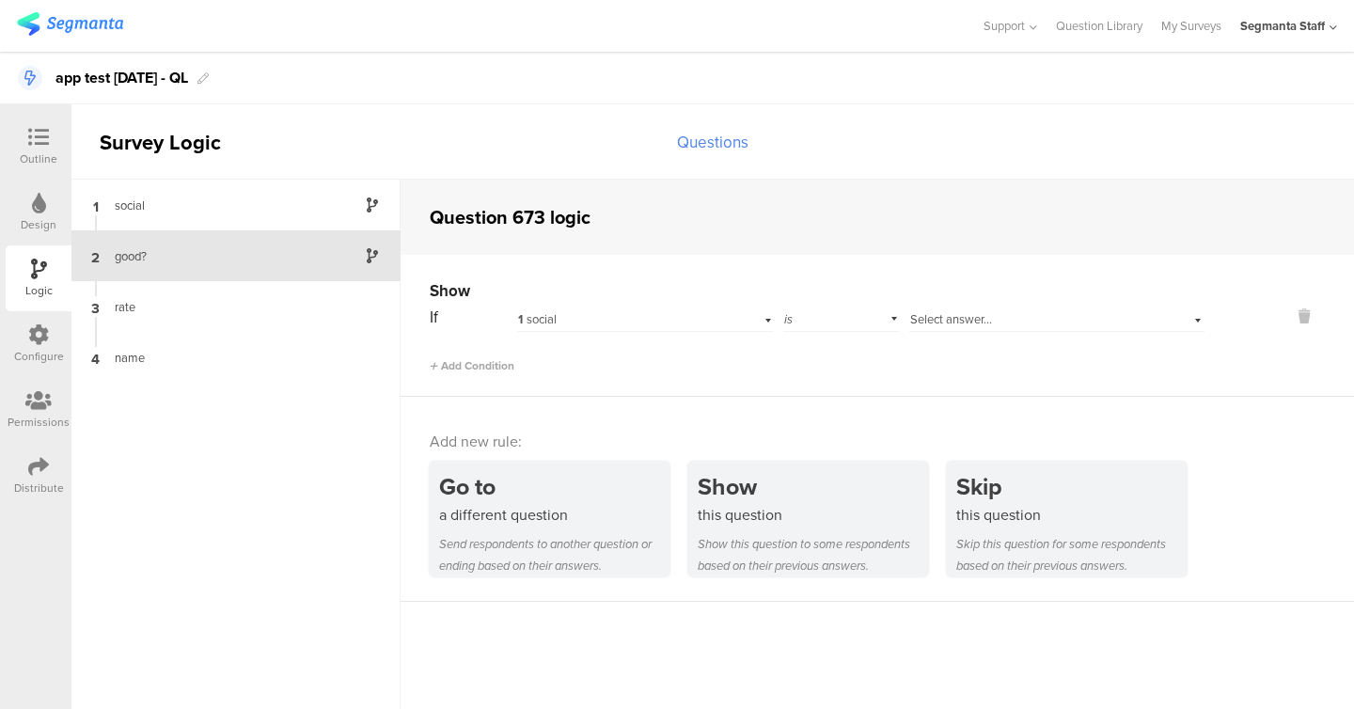
click at [625, 304] on div "1 social" at bounding box center [645, 317] width 256 height 29
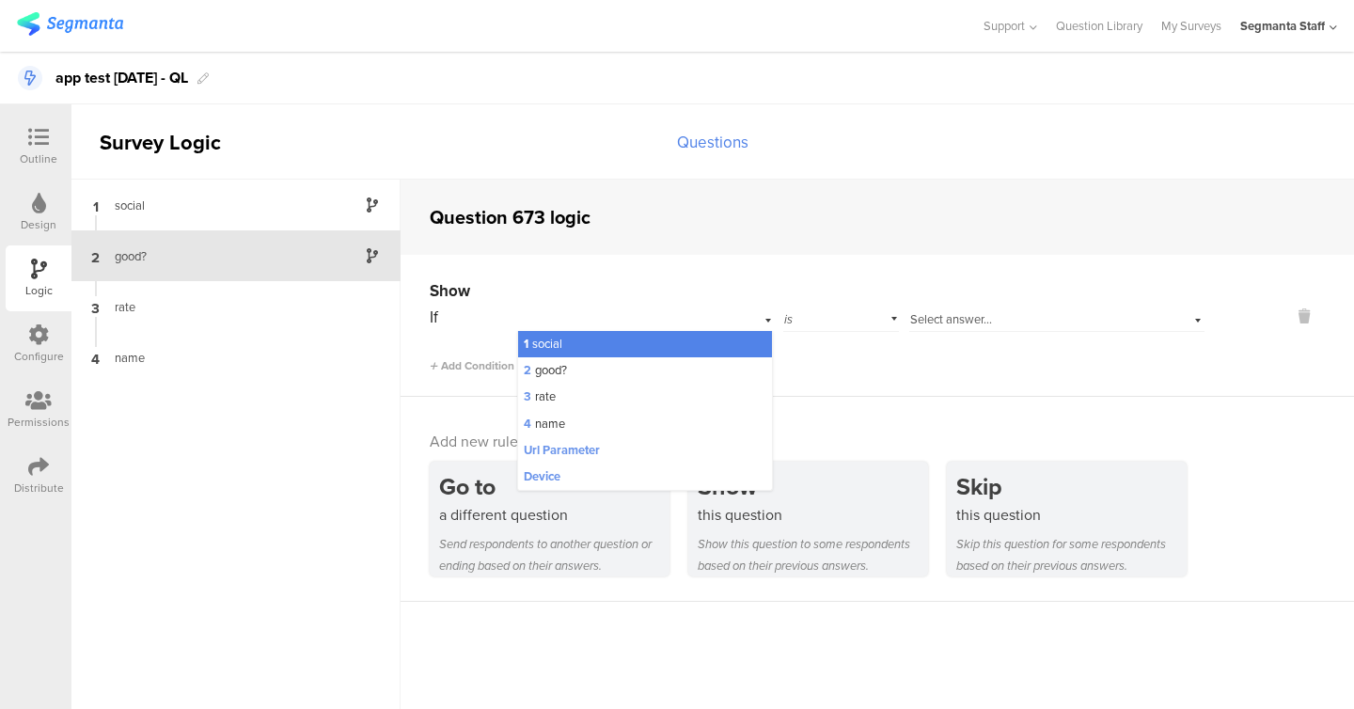
click at [918, 324] on span "Select answer..." at bounding box center [951, 319] width 82 height 18
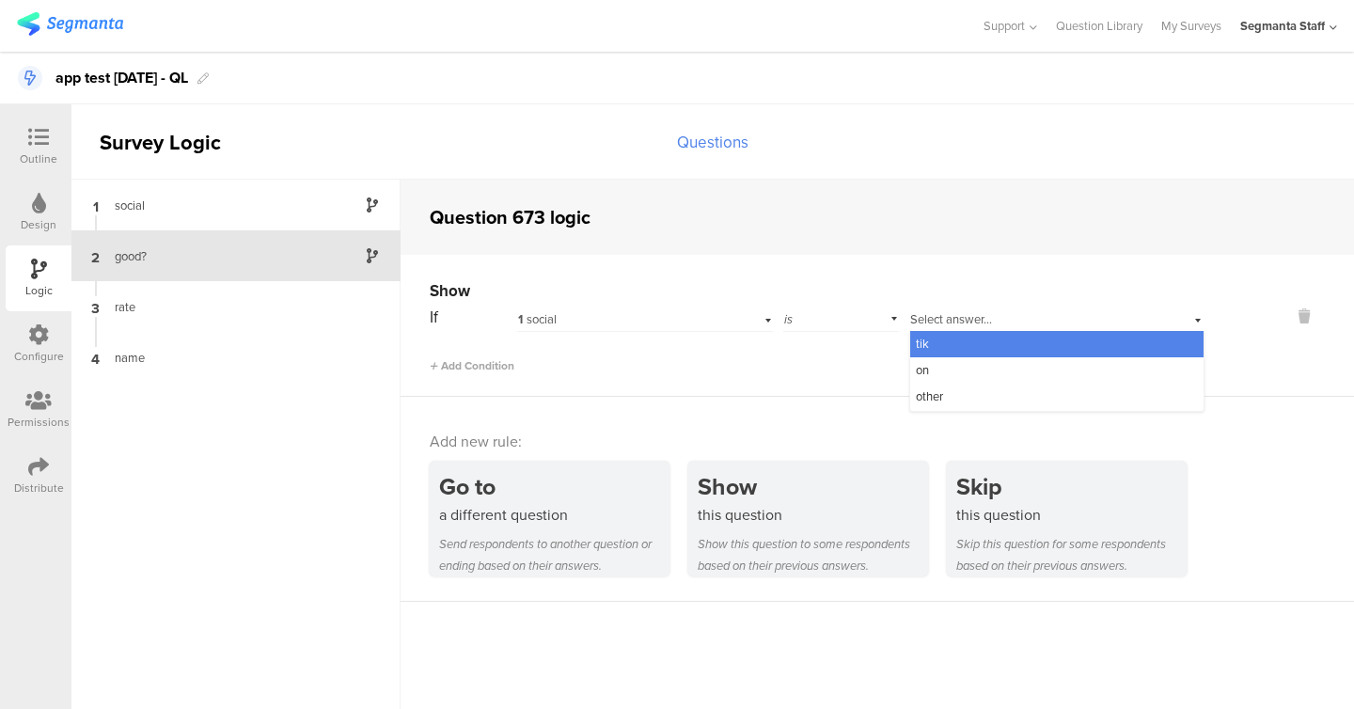
click at [924, 343] on span "tik" at bounding box center [922, 344] width 13 height 18
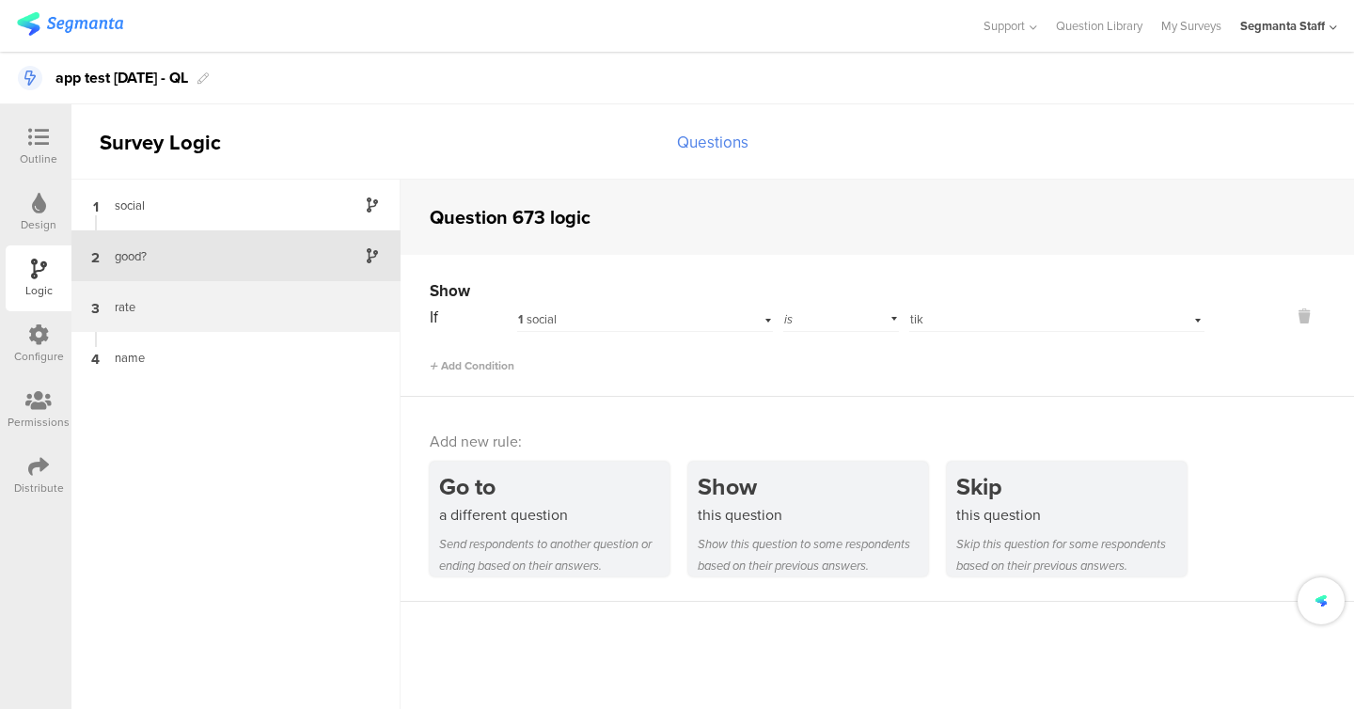
click at [211, 330] on div "3 rate" at bounding box center [235, 306] width 329 height 51
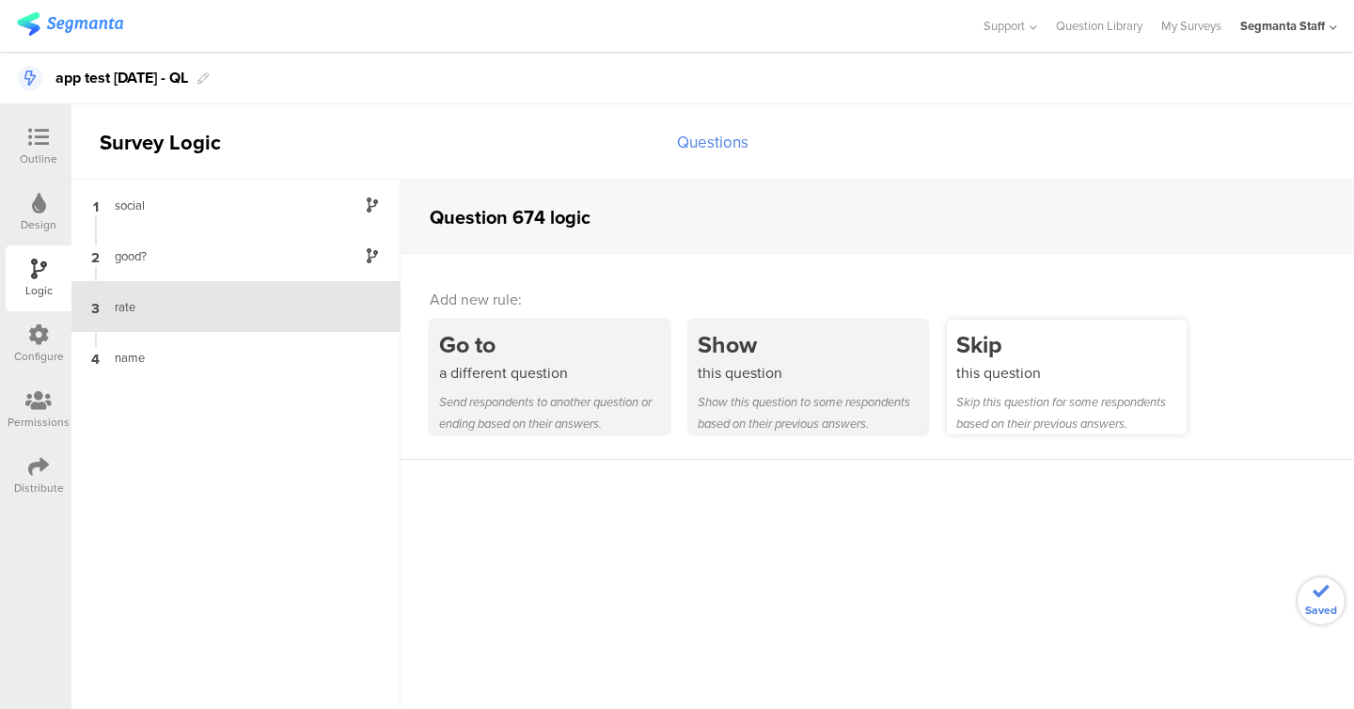
click at [961, 407] on div "Skip this question for some respondents based on their previous answers." at bounding box center [1071, 412] width 230 height 43
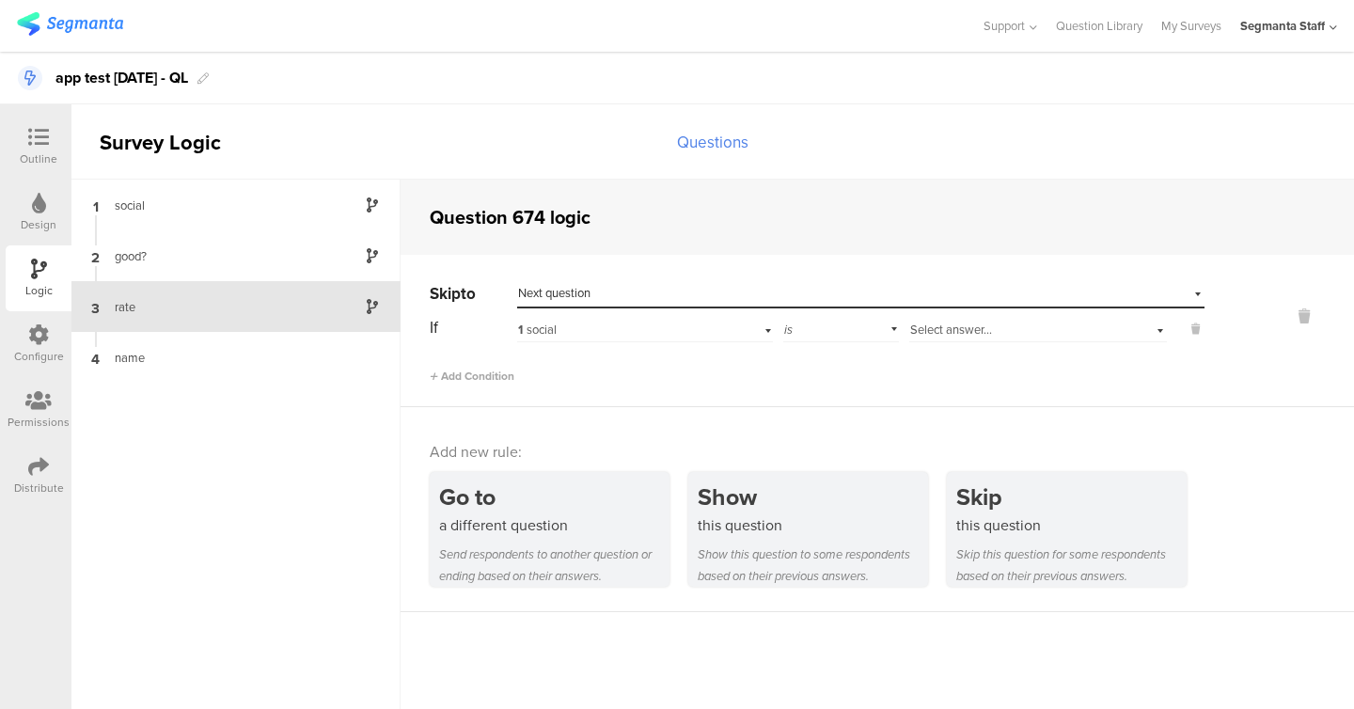
click at [633, 324] on div "1 social" at bounding box center [621, 330] width 207 height 17
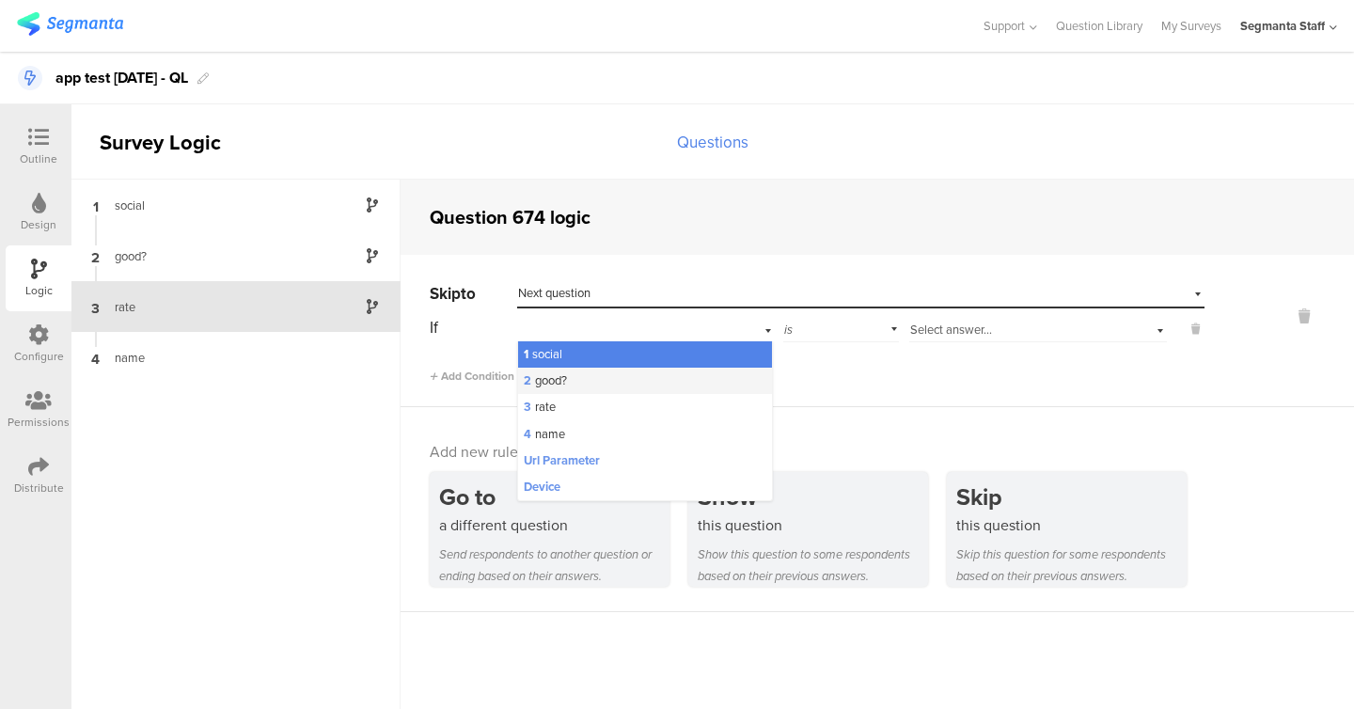
click at [628, 391] on div "2 good?" at bounding box center [645, 381] width 254 height 26
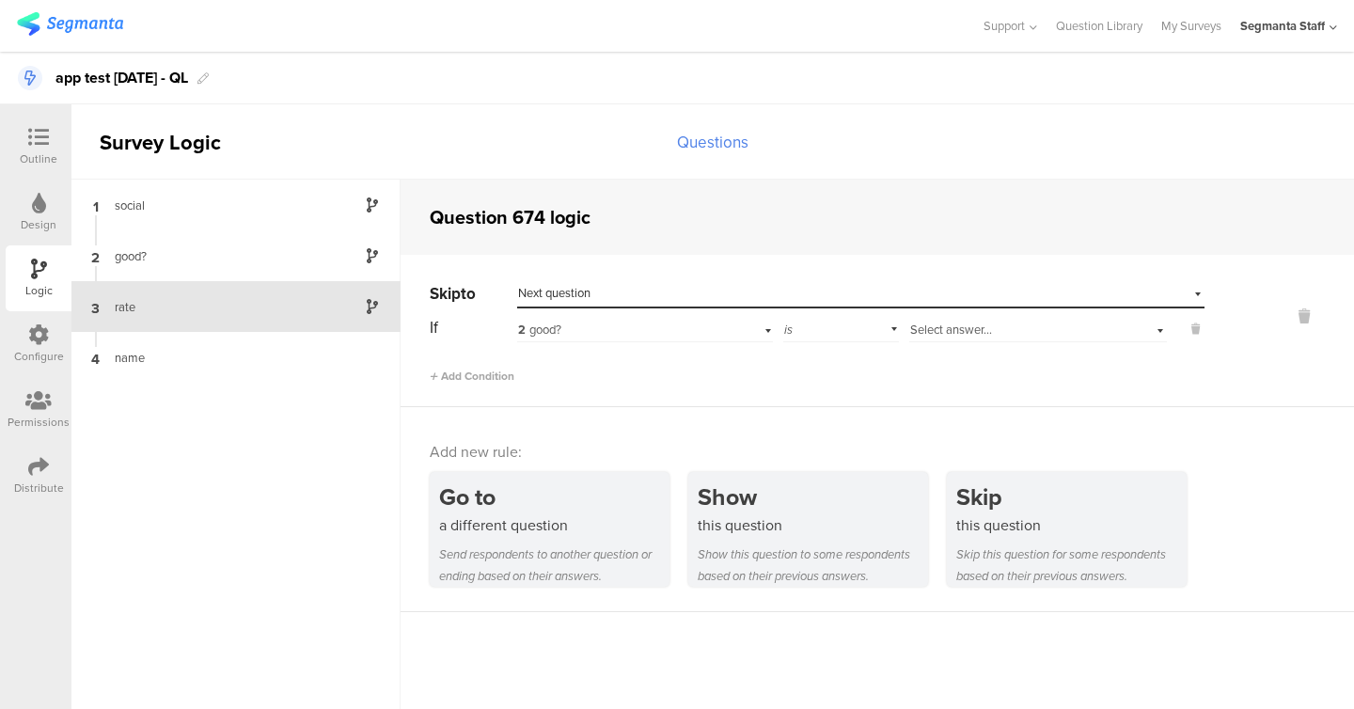
click at [952, 346] on div "If 2 good? is Select answer... Add Condition" at bounding box center [817, 348] width 775 height 71
click at [952, 323] on span "Select answer..." at bounding box center [951, 330] width 82 height 18
click at [947, 332] on span "Select answer..." at bounding box center [951, 330] width 82 height 18
click at [993, 343] on div at bounding box center [1038, 345] width 256 height 9
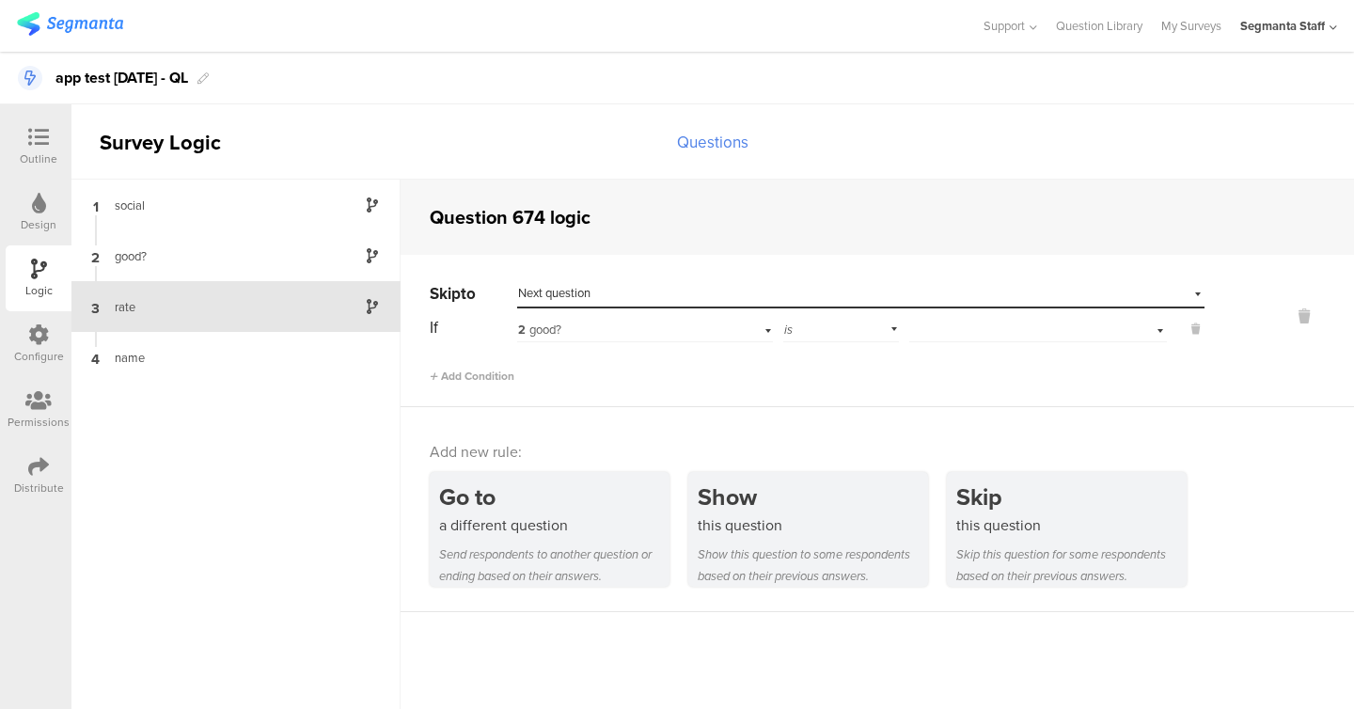
click at [977, 320] on div "Select answer..." at bounding box center [1038, 327] width 258 height 29
click at [628, 416] on div "Add new rule: Go to a different question Send respondents to another question o…" at bounding box center [878, 509] width 954 height 205
click at [25, 119] on div "Outline" at bounding box center [39, 147] width 66 height 66
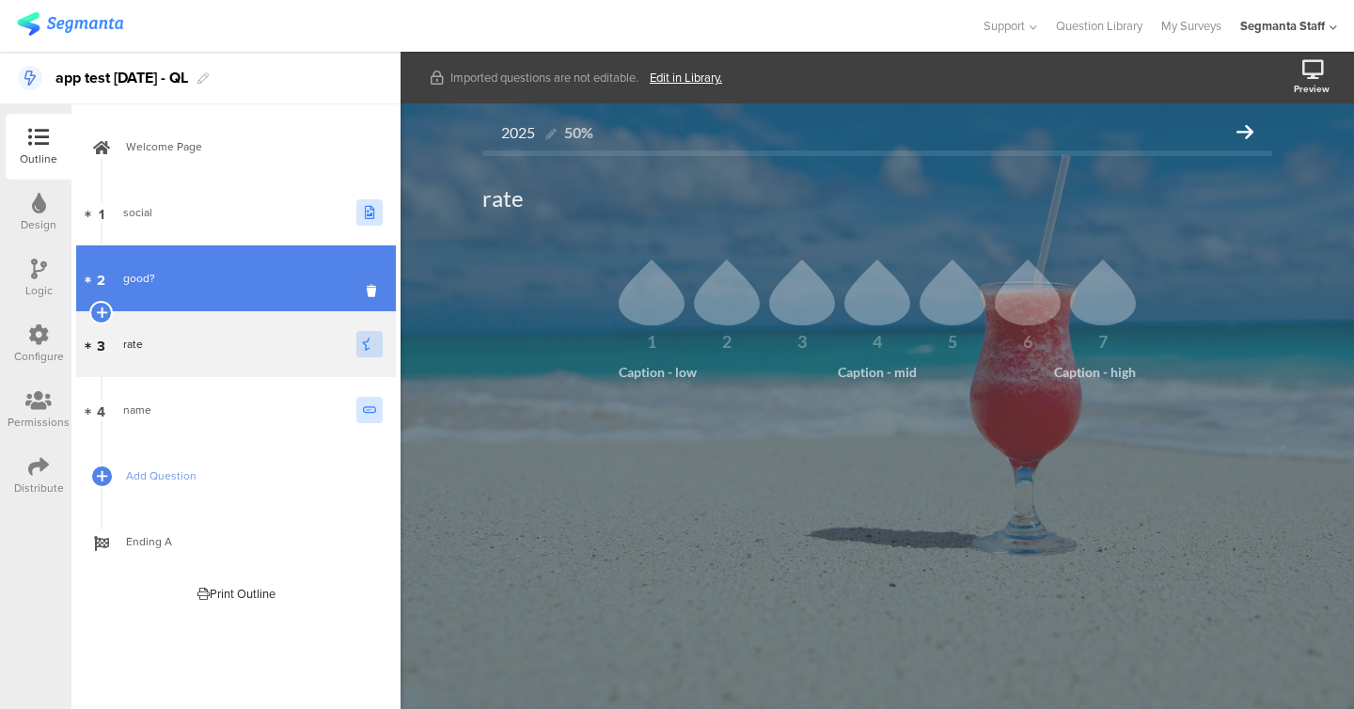
click at [154, 284] on div "good?" at bounding box center [232, 278] width 219 height 19
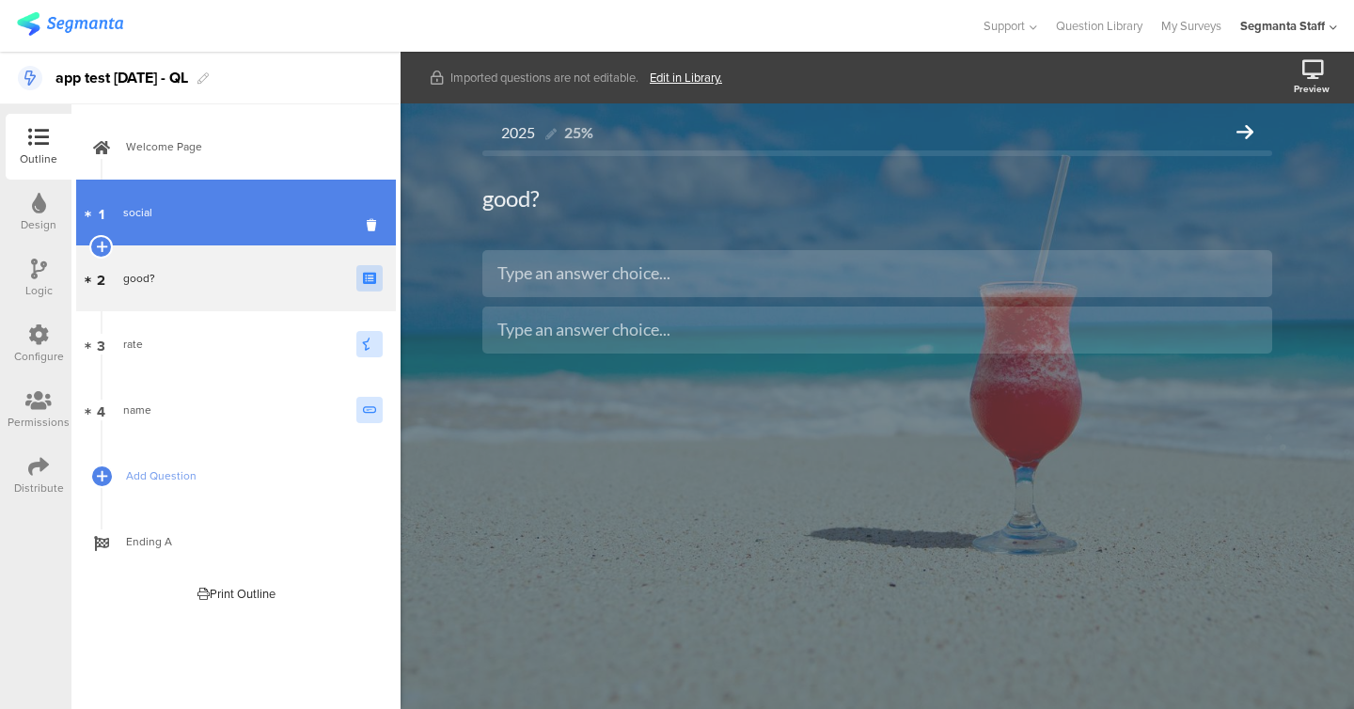
click at [155, 198] on link "1 social" at bounding box center [236, 213] width 320 height 66
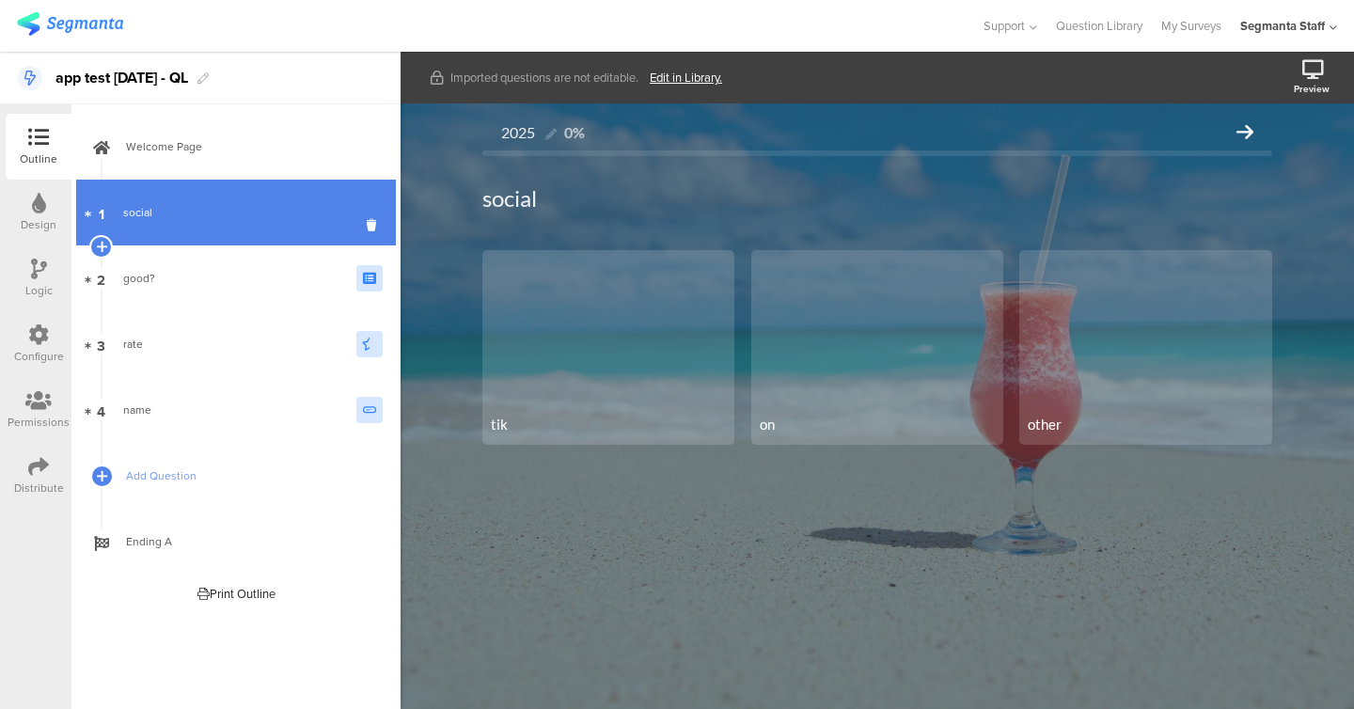
click at [158, 232] on link "1 social" at bounding box center [236, 213] width 320 height 66
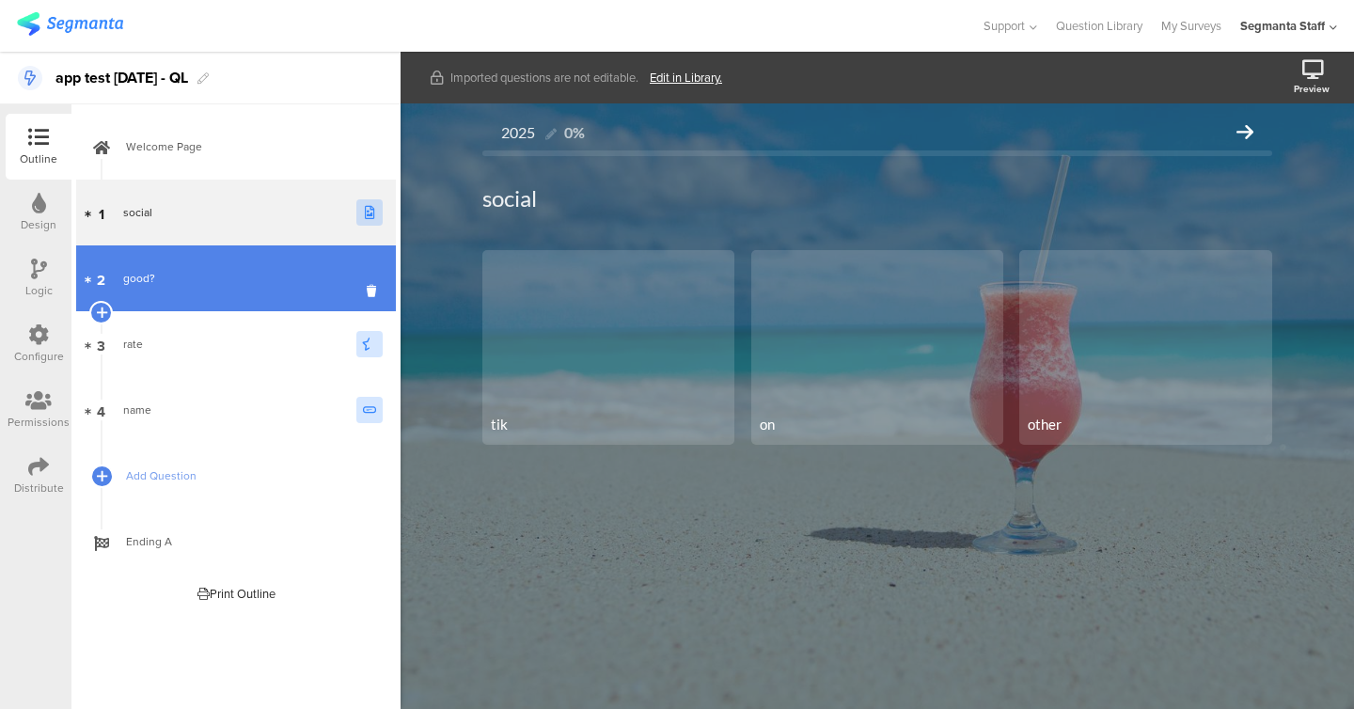
click at [157, 264] on link "2 good?" at bounding box center [236, 278] width 320 height 66
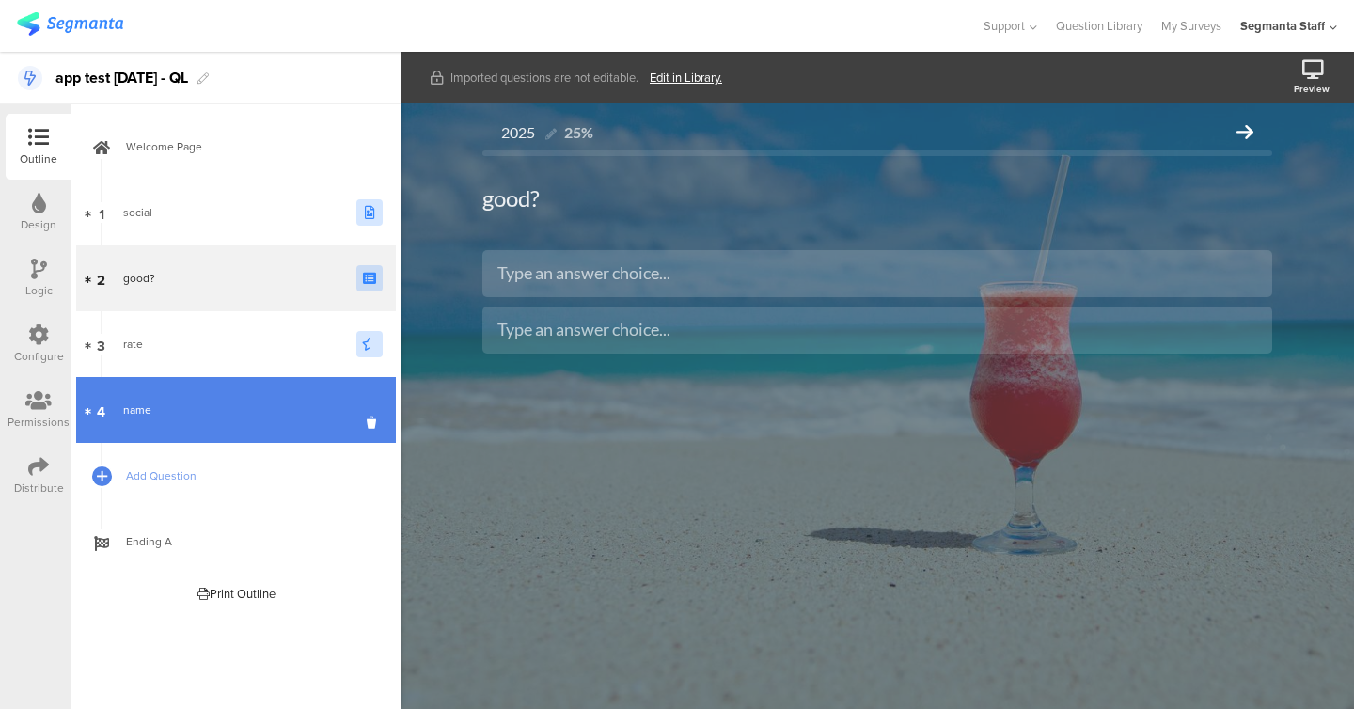
click at [144, 378] on link "4 name" at bounding box center [236, 410] width 320 height 66
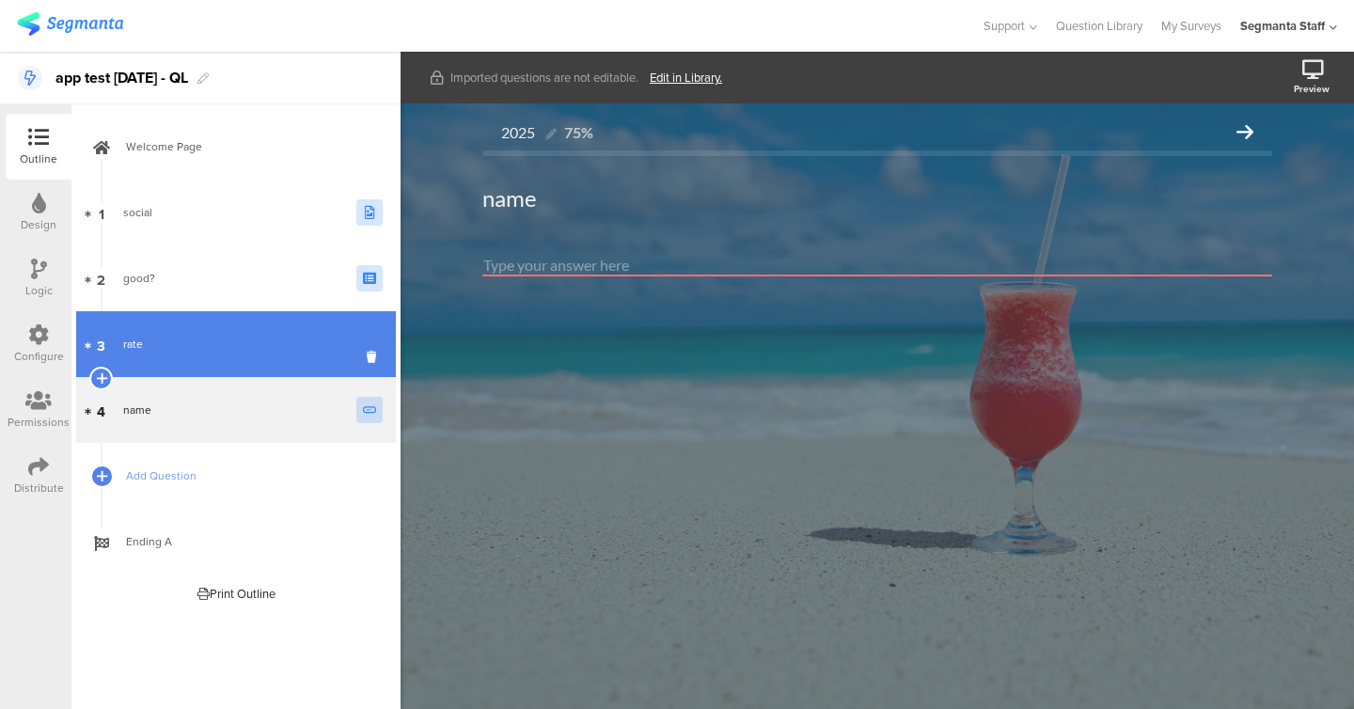
click at [145, 359] on link "3 rate" at bounding box center [236, 344] width 320 height 66
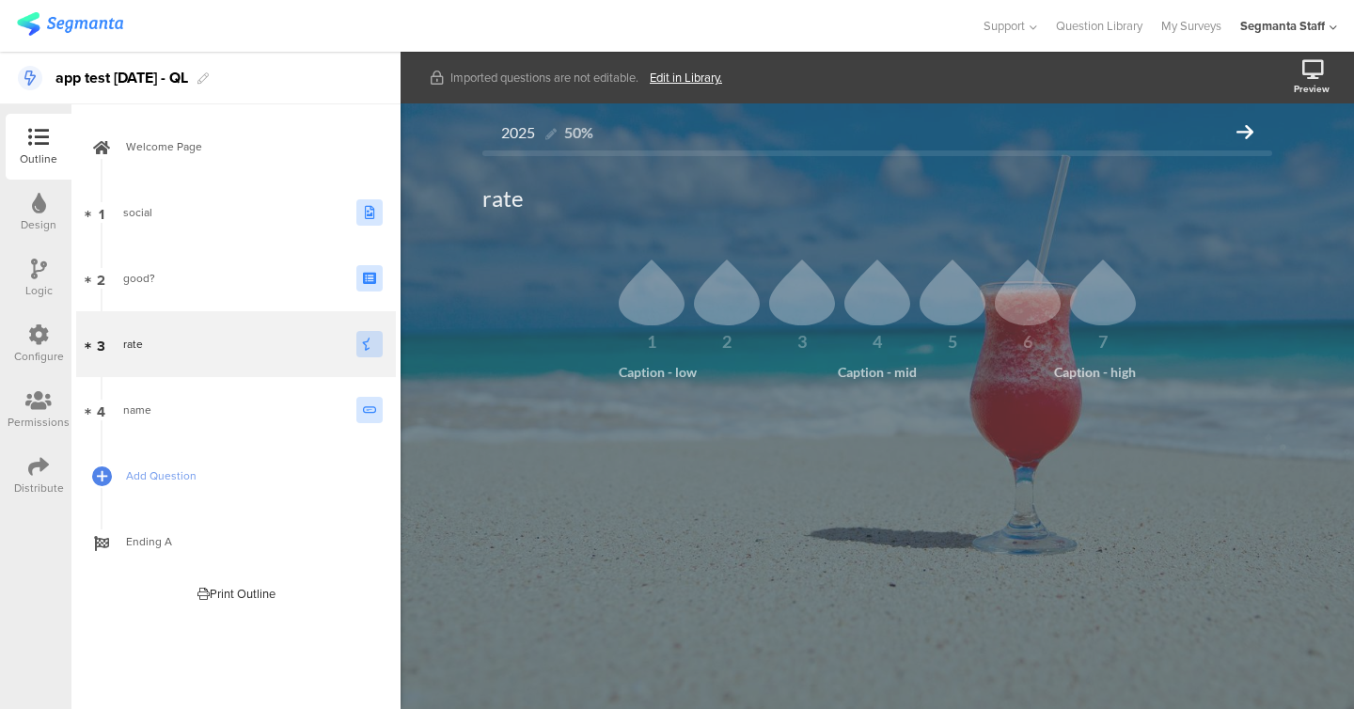
click at [34, 254] on div "Logic" at bounding box center [39, 278] width 66 height 66
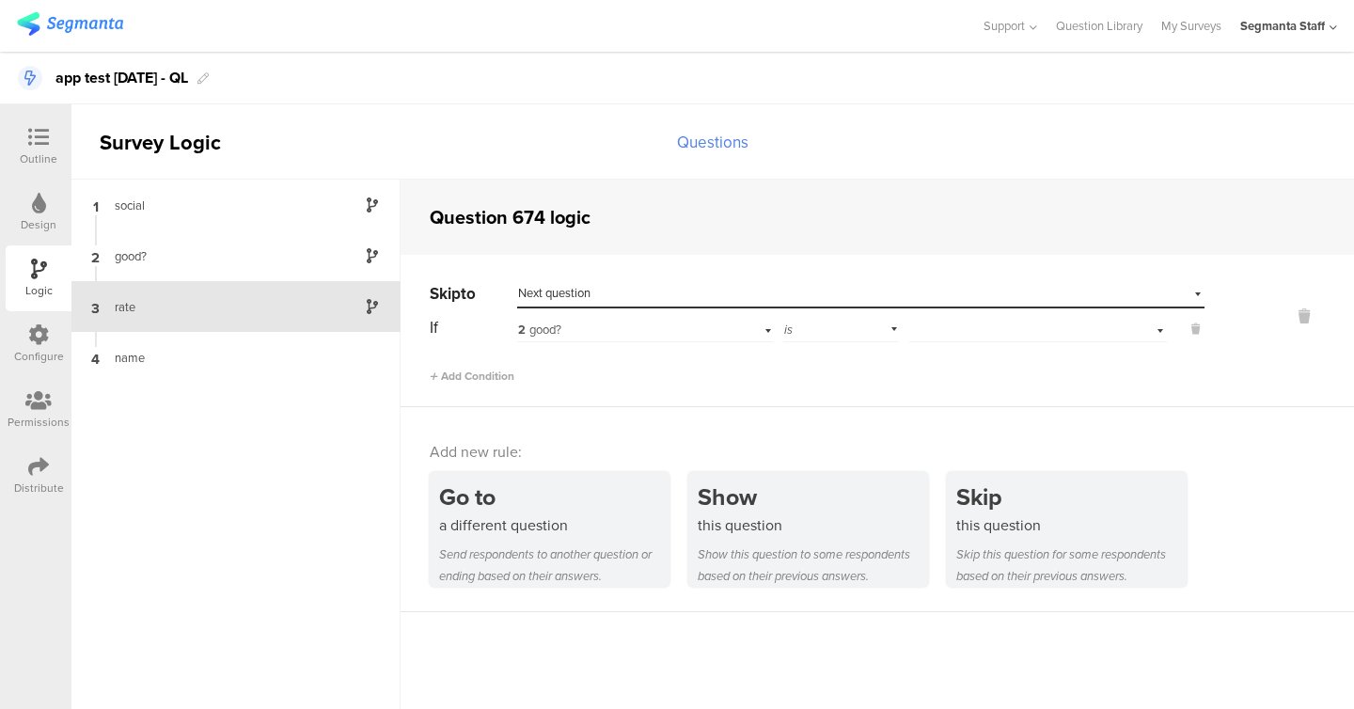
click at [922, 326] on div "Select answer..." at bounding box center [1038, 327] width 258 height 29
click at [947, 329] on span "Select answer..." at bounding box center [951, 330] width 82 height 18
click at [947, 329] on div "Select answer..." at bounding box center [1038, 327] width 258 height 29
click at [946, 323] on span "Select answer..." at bounding box center [951, 330] width 82 height 18
click at [827, 311] on div "Skip to Select destination... Next question If 2 good? is Select answer... Add …" at bounding box center [817, 331] width 775 height 105
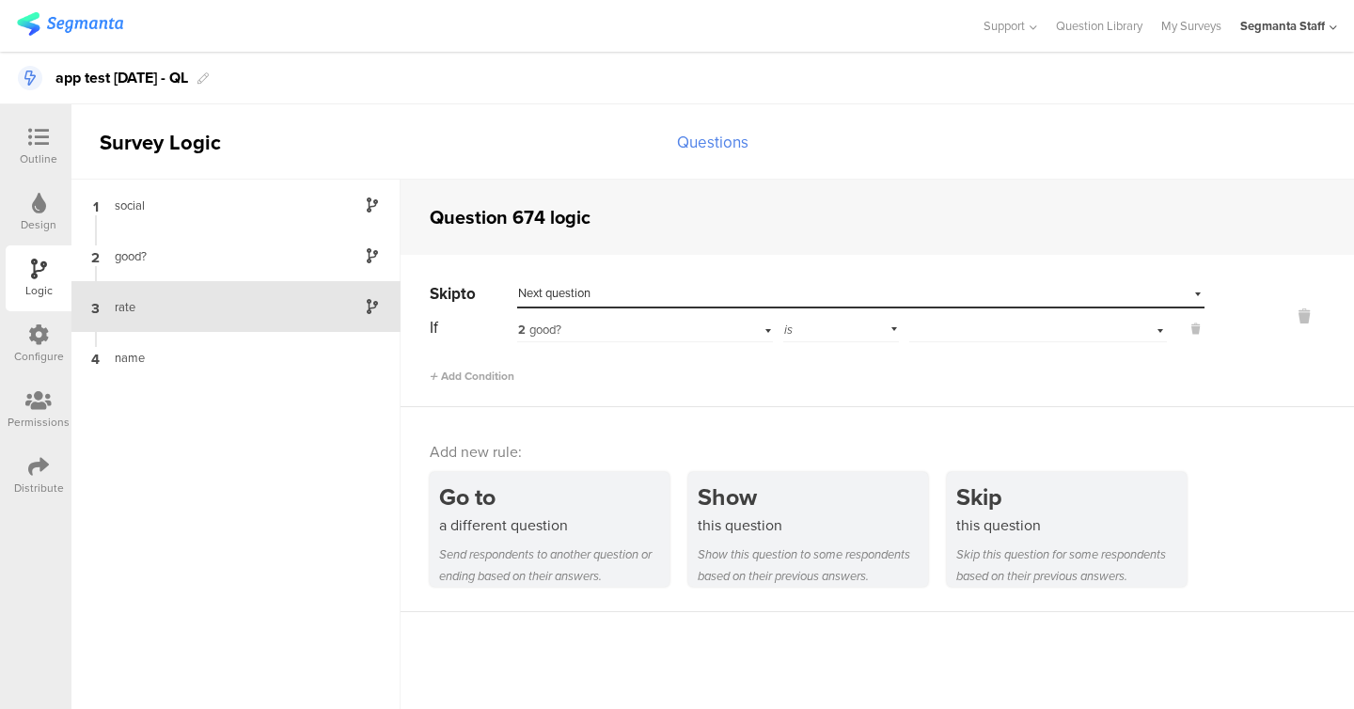
click at [595, 333] on div "2 good?" at bounding box center [621, 330] width 207 height 17
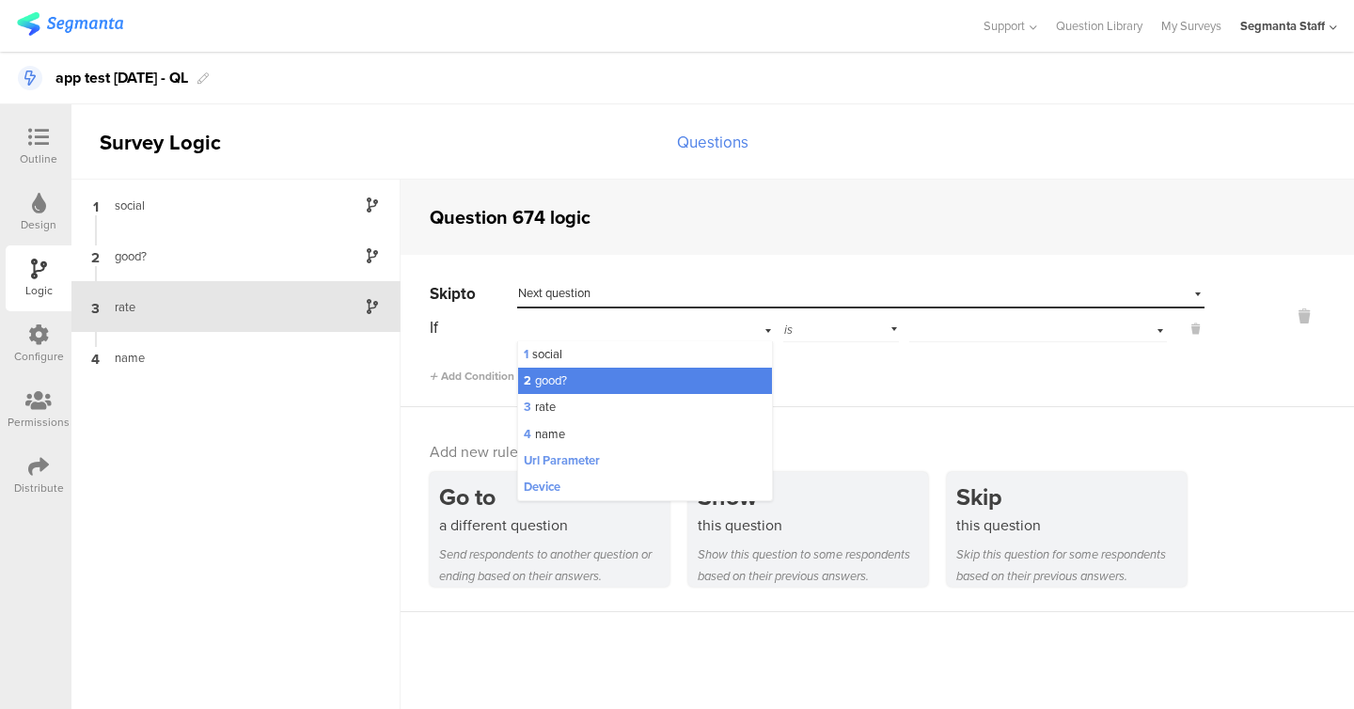
click at [204, 306] on div "rate" at bounding box center [220, 307] width 235 height 18
click at [598, 334] on div "2 good?" at bounding box center [645, 327] width 256 height 29
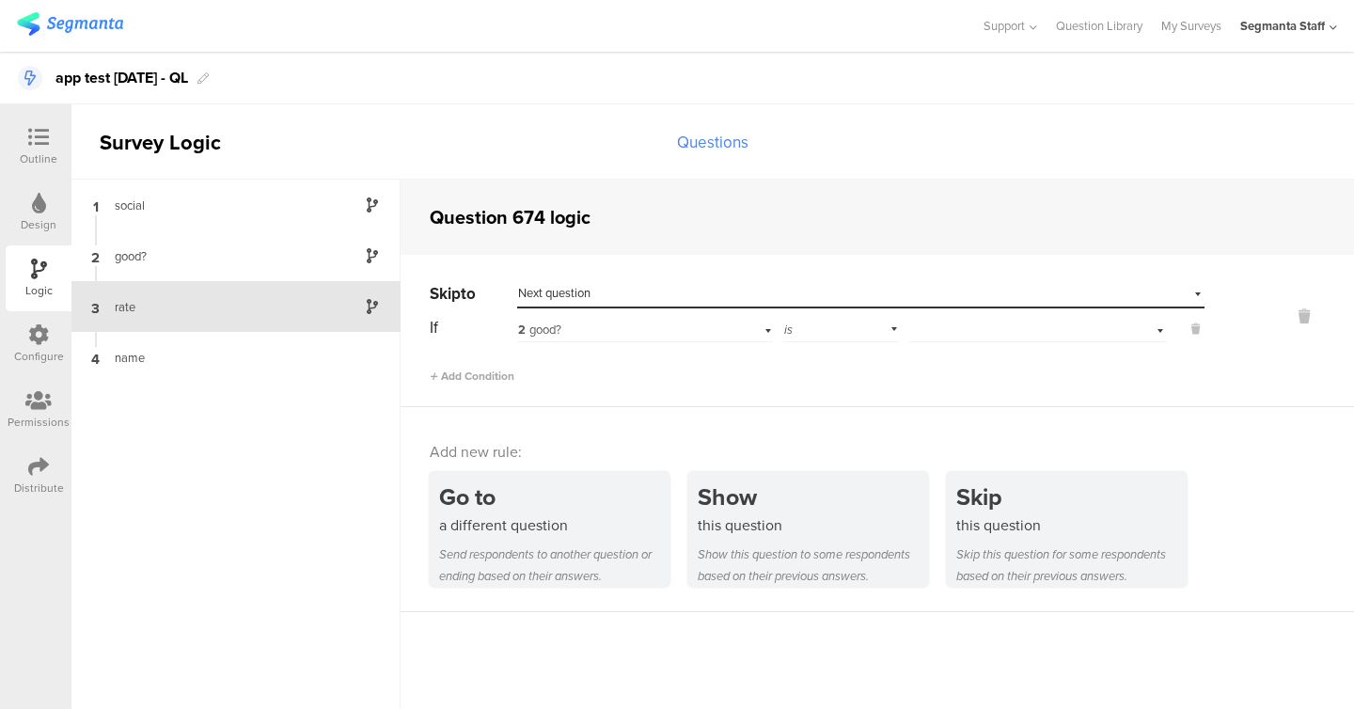
click at [898, 332] on div "is" at bounding box center [841, 327] width 117 height 29
click at [1173, 331] on button at bounding box center [1186, 329] width 38 height 17
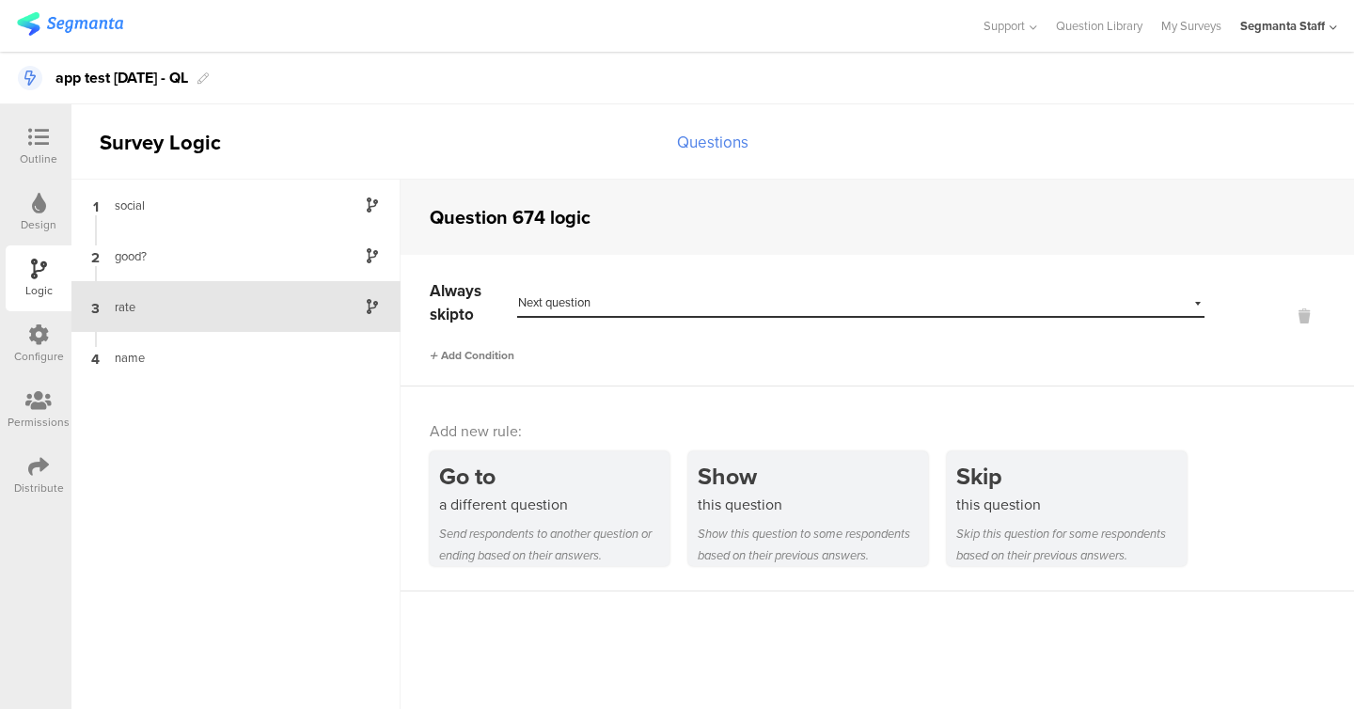
click at [479, 348] on span "Add Condition" at bounding box center [472, 355] width 85 height 17
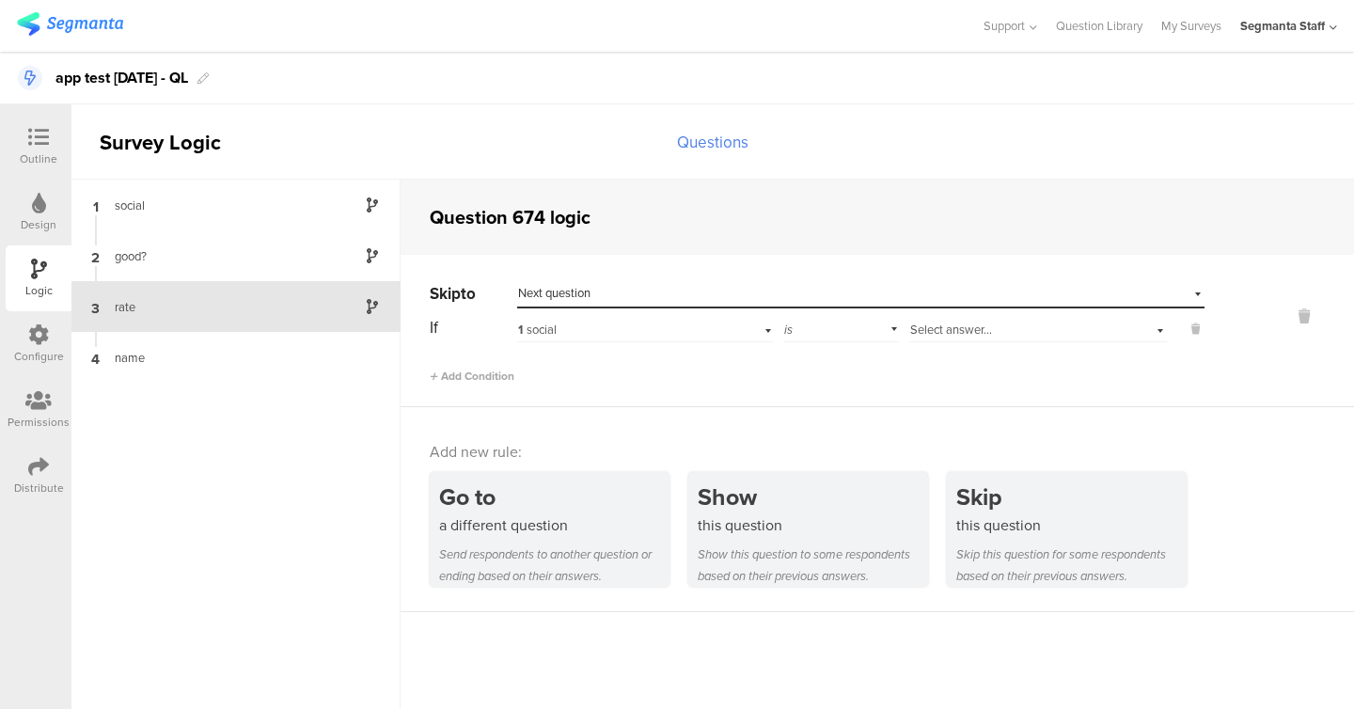
click at [944, 323] on span "Select answer..." at bounding box center [951, 330] width 82 height 18
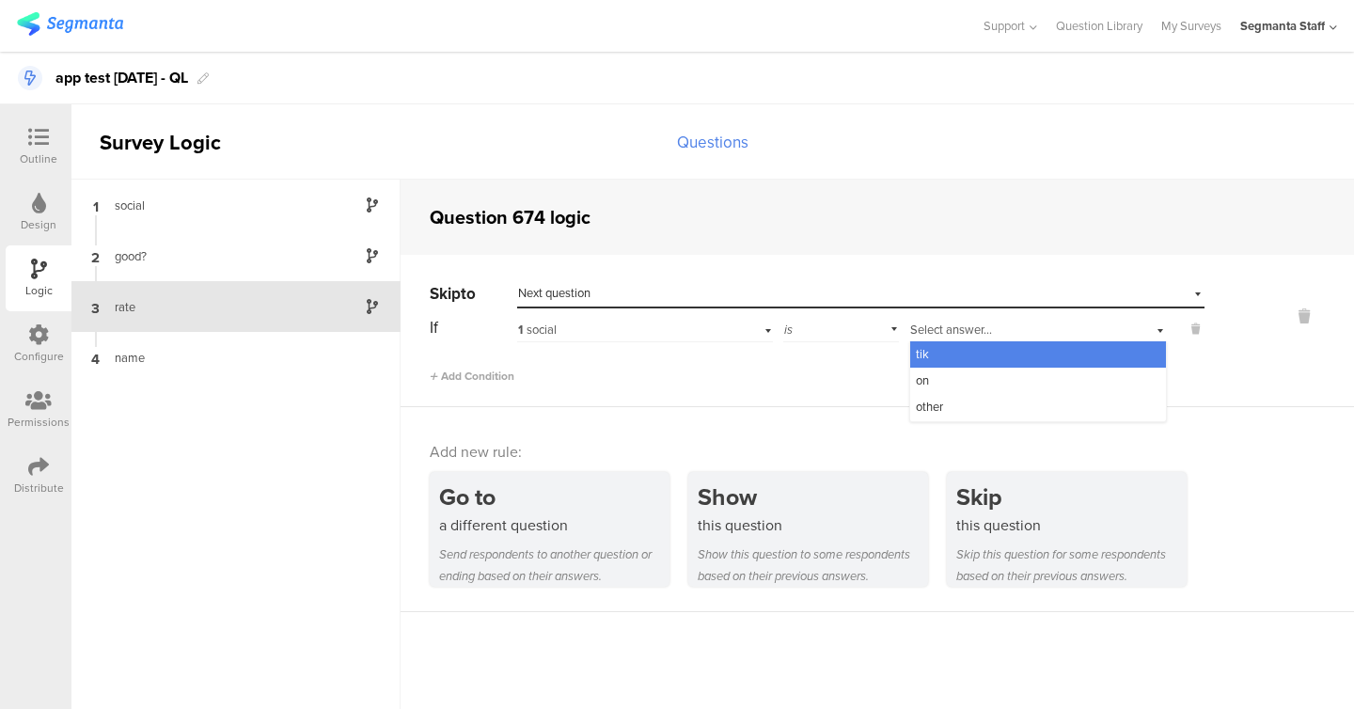
click at [792, 372] on div "Add Condition" at bounding box center [817, 368] width 775 height 33
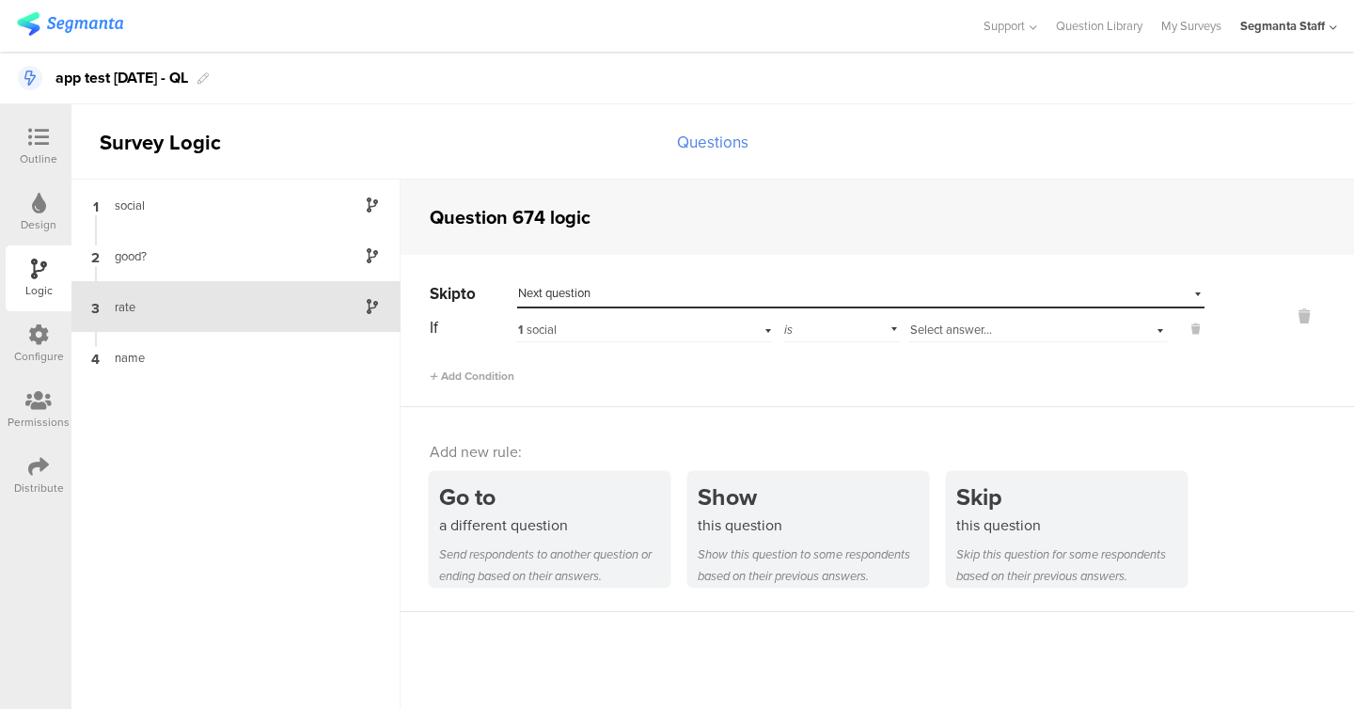
click at [566, 328] on div "1 social" at bounding box center [621, 330] width 207 height 17
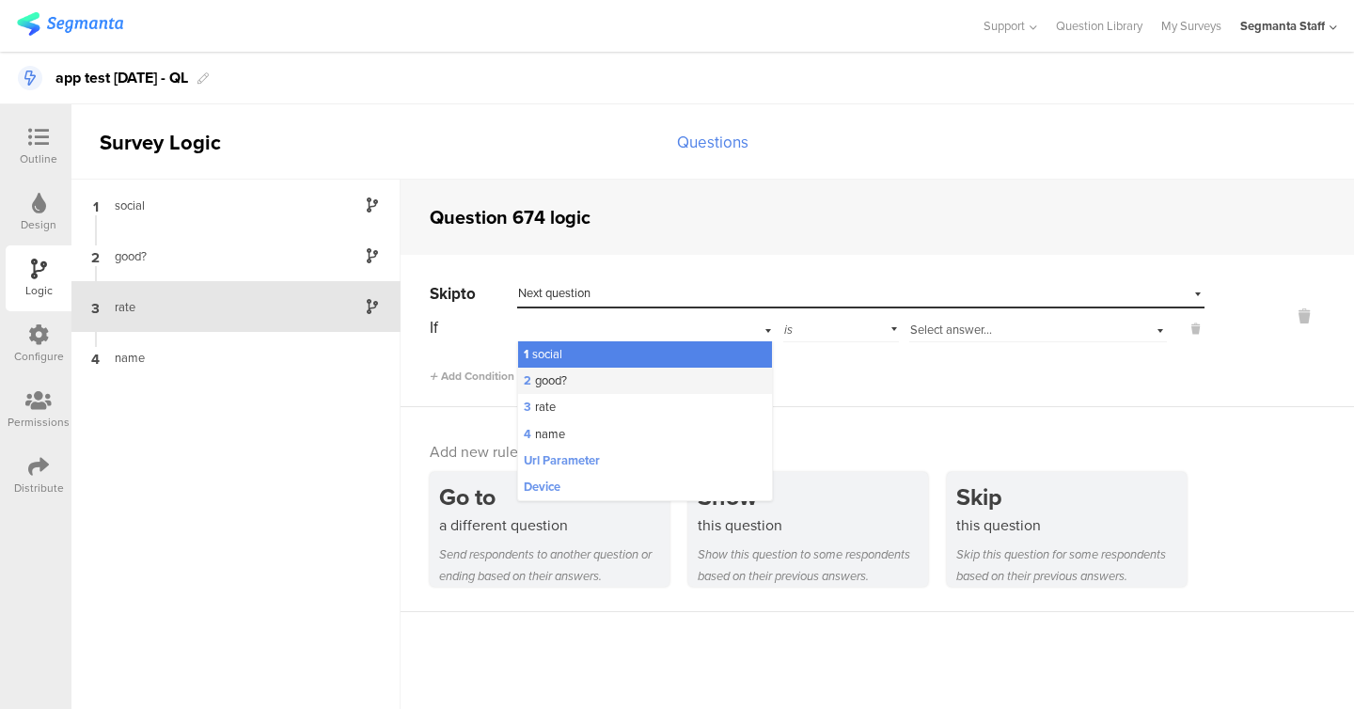
click at [574, 368] on div "2 good?" at bounding box center [645, 381] width 254 height 26
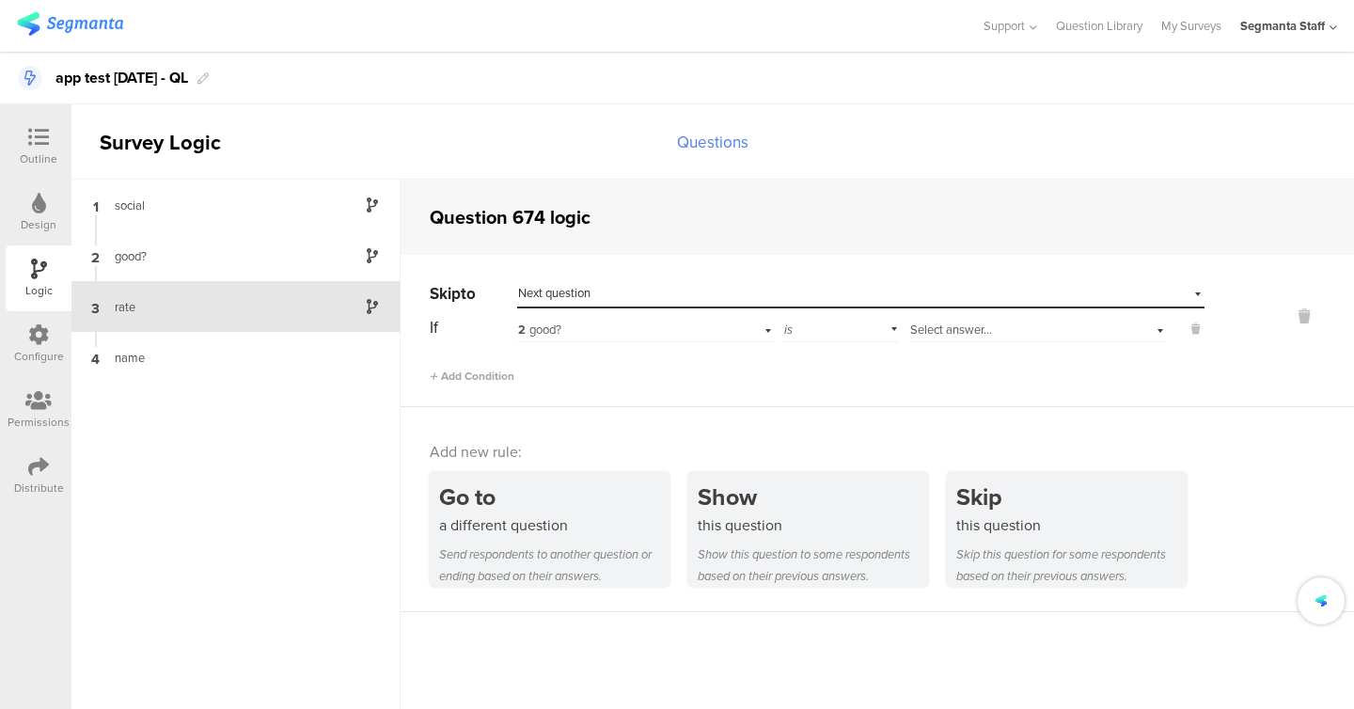
click at [947, 331] on span "Select answer..." at bounding box center [951, 330] width 82 height 18
click at [813, 361] on div "Add Condition" at bounding box center [817, 368] width 775 height 33
click at [639, 319] on div "2 good?" at bounding box center [645, 327] width 256 height 29
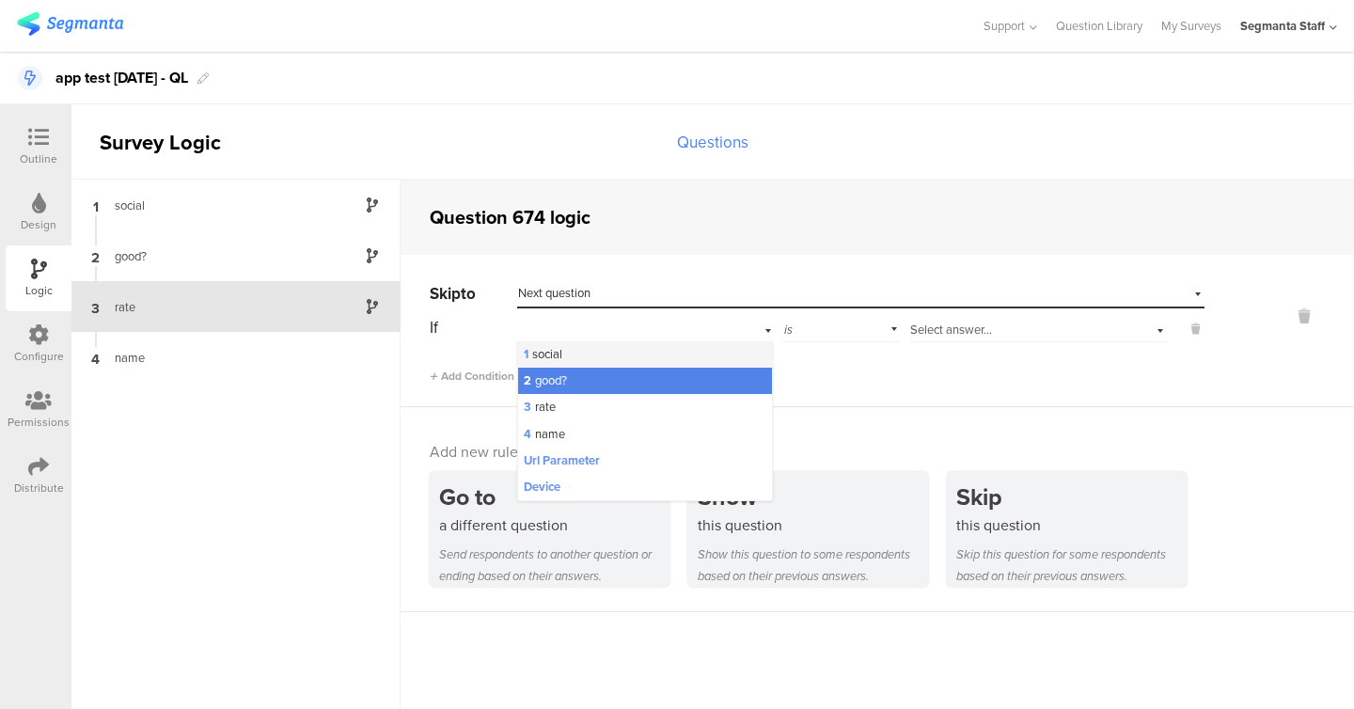
click at [595, 350] on div "1 social" at bounding box center [645, 354] width 254 height 26
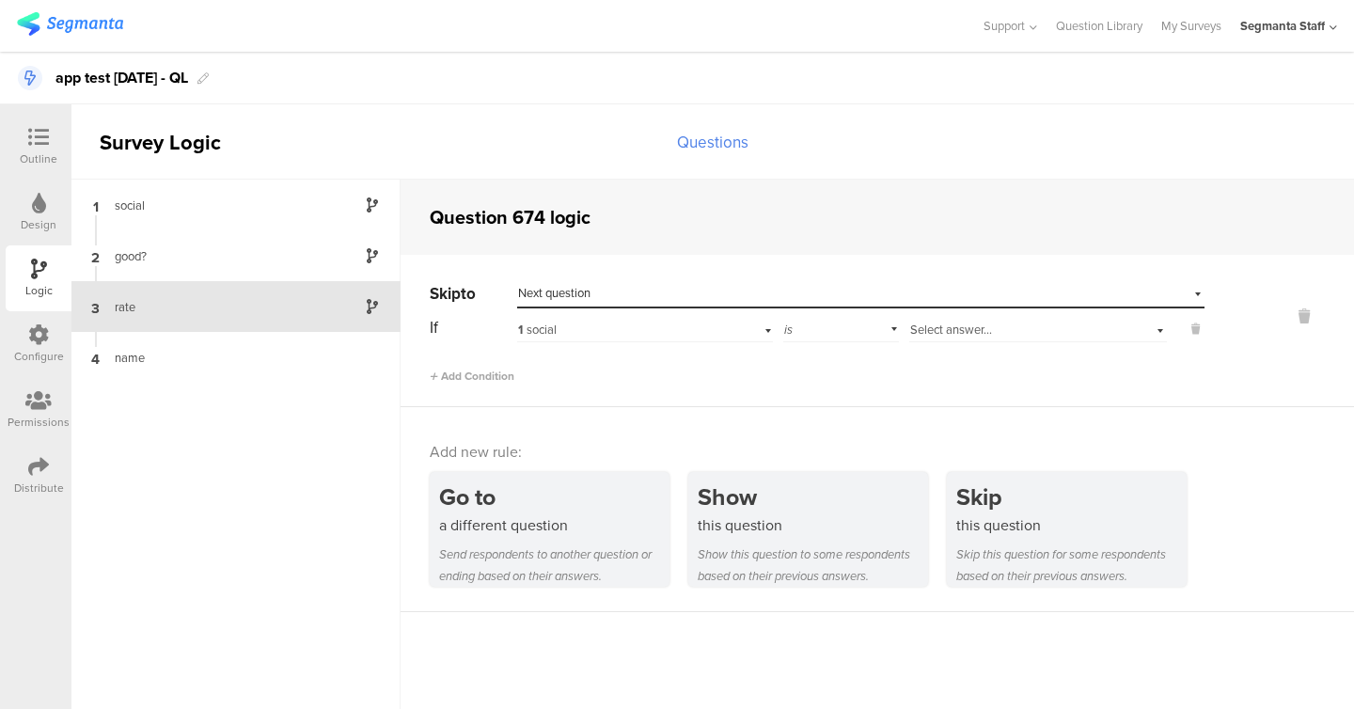
click at [956, 346] on div "If 1 social is Select answer... Add Condition" at bounding box center [817, 348] width 775 height 71
click at [648, 322] on div "1 social" at bounding box center [621, 330] width 207 height 17
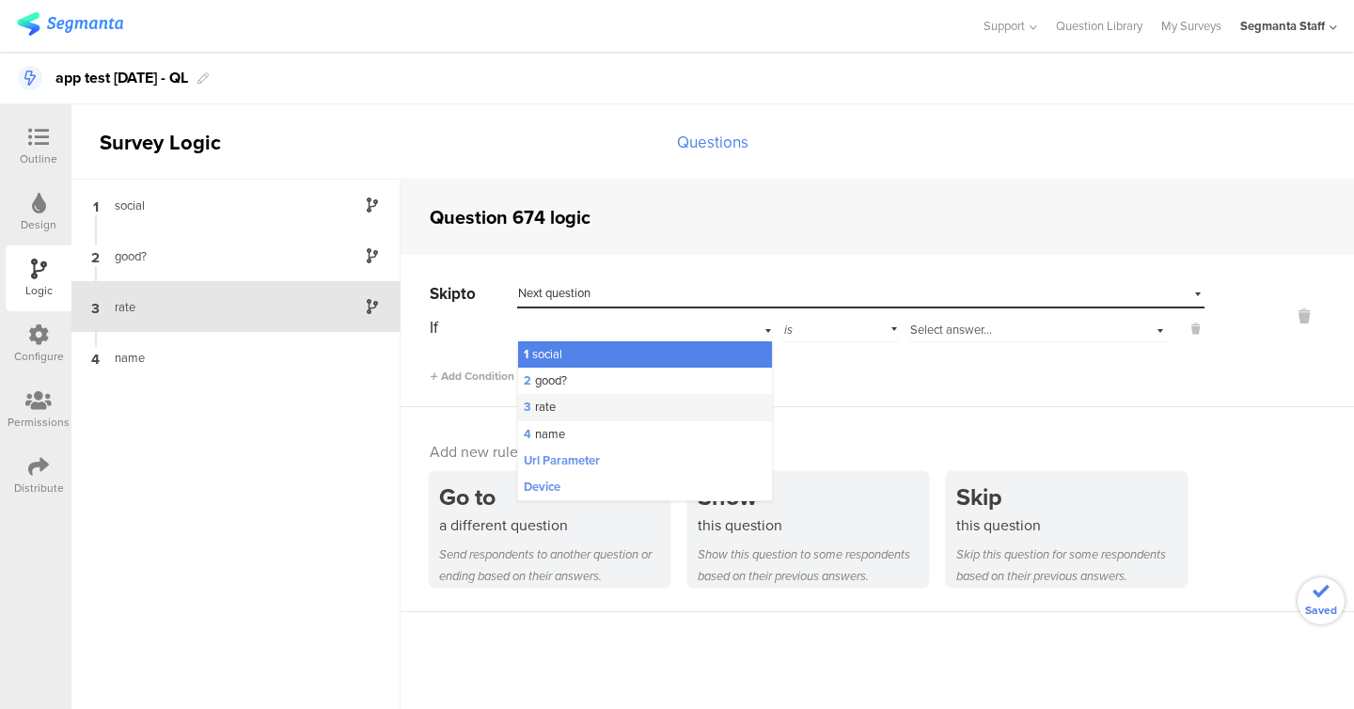
click at [611, 416] on div "3 rate" at bounding box center [645, 407] width 254 height 26
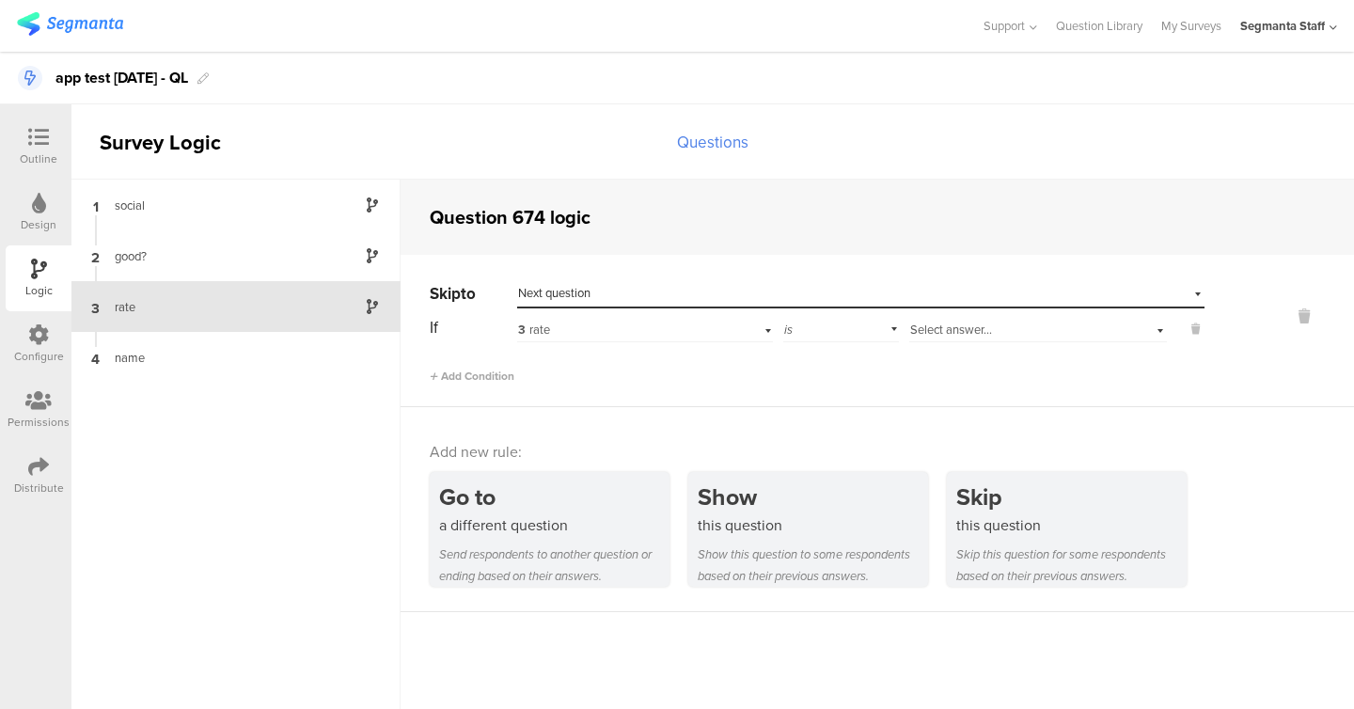
click at [1004, 332] on div "Select answer..." at bounding box center [1014, 330] width 209 height 17
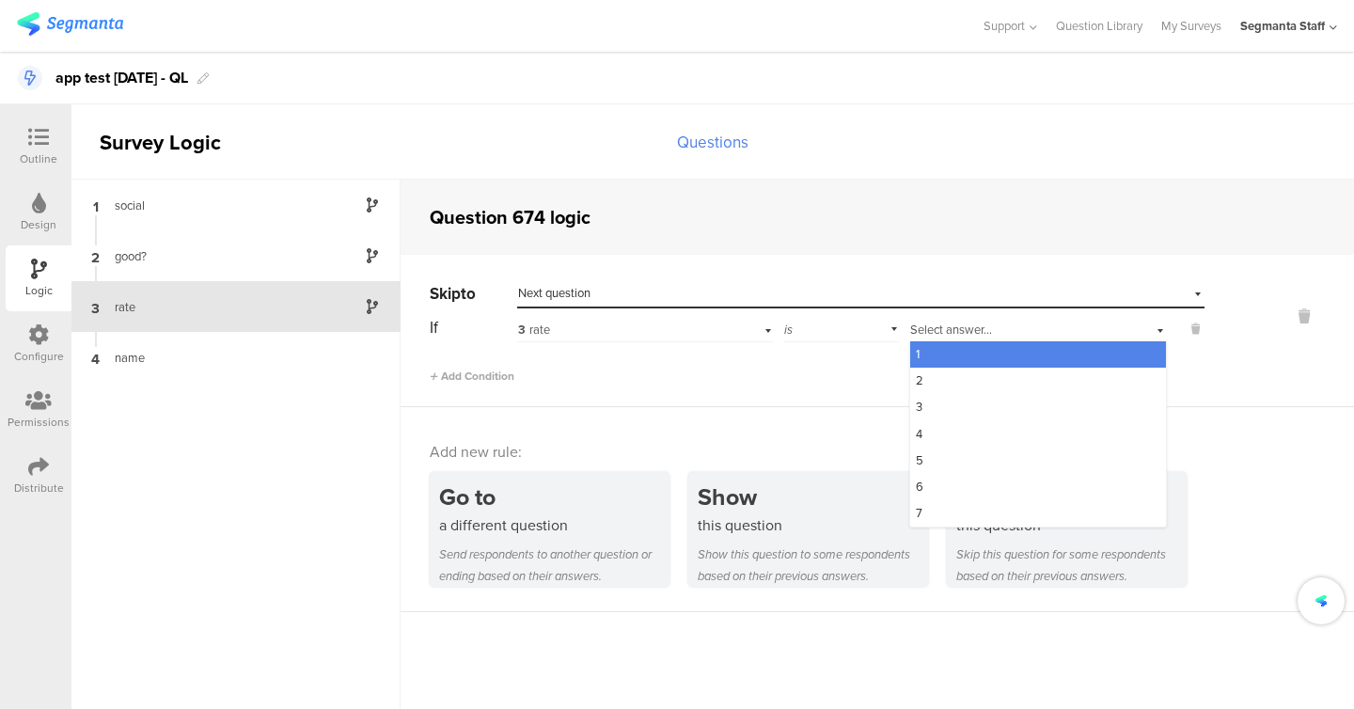
click at [972, 360] on div "1" at bounding box center [1038, 354] width 256 height 26
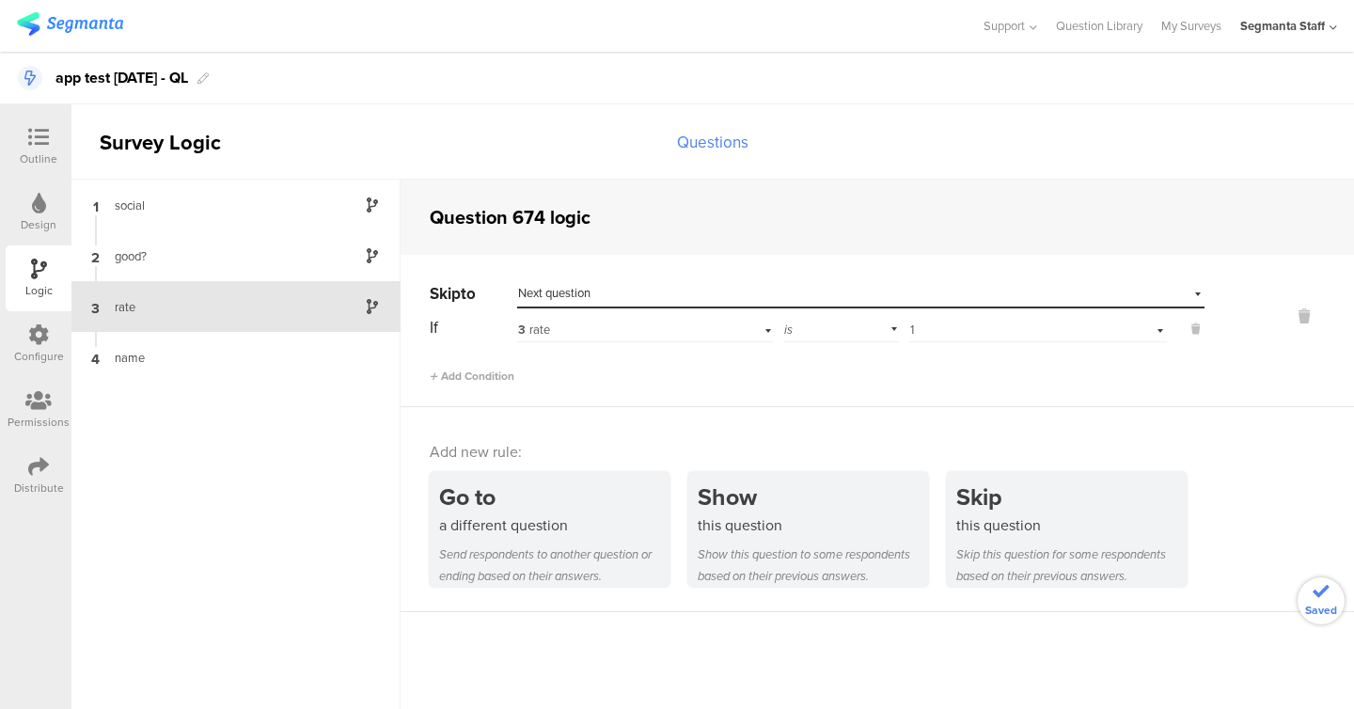
click at [692, 392] on div "Skip to Select destination... Next question If 3 rate is Select answer... 1 Add…" at bounding box center [878, 331] width 954 height 152
click at [25, 212] on div "Design" at bounding box center [39, 213] width 66 height 66
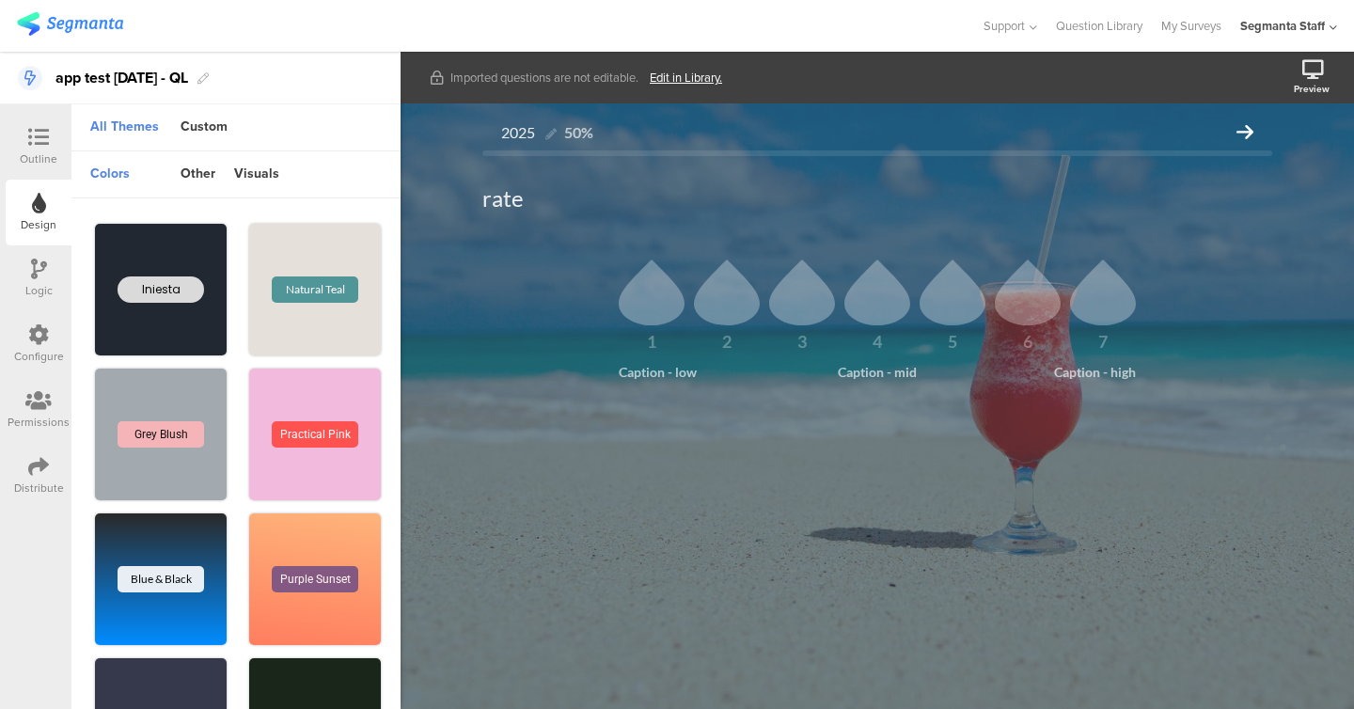
click at [37, 145] on icon at bounding box center [38, 137] width 21 height 21
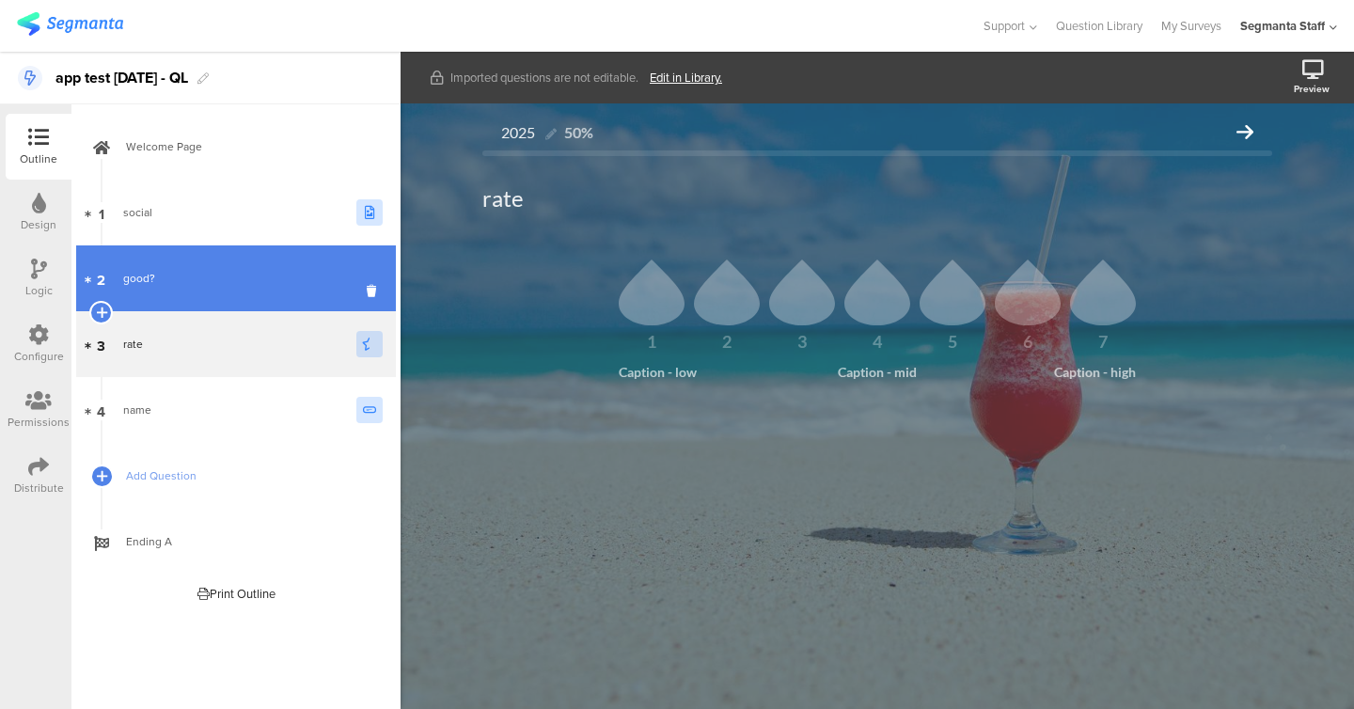
click at [176, 246] on link "2 good?" at bounding box center [236, 278] width 320 height 66
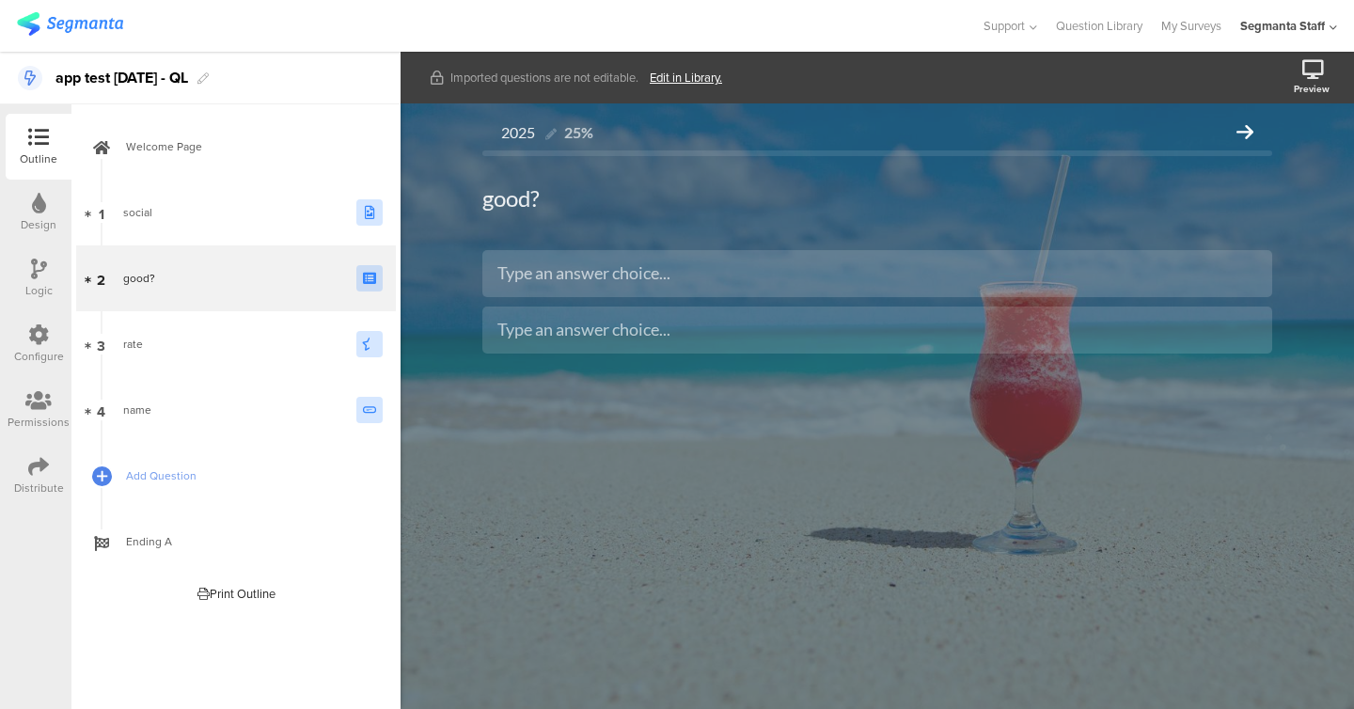
click at [620, 302] on div "2025 25% good? good? Type an answer choice..." at bounding box center [877, 266] width 790 height 307
click at [620, 291] on div "2025 25% good? good? Type an answer choice..." at bounding box center [877, 266] width 790 height 307
click at [620, 279] on div "2025 25% good? good? Type an answer choice..." at bounding box center [877, 266] width 790 height 307
click at [620, 277] on div "2025 25% good? good? Type an answer choice..." at bounding box center [877, 266] width 790 height 307
click at [619, 277] on div "2025 25% good? good? Type an answer choice..." at bounding box center [877, 266] width 790 height 307
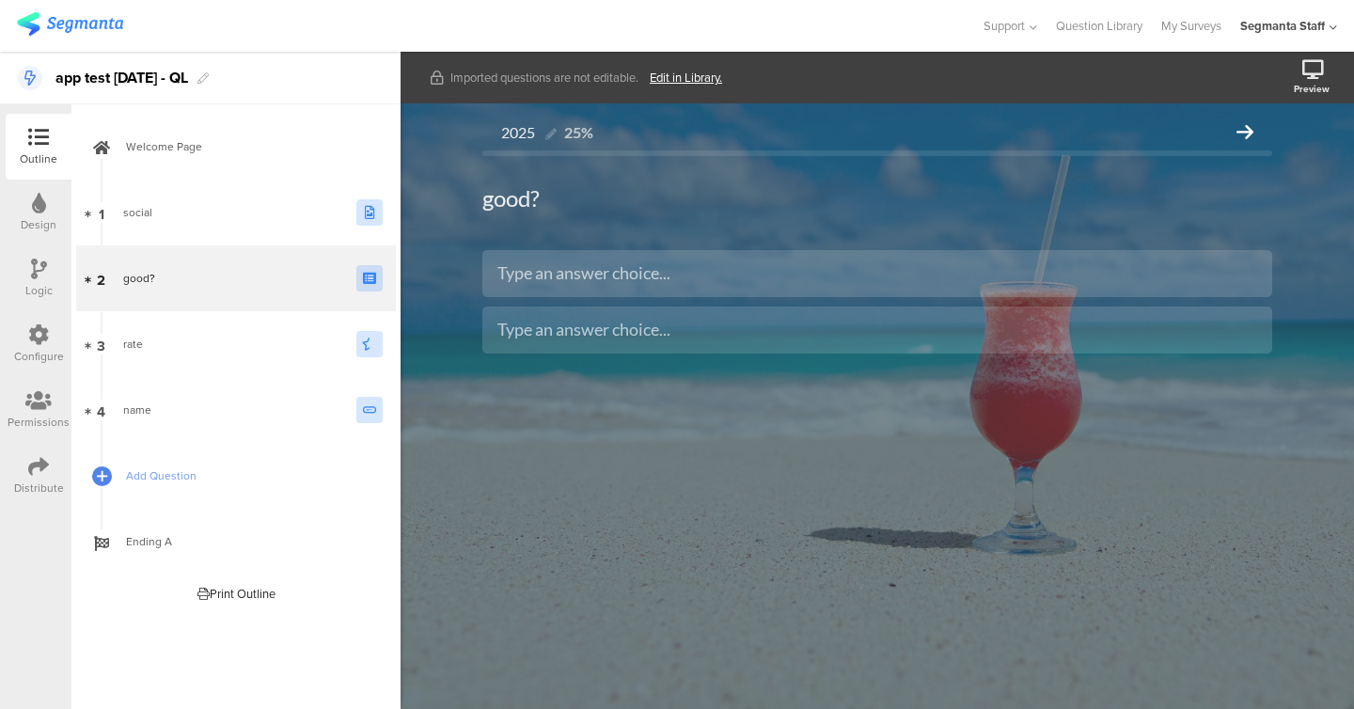
click at [39, 346] on div at bounding box center [38, 336] width 21 height 24
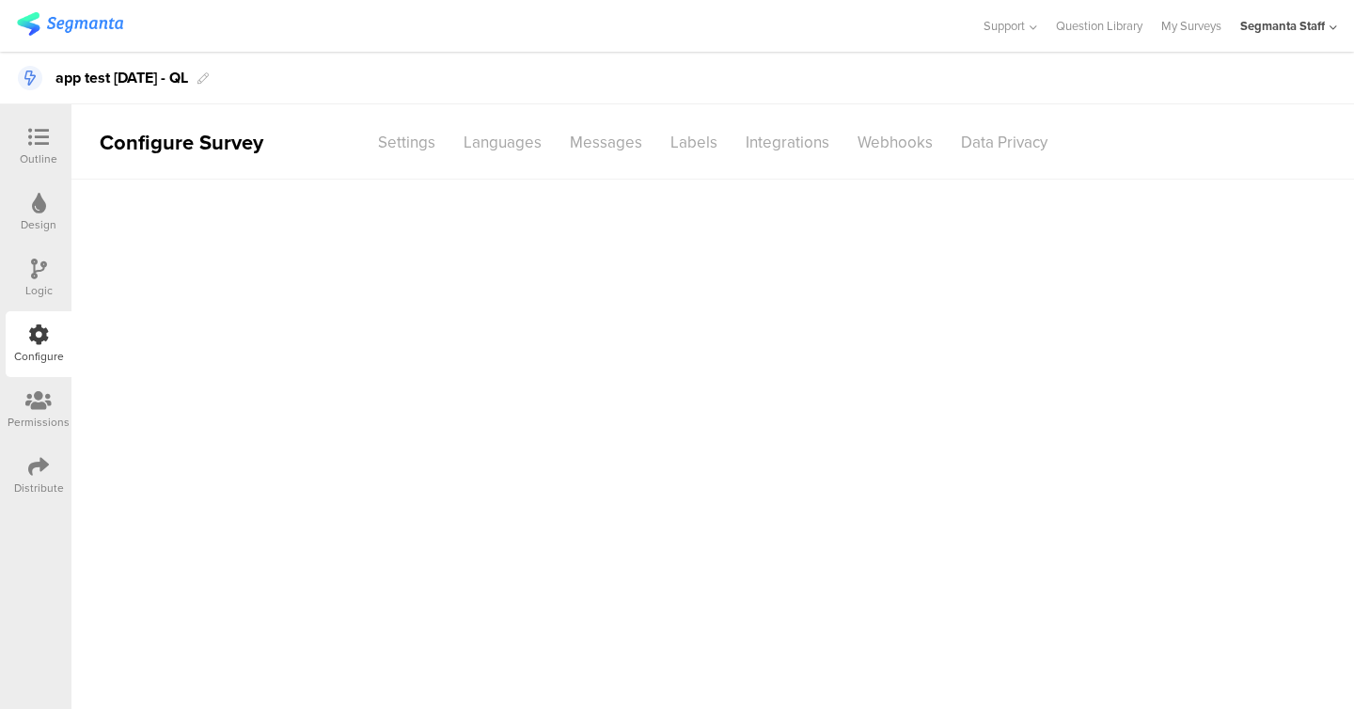
click at [40, 409] on icon at bounding box center [38, 400] width 26 height 21
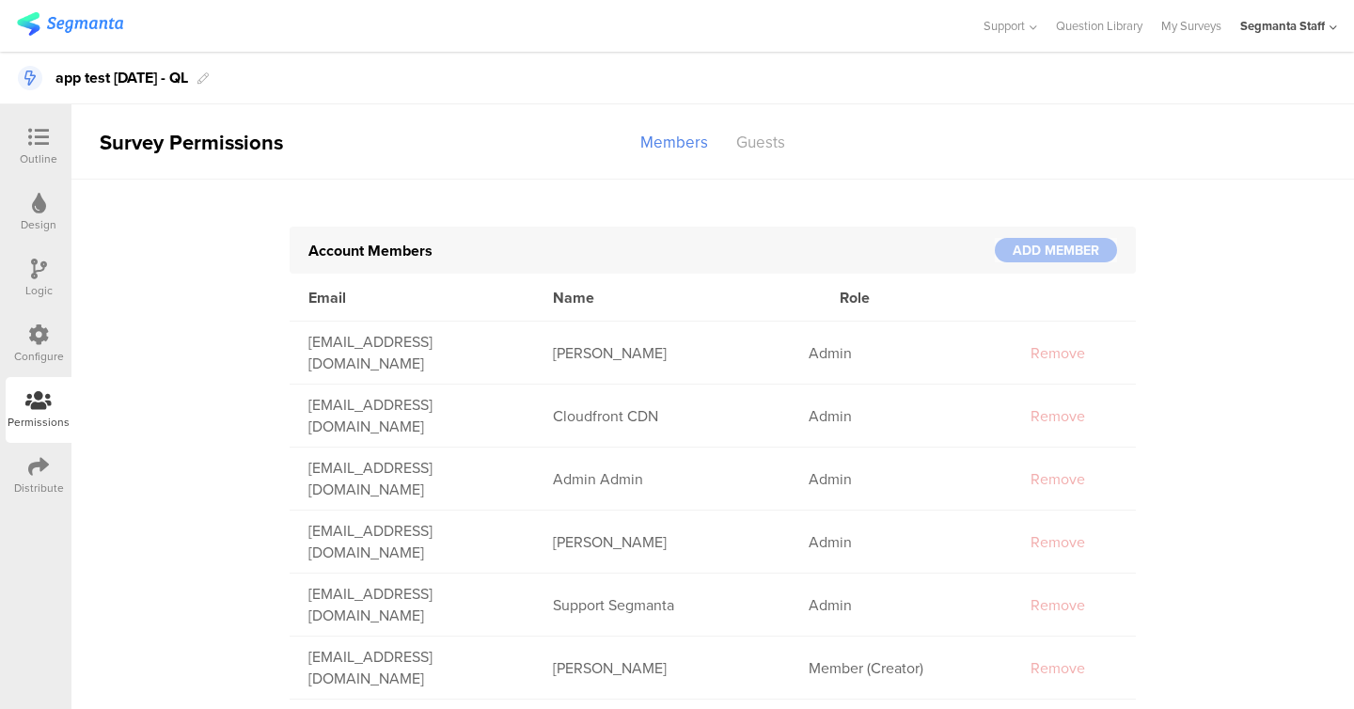
click at [35, 466] on icon at bounding box center [38, 466] width 21 height 21
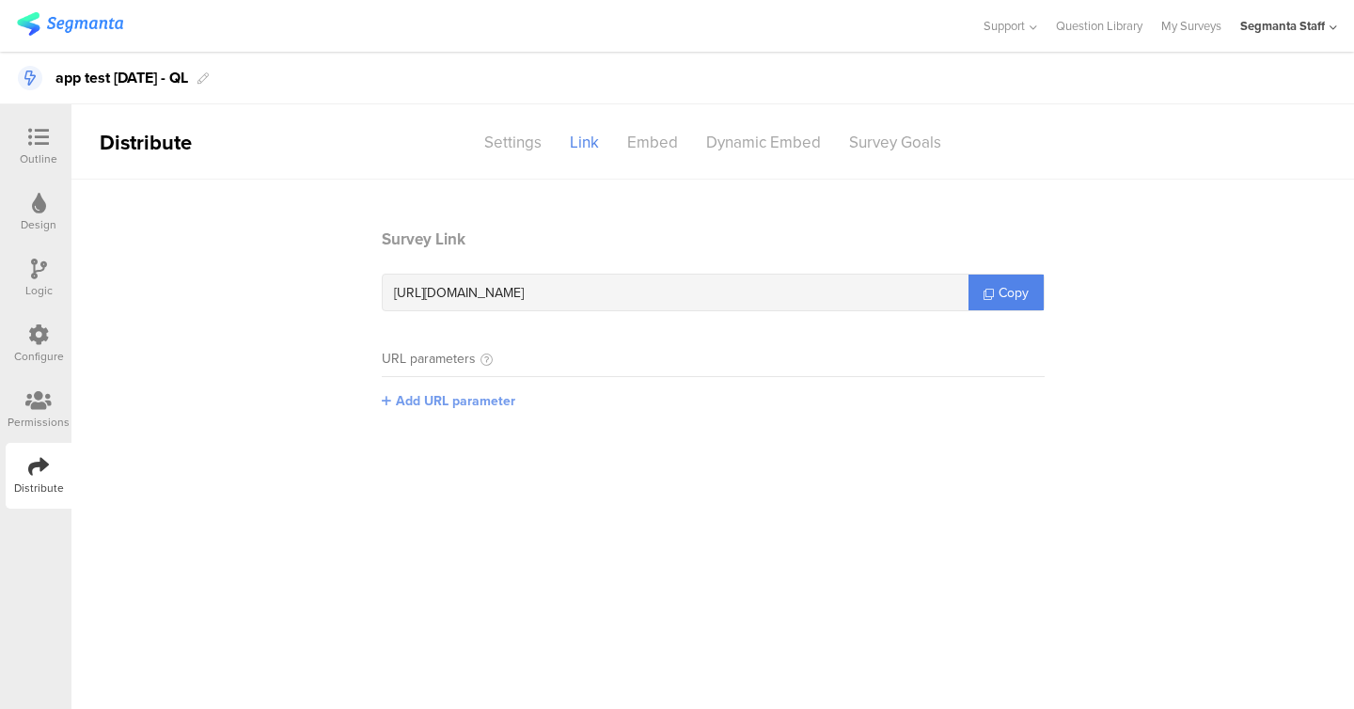
click at [466, 403] on span "Add URL parameter" at bounding box center [455, 401] width 119 height 20
click at [507, 393] on input "text" at bounding box center [506, 400] width 248 height 30
type input "u"
type input "seg_eris"
click at [670, 402] on button "Save" at bounding box center [659, 399] width 29 height 20
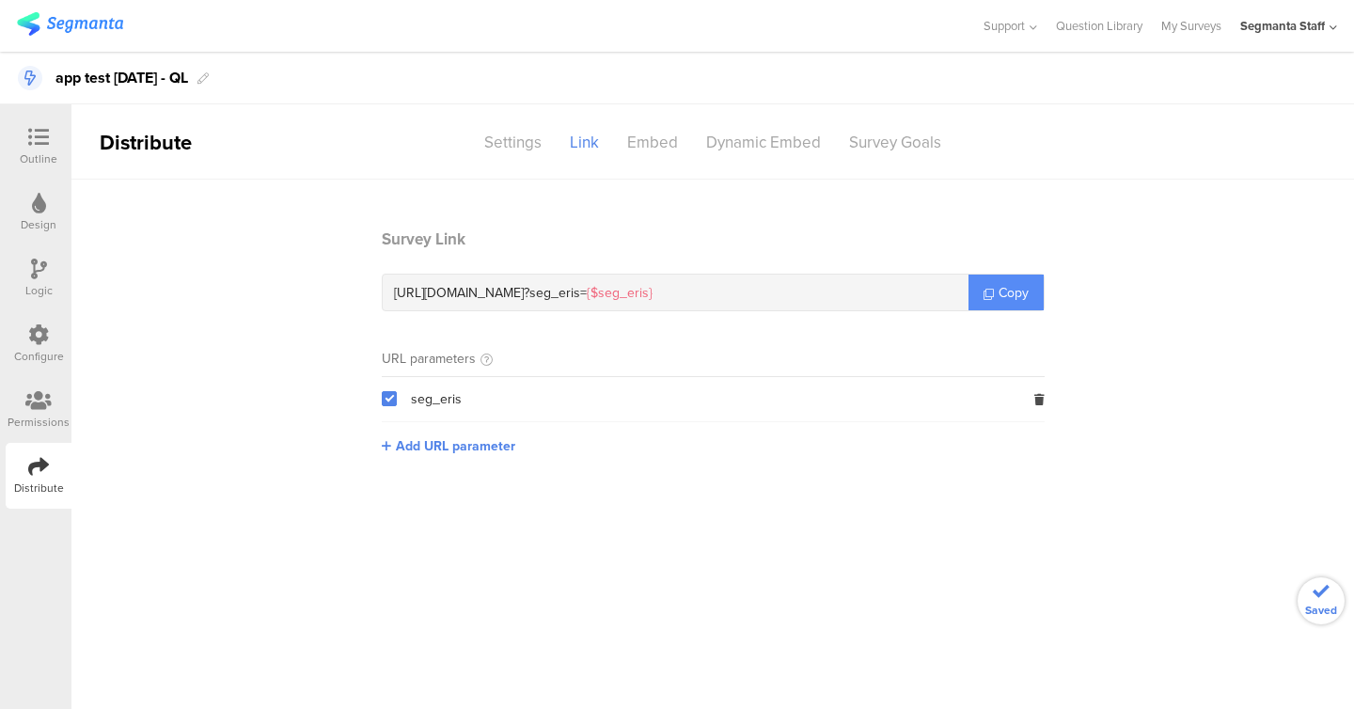
click at [1008, 276] on link "Copy" at bounding box center [1006, 293] width 75 height 36
click at [453, 404] on span "seg_eris" at bounding box center [436, 399] width 51 height 15
click at [390, 402] on span at bounding box center [389, 398] width 15 height 15
click at [397, 391] on input "checkbox" at bounding box center [397, 391] width 0 height 0
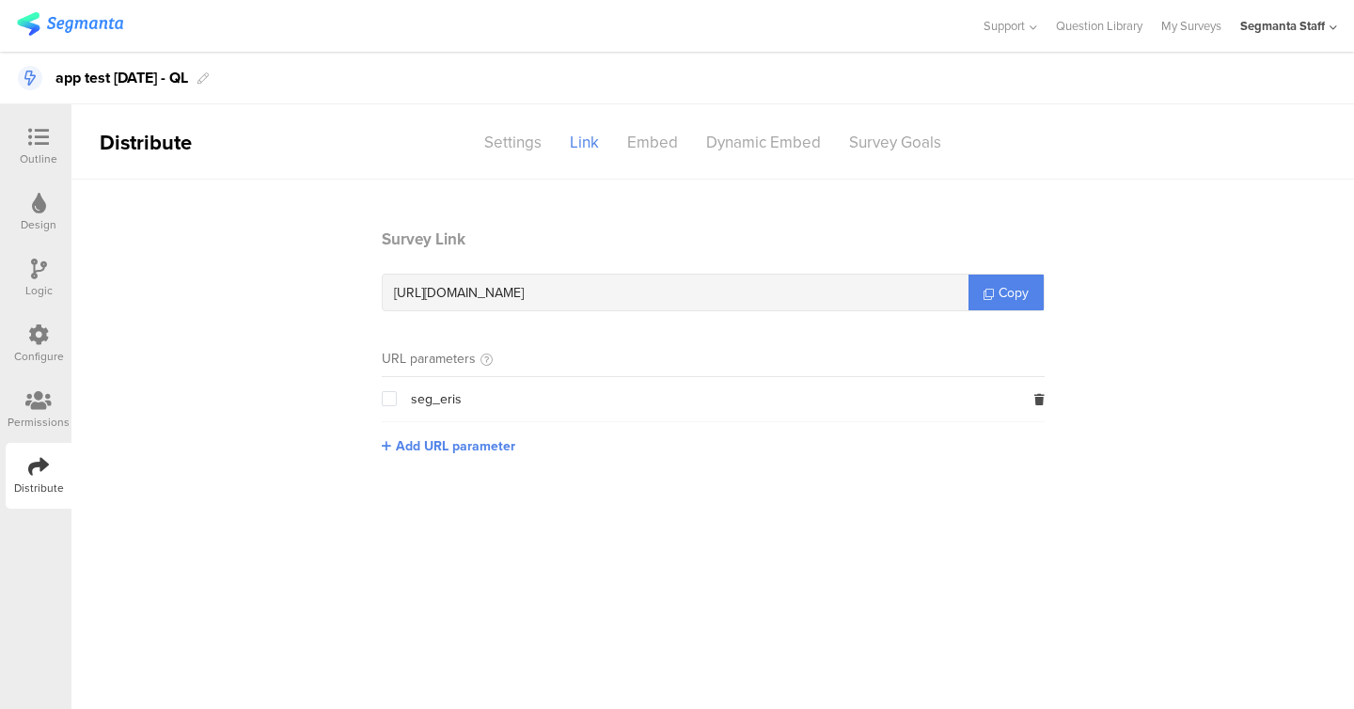
click at [488, 385] on div "seg_eris" at bounding box center [713, 399] width 663 height 44
click at [1039, 394] on icon at bounding box center [1039, 399] width 10 height 11
click at [444, 402] on span "Add URL parameter" at bounding box center [455, 401] width 119 height 20
click at [466, 407] on input "text" at bounding box center [506, 400] width 248 height 30
type input "seg_erid"
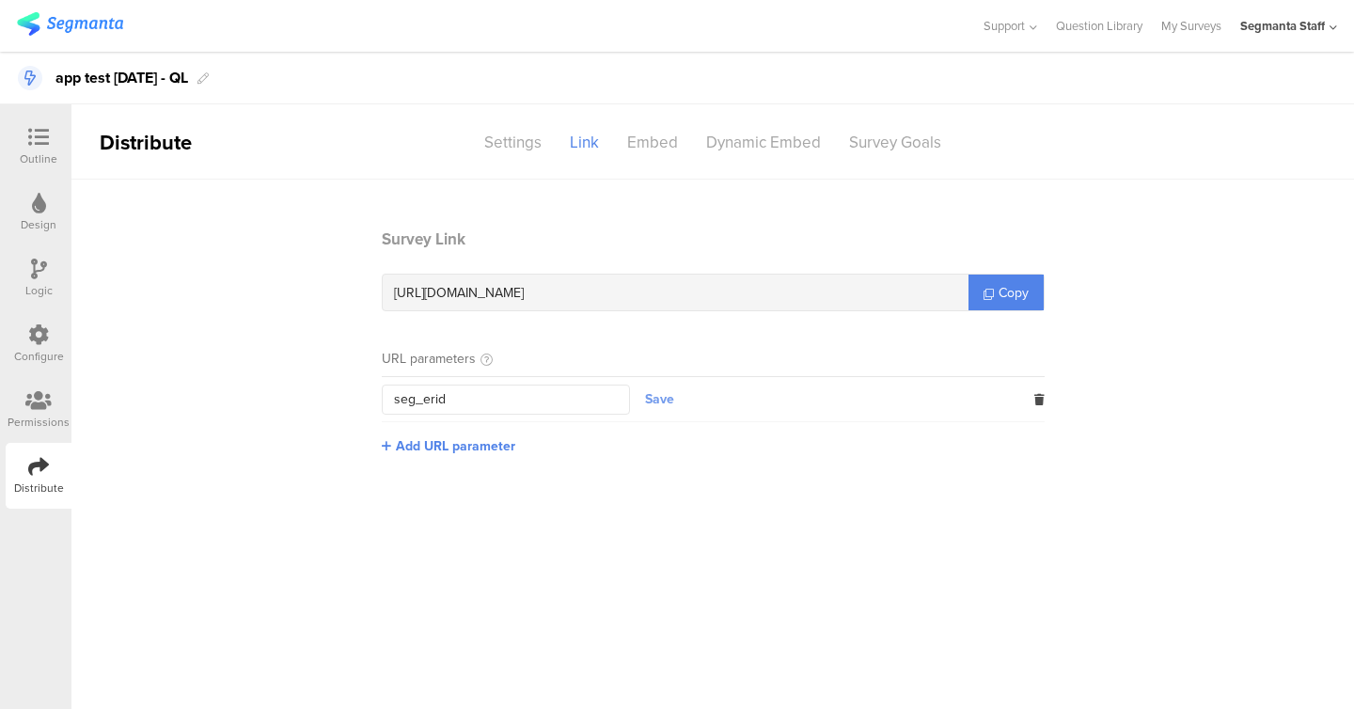
click at [658, 392] on button "Save" at bounding box center [659, 399] width 29 height 20
click at [1015, 288] on span "Copy" at bounding box center [1014, 293] width 30 height 20
click at [501, 141] on div "Settings" at bounding box center [513, 142] width 86 height 33
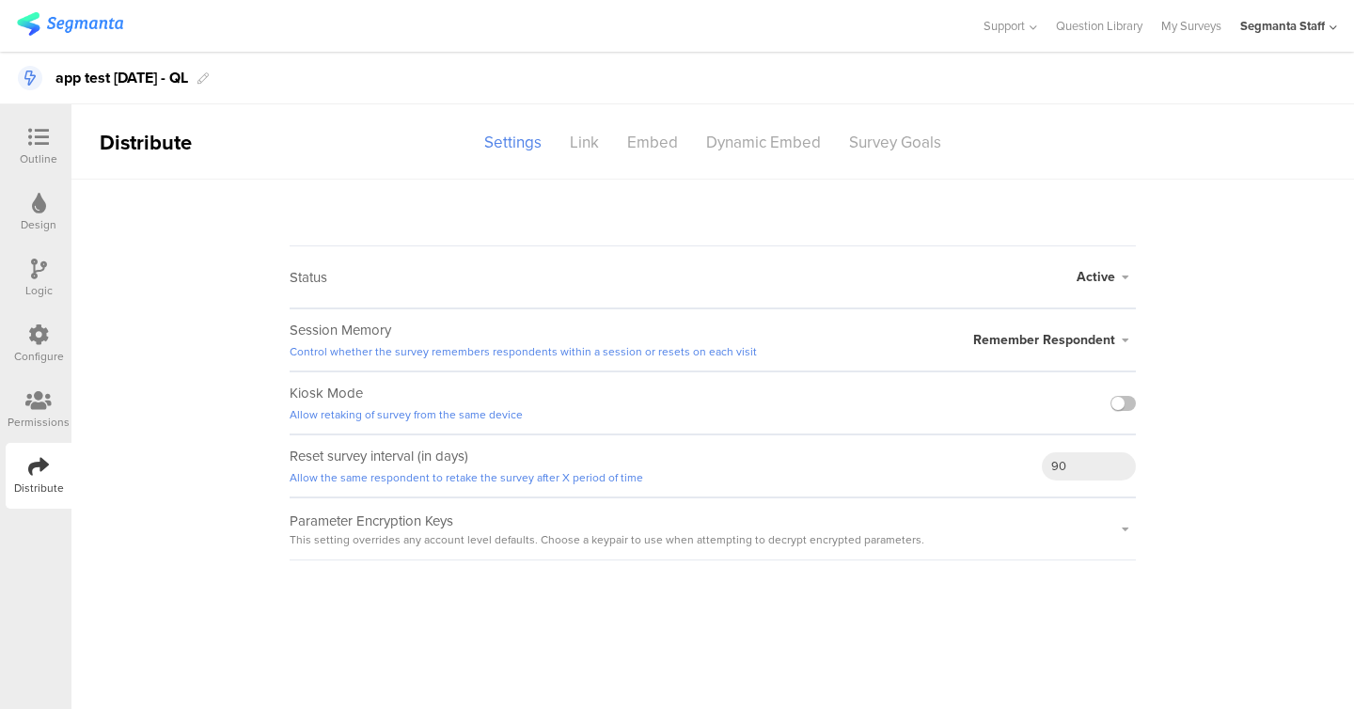
click at [55, 125] on div "Outline" at bounding box center [39, 147] width 66 height 66
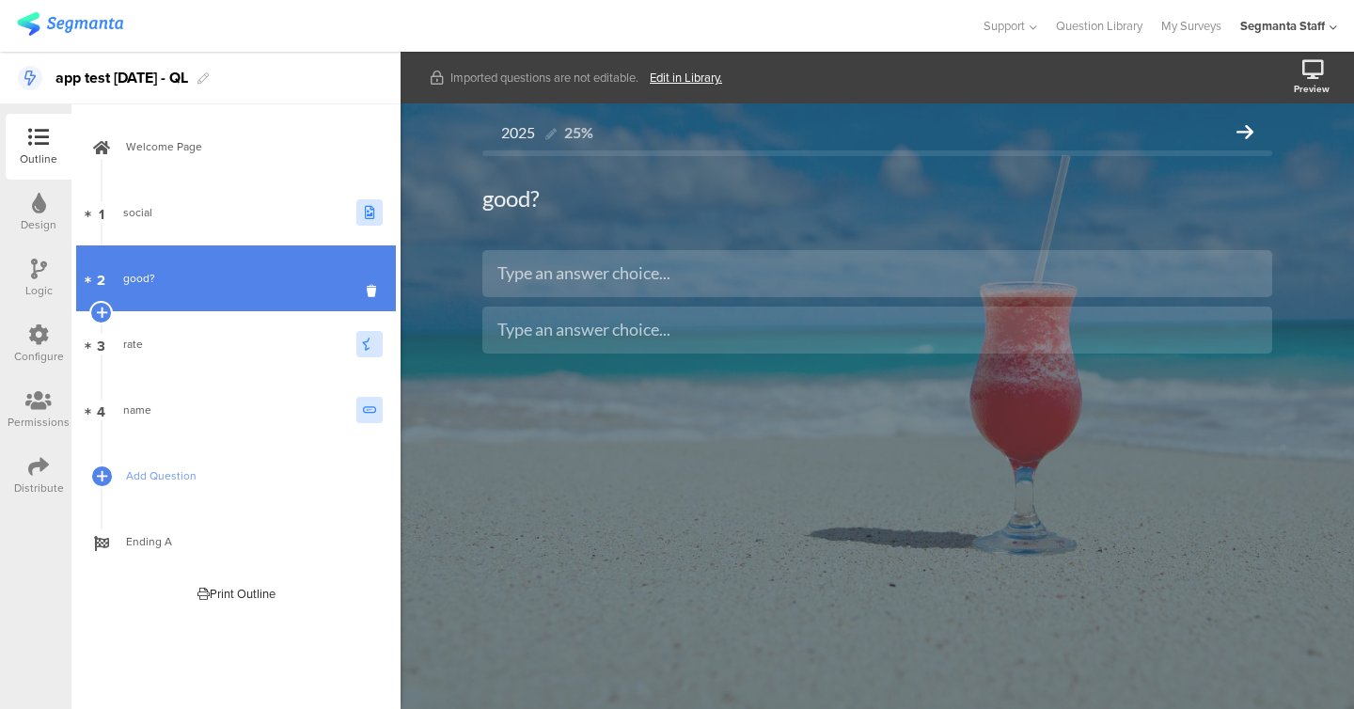
click at [194, 297] on link "2 good?" at bounding box center [236, 278] width 320 height 66
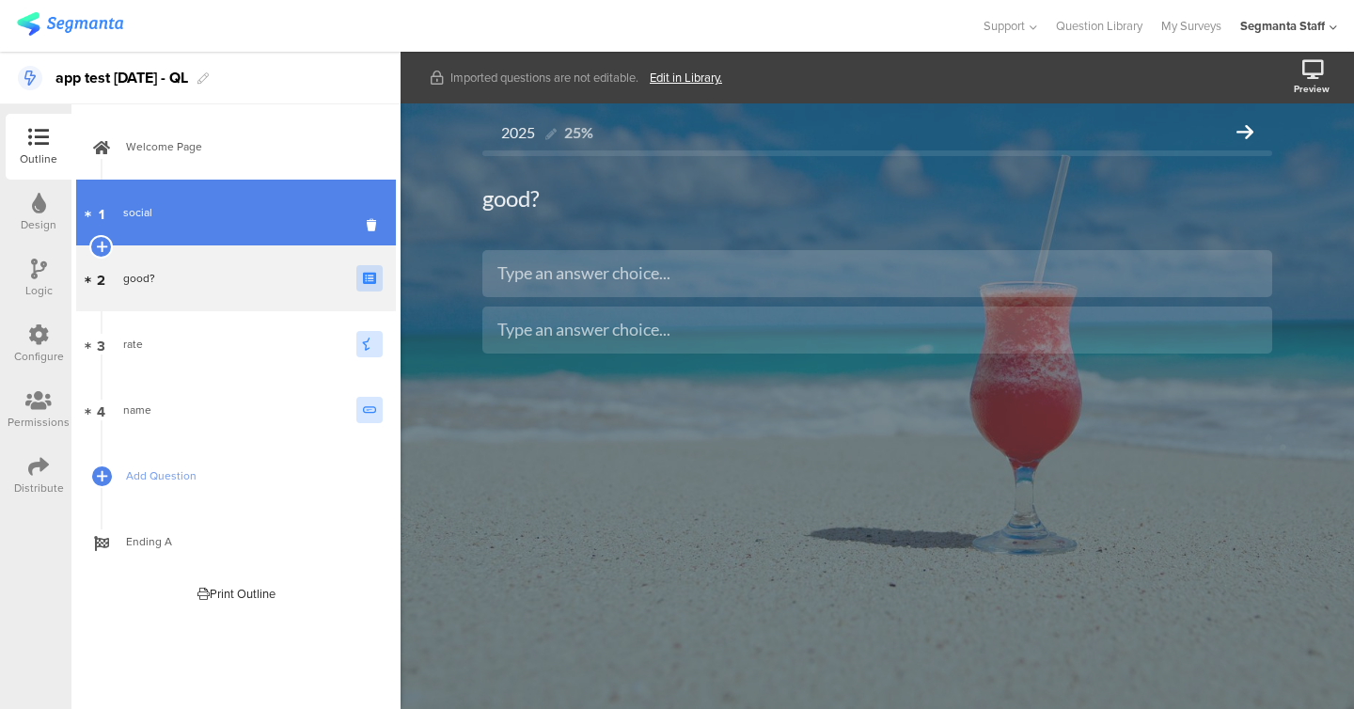
click at [231, 226] on link "1 social" at bounding box center [236, 213] width 320 height 66
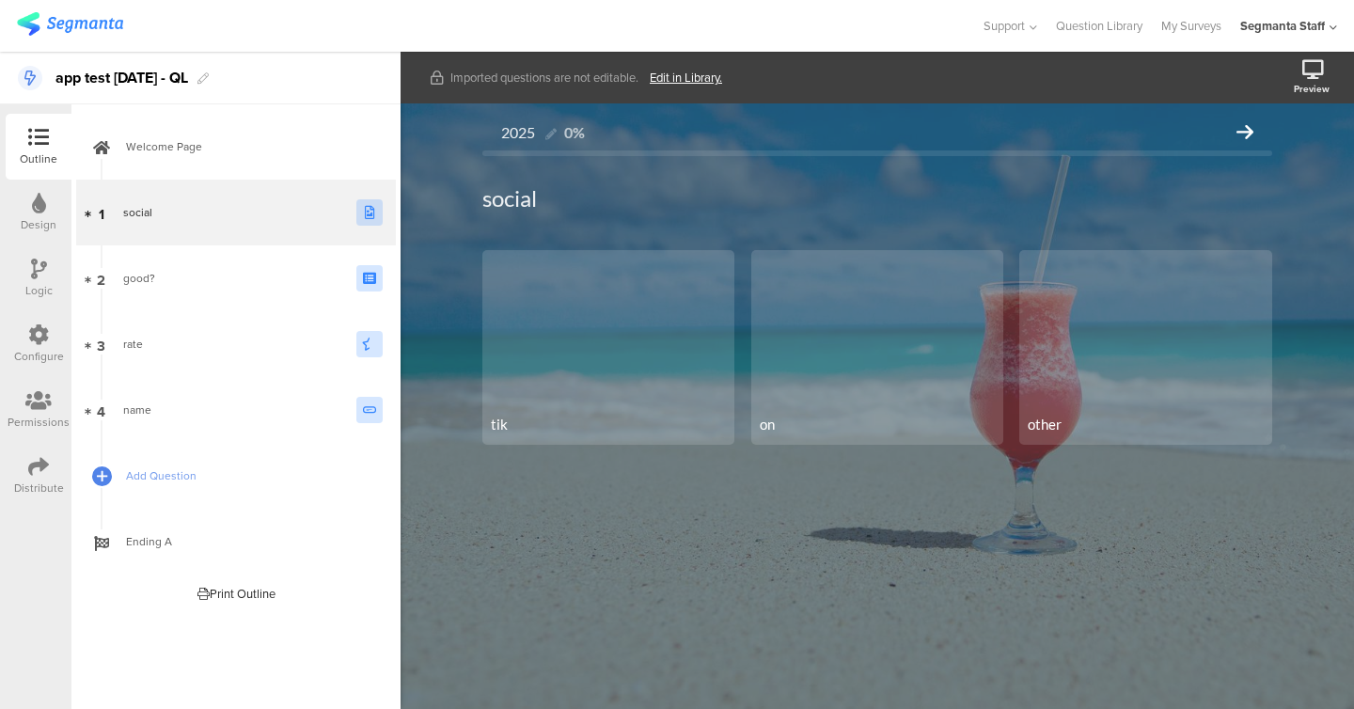
click at [687, 76] on link "Edit in Library." at bounding box center [686, 78] width 72 height 18
click at [483, 353] on div "2025 0% social social tik on" at bounding box center [877, 314] width 790 height 402
click at [532, 342] on div "2025 0% social social tik on" at bounding box center [877, 314] width 790 height 402
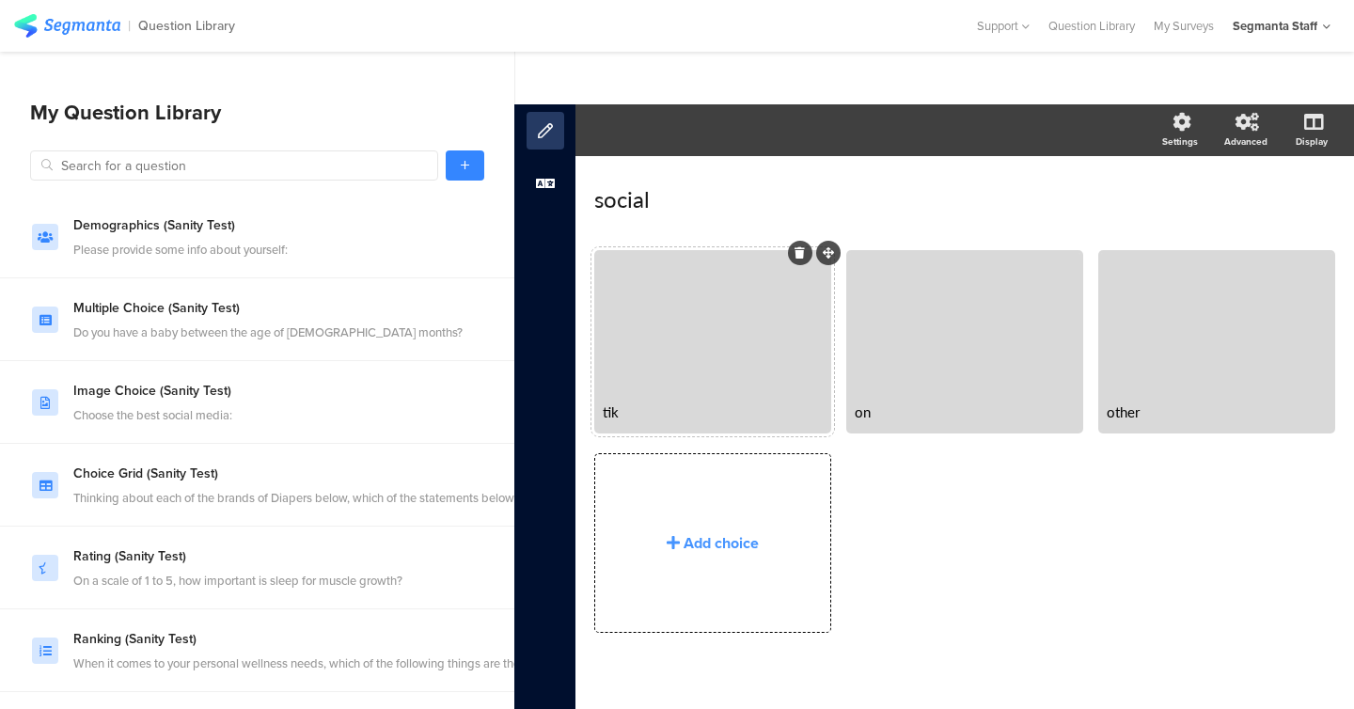
click at [639, 360] on div at bounding box center [712, 322] width 231 height 139
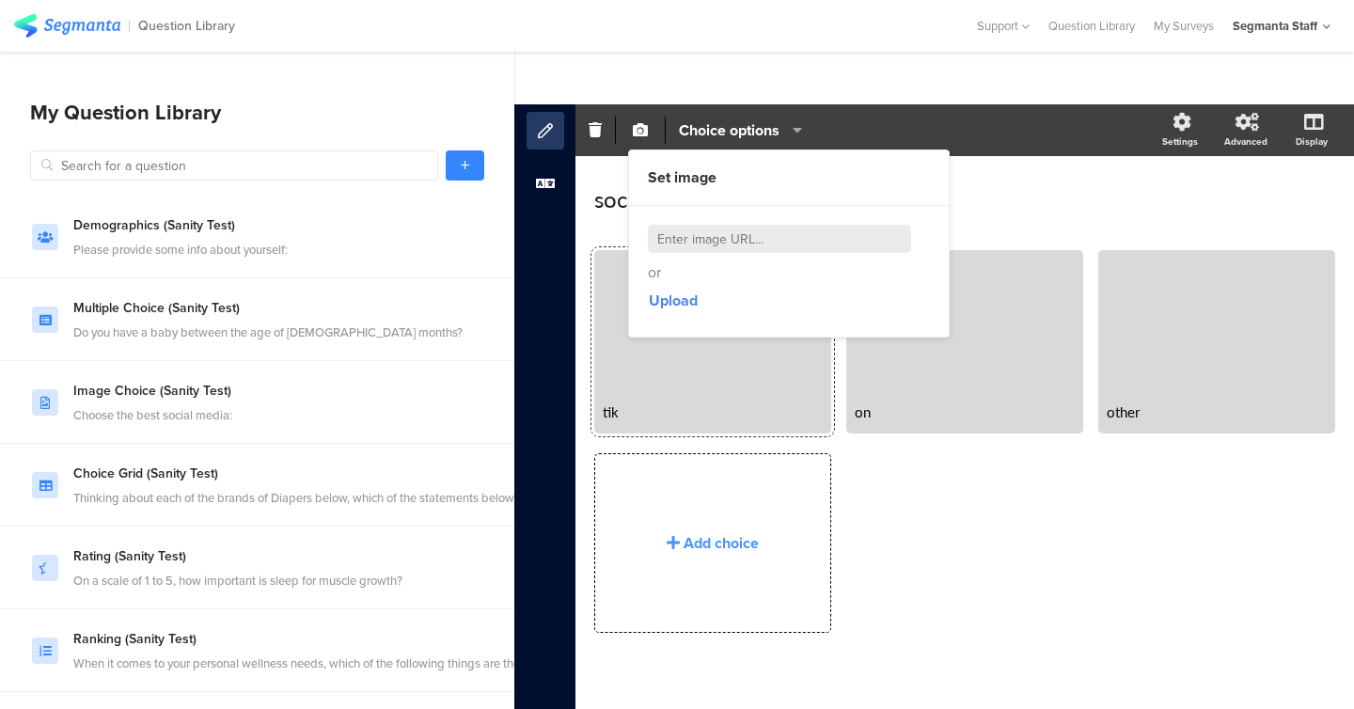
click at [686, 244] on input at bounding box center [779, 239] width 263 height 28
click at [720, 250] on input at bounding box center [779, 239] width 263 height 28
paste input "[URL][DOMAIN_NAME]"
type input "[URL][DOMAIN_NAME]"
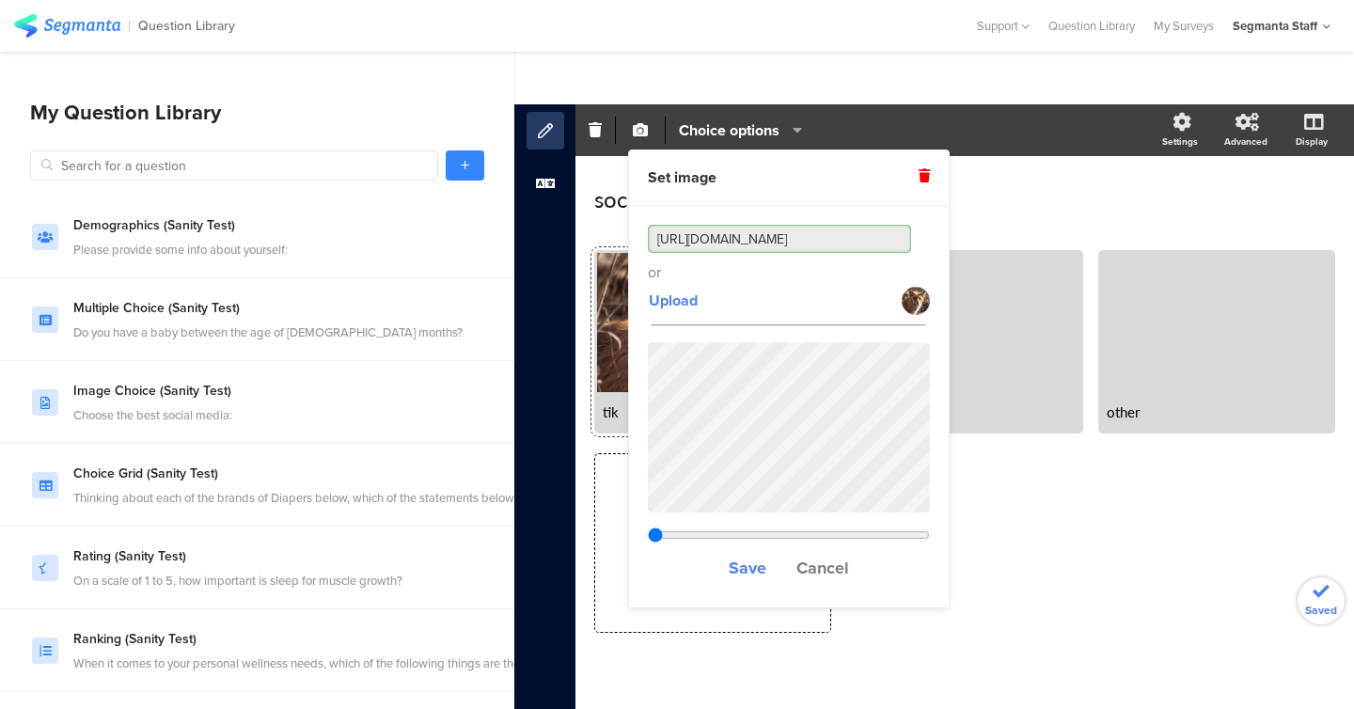
type input "0.468375"
type input "[URL][DOMAIN_NAME]"
drag, startPoint x: 923, startPoint y: 534, endPoint x: 949, endPoint y: 531, distance: 26.5
type input "0.937375"
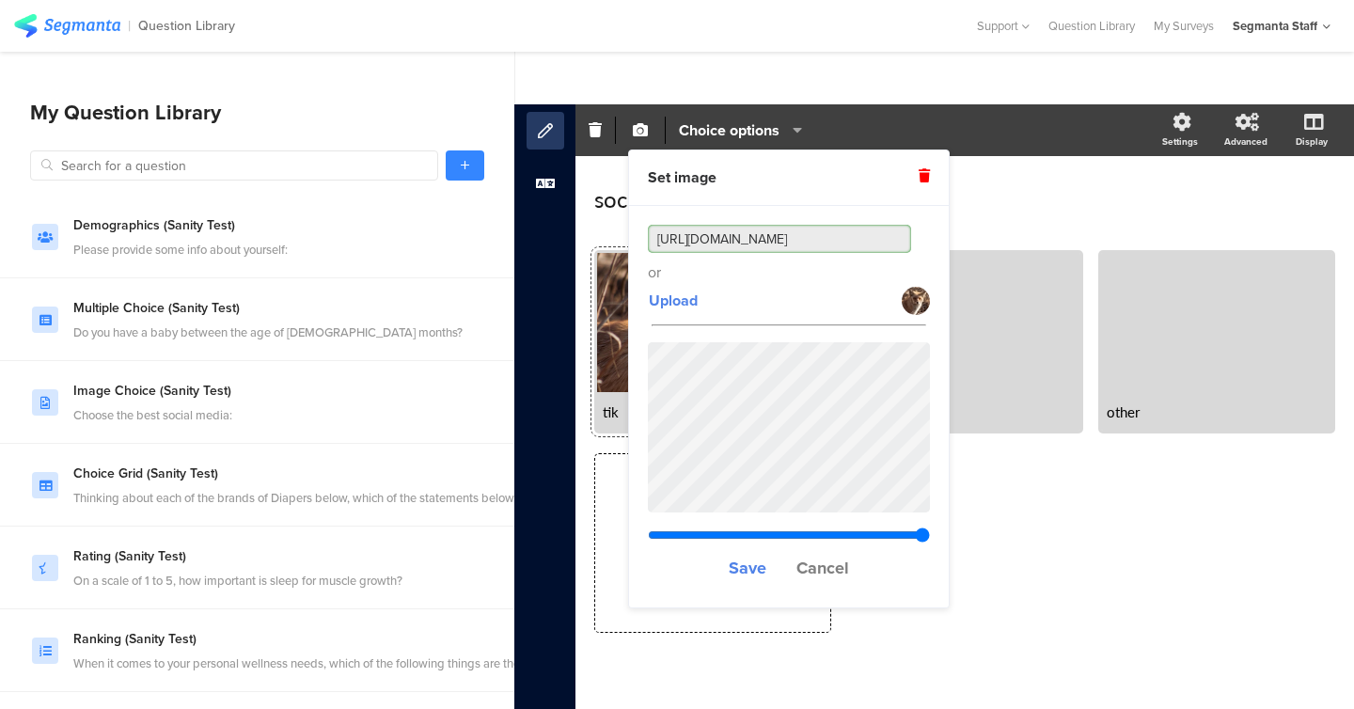
click at [930, 531] on input "range" at bounding box center [789, 535] width 282 height 15
click at [741, 580] on button "Save" at bounding box center [747, 567] width 39 height 41
